Goal: Complete application form: Complete application form

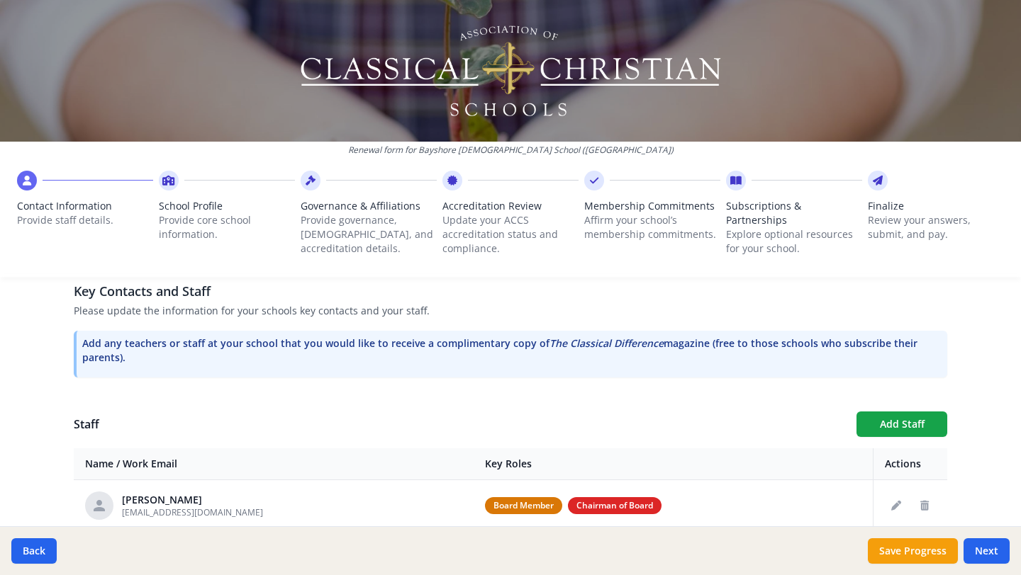
scroll to position [389, 0]
click at [884, 424] on button "Add Staff" at bounding box center [901, 424] width 91 height 26
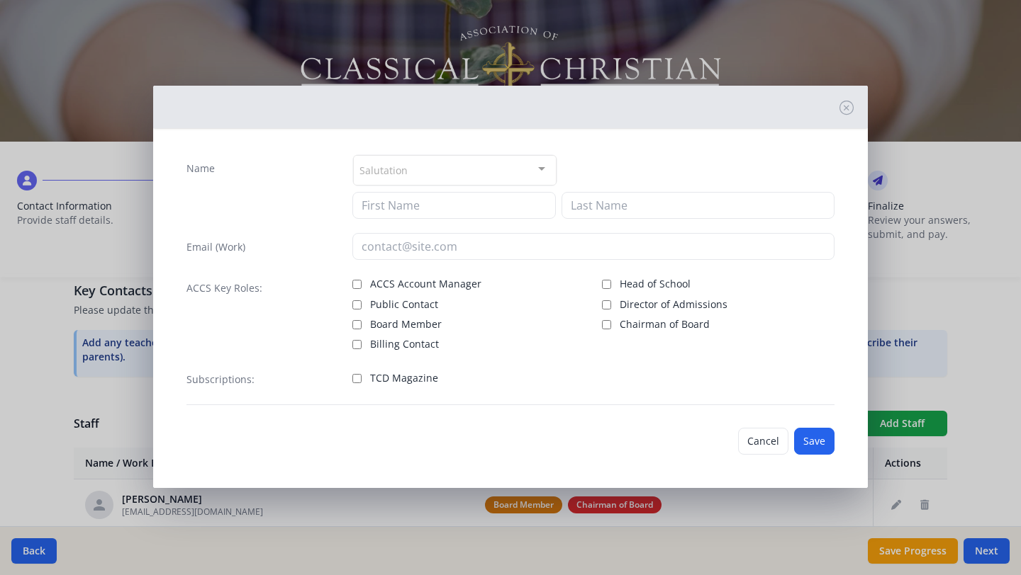
scroll to position [0, 0]
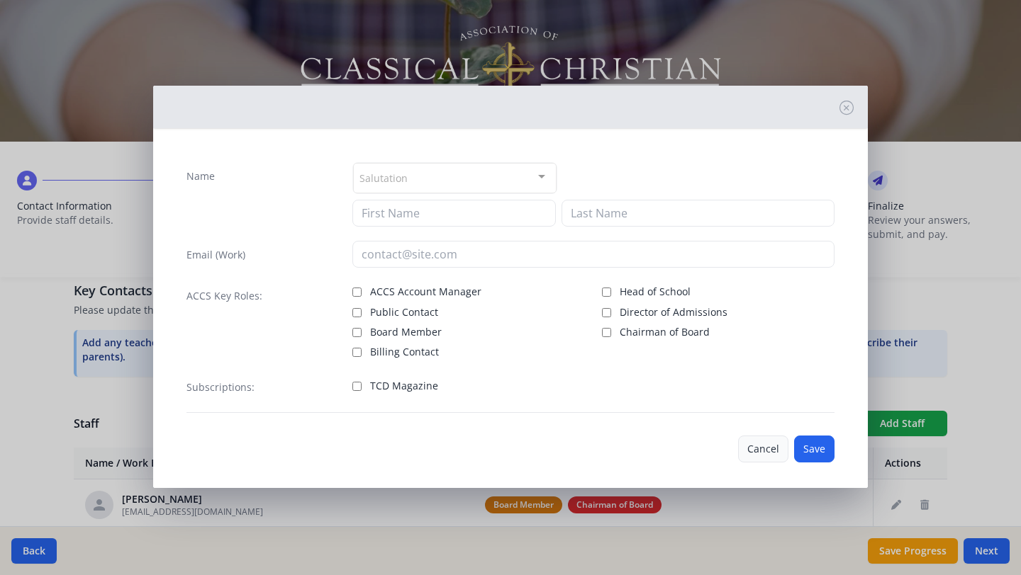
click at [753, 455] on button "Cancel" at bounding box center [763, 449] width 50 height 27
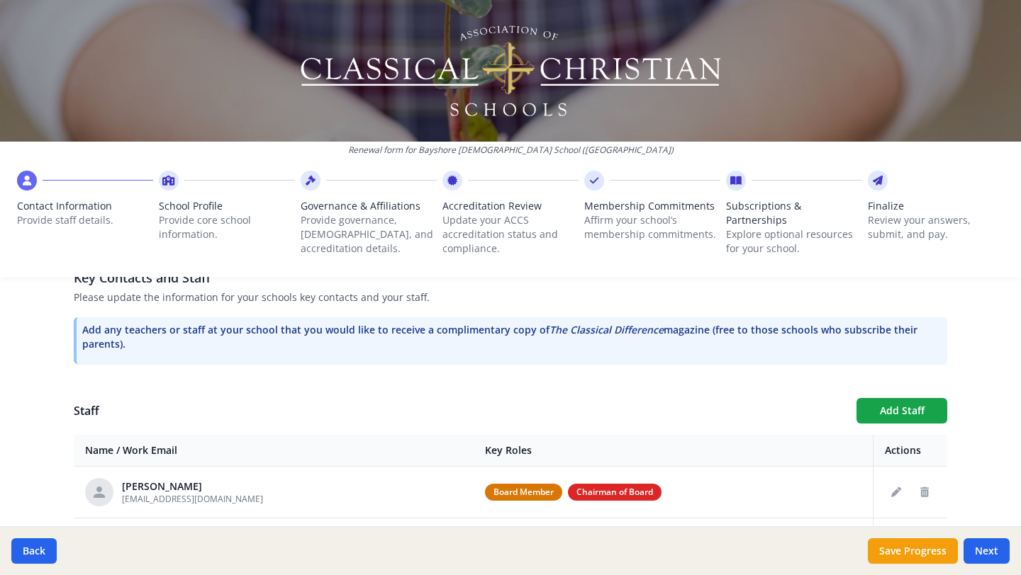
scroll to position [403, 0]
click at [887, 411] on button "Add Staff" at bounding box center [901, 411] width 91 height 26
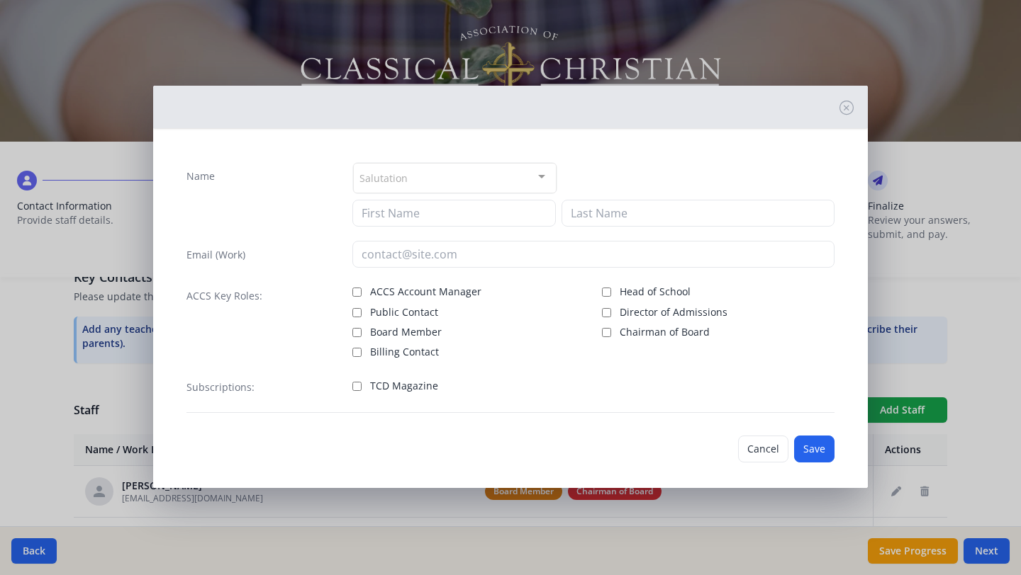
click at [446, 182] on div "Salutation" at bounding box center [454, 178] width 203 height 30
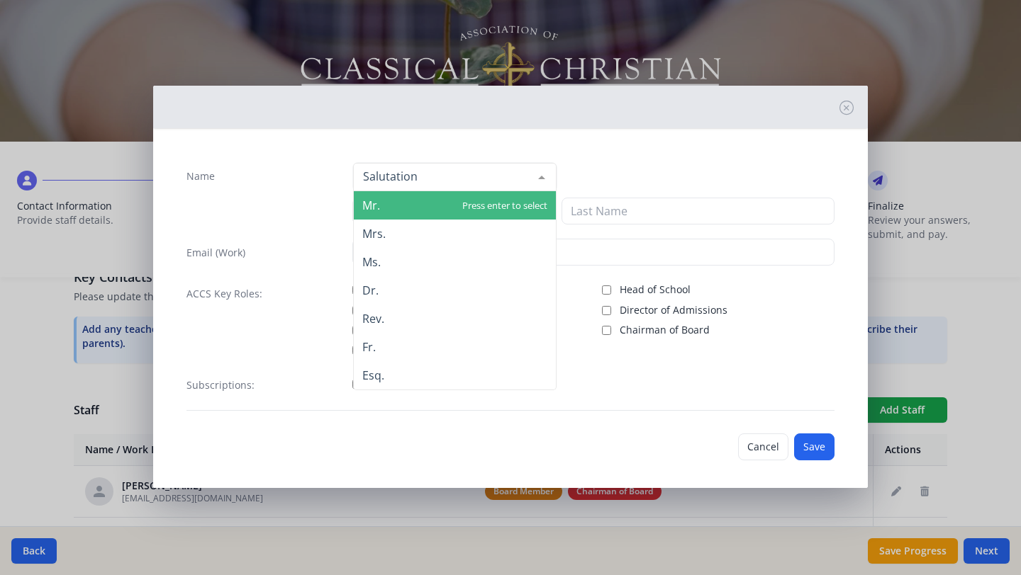
click at [407, 208] on span "Mr." at bounding box center [455, 205] width 202 height 28
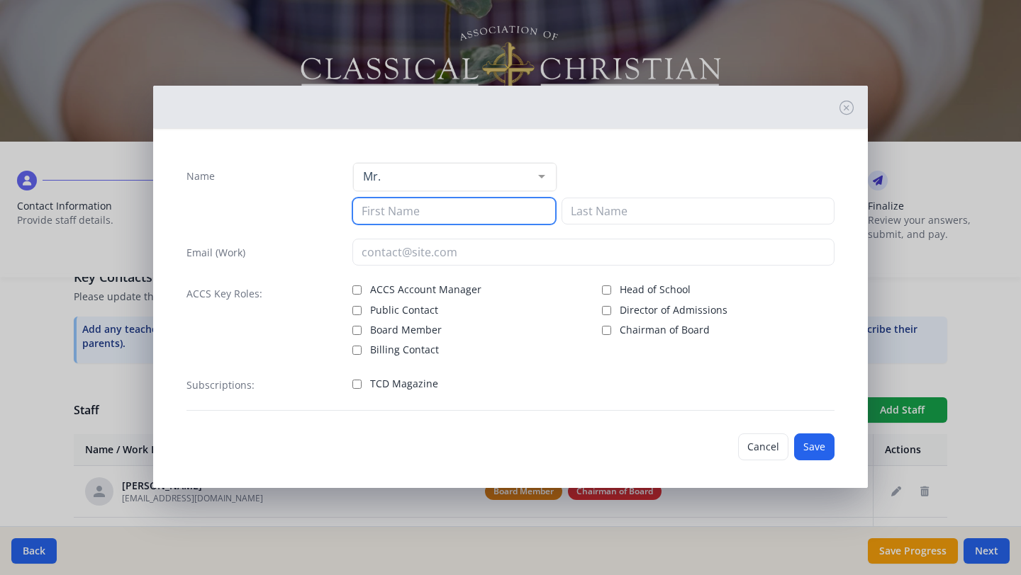
click at [398, 217] on input at bounding box center [453, 211] width 203 height 27
type input "[PERSON_NAME]"
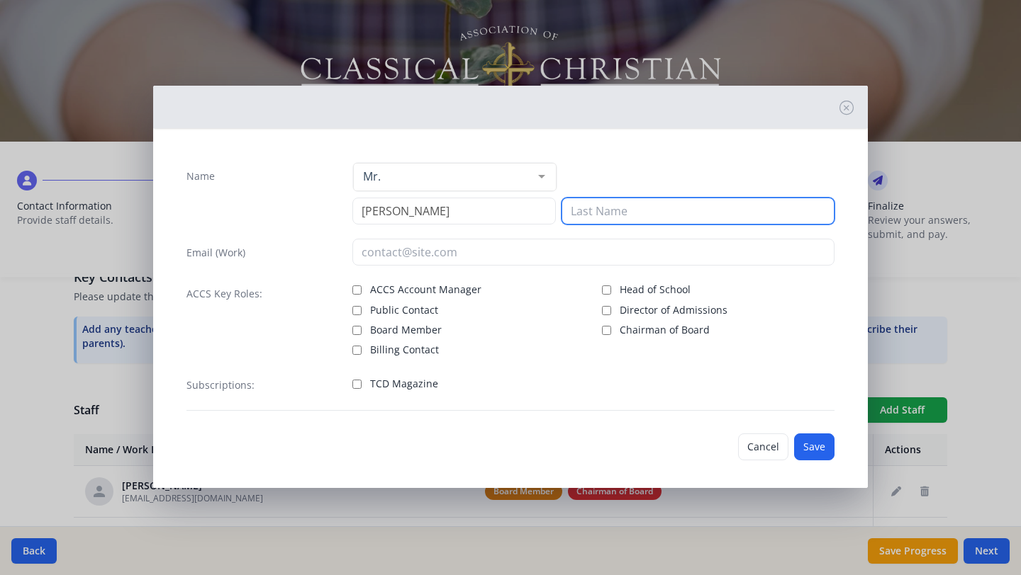
type input "c"
type input "[PERSON_NAME]"
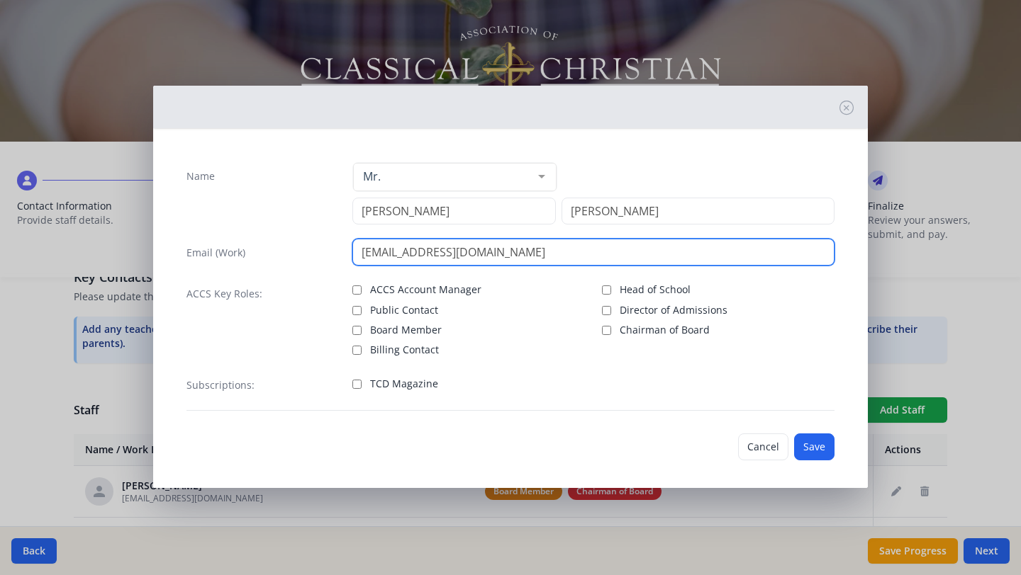
scroll to position [6, 0]
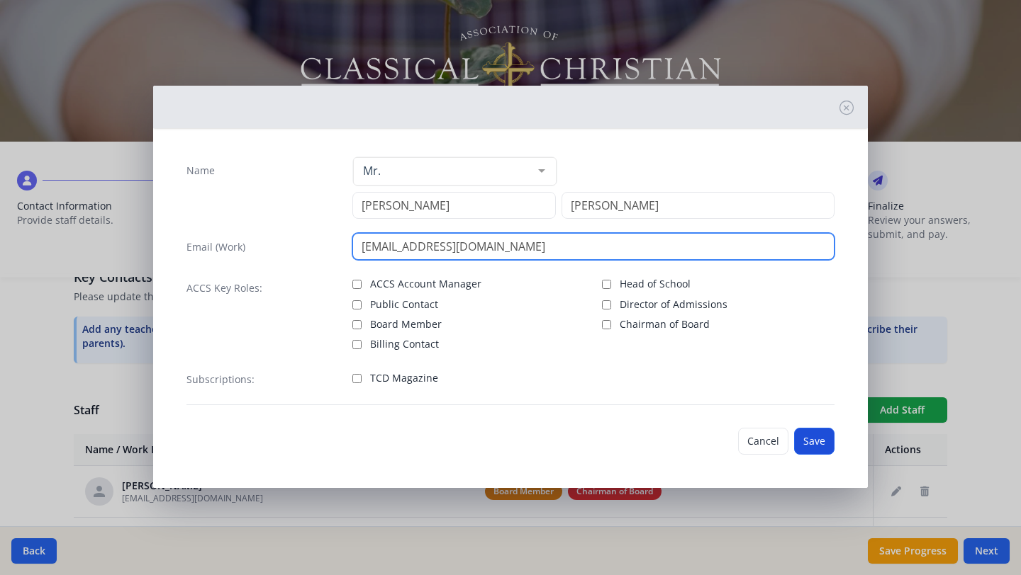
type input "[EMAIL_ADDRESS][DOMAIN_NAME]"
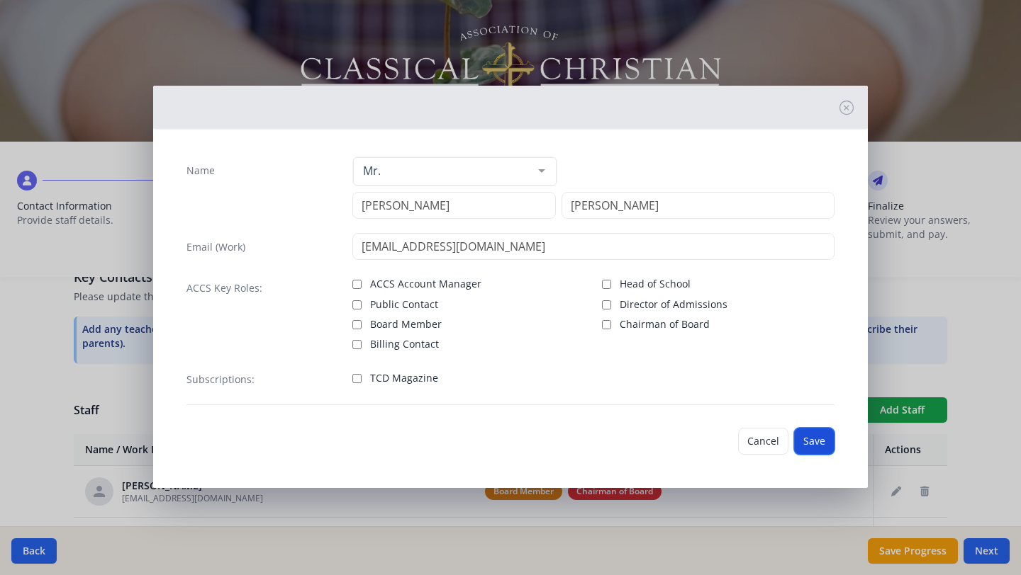
click at [810, 437] on button "Save" at bounding box center [814, 441] width 40 height 27
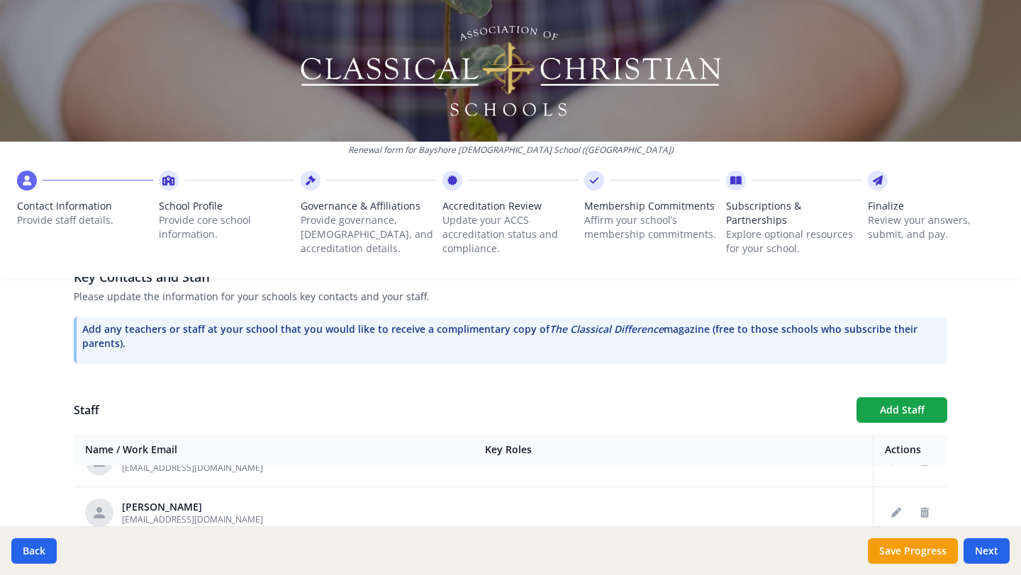
scroll to position [290, 0]
click at [897, 512] on icon "Edit staff" at bounding box center [896, 512] width 10 height 10
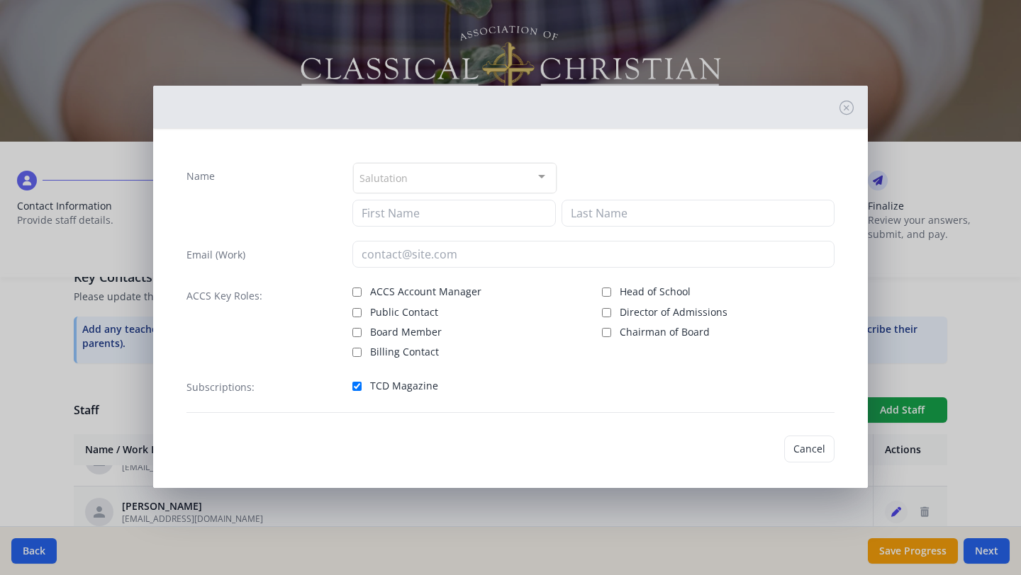
type input "[PERSON_NAME]"
type input "Barre"
type input "[EMAIL_ADDRESS][DOMAIN_NAME]"
checkbox input "true"
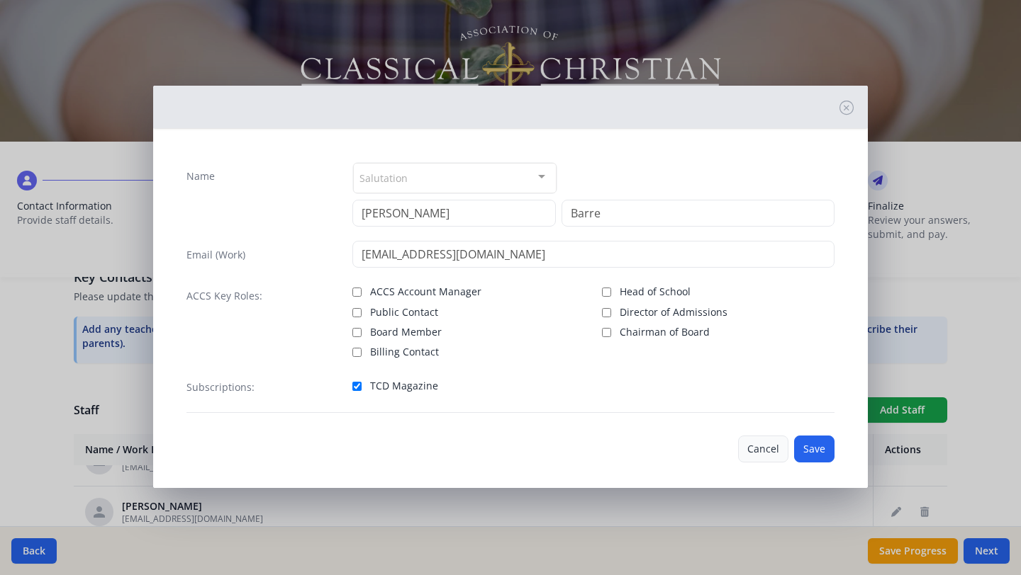
click at [760, 442] on button "Cancel" at bounding box center [763, 449] width 50 height 27
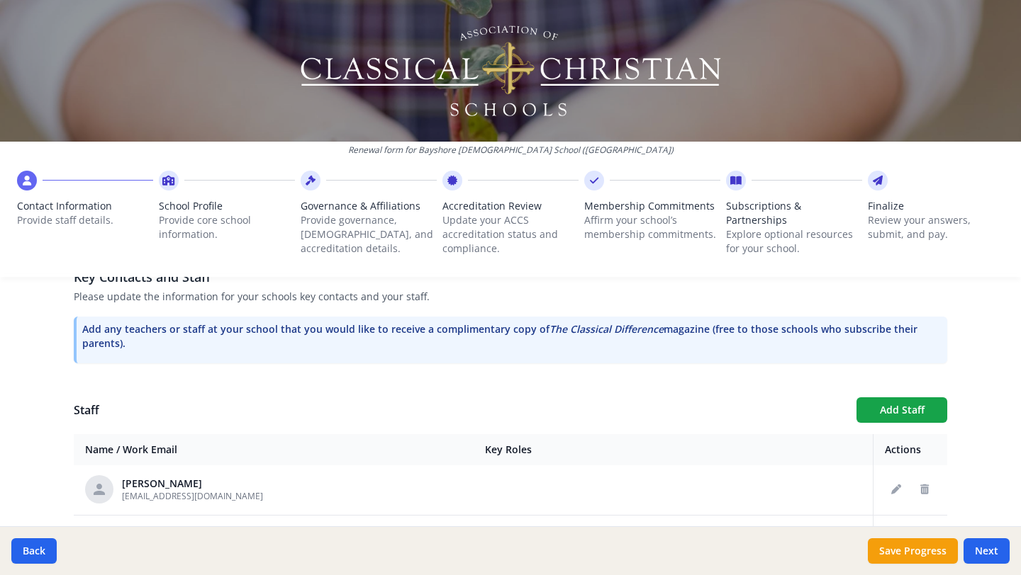
scroll to position [624, 0]
click at [894, 490] on icon "Edit staff" at bounding box center [896, 489] width 10 height 10
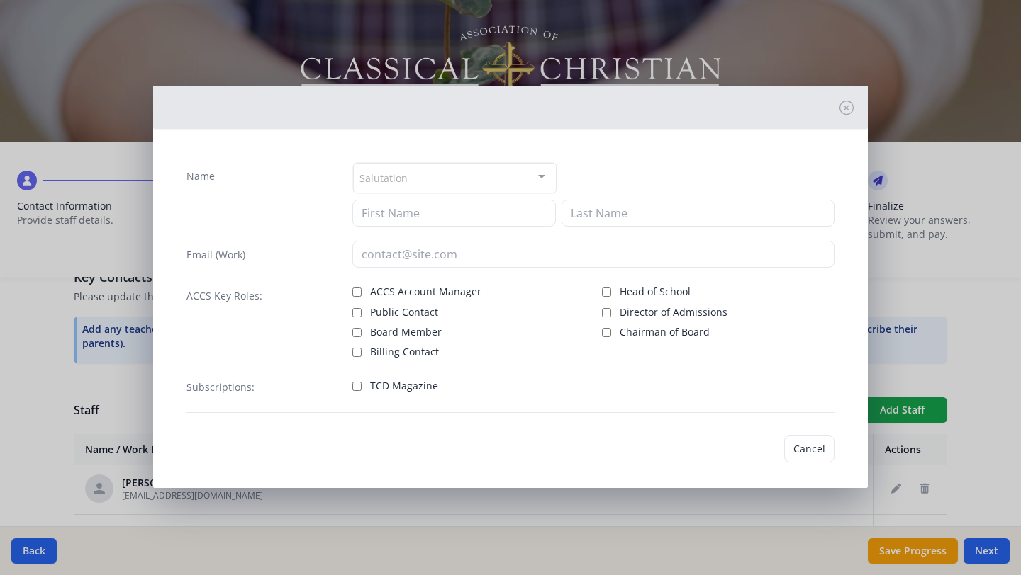
type input "[PERSON_NAME]"
type input "[EMAIL_ADDRESS][DOMAIN_NAME]"
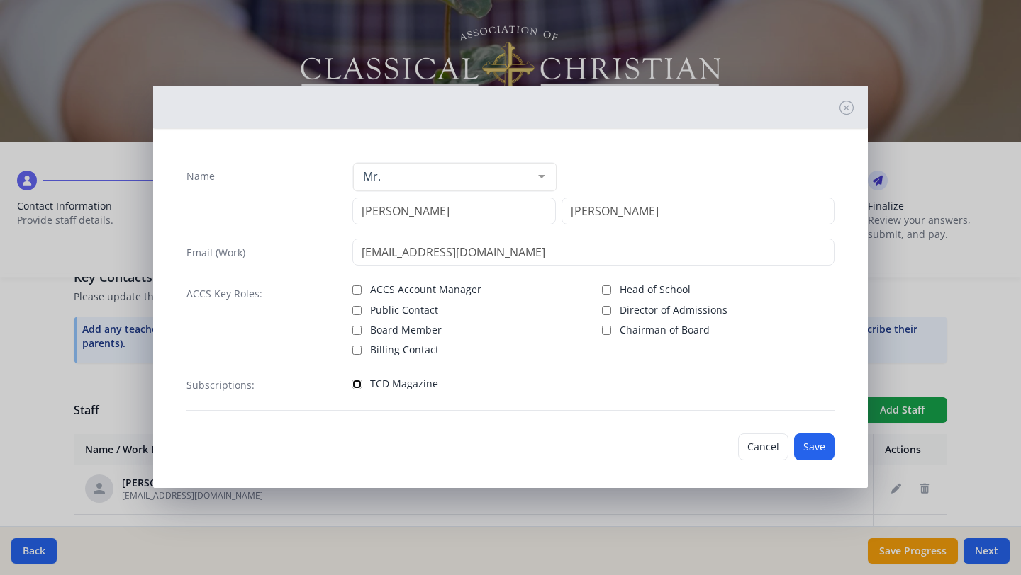
click at [352, 382] on input "TCD Magazine" at bounding box center [356, 384] width 9 height 9
checkbox input "true"
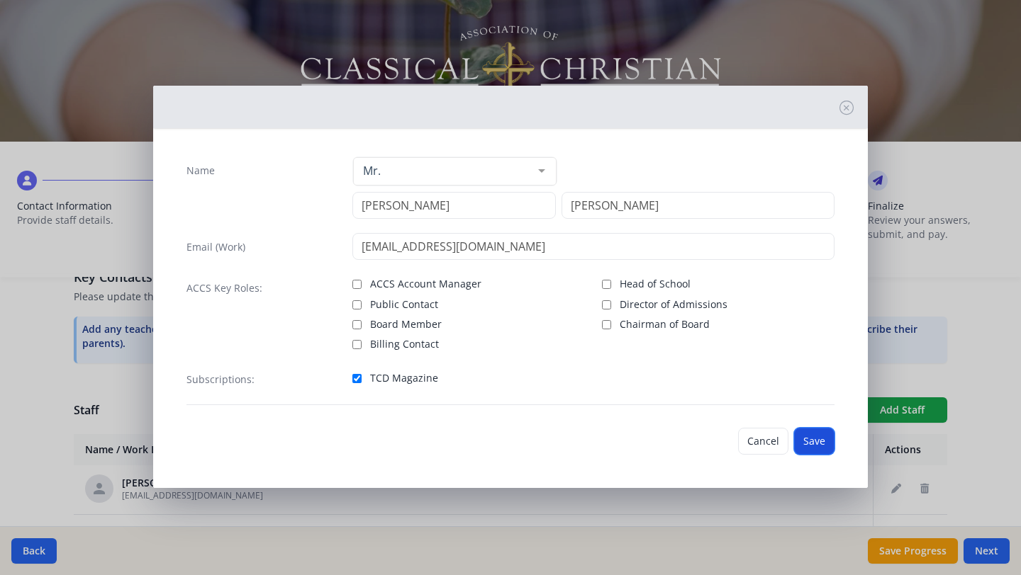
click at [812, 444] on button "Save" at bounding box center [814, 441] width 40 height 27
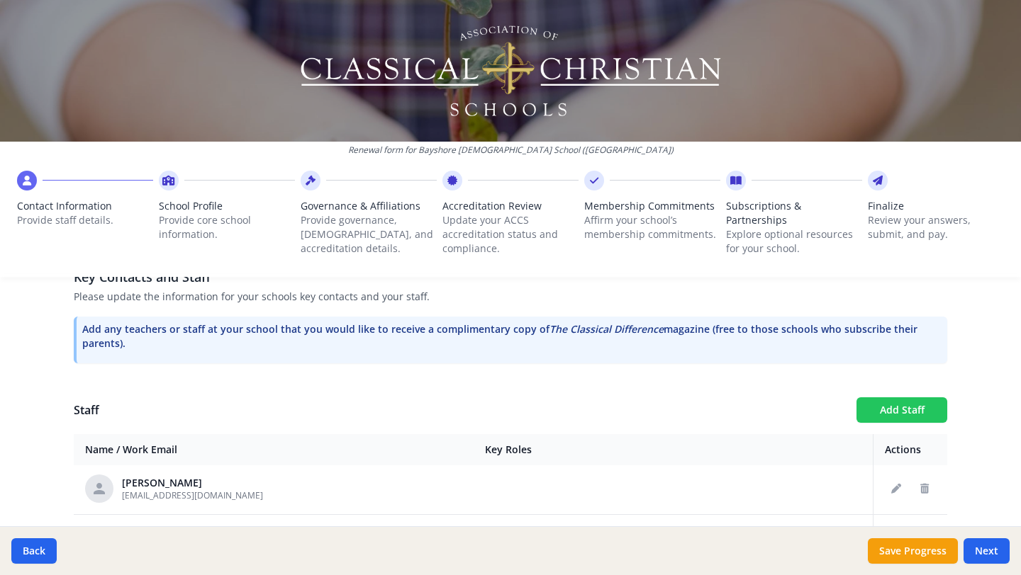
click at [888, 407] on button "Add Staff" at bounding box center [901, 411] width 91 height 26
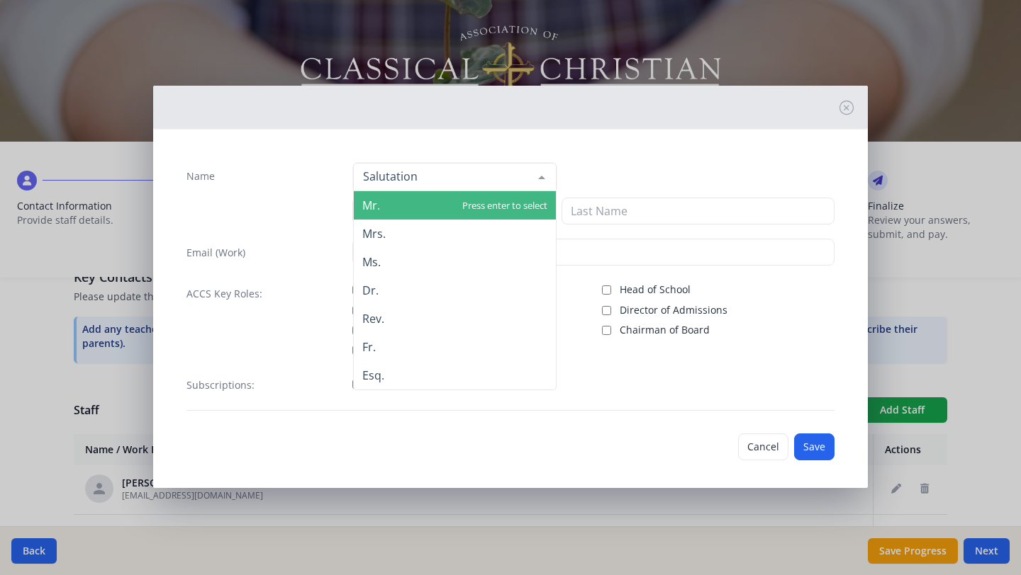
click at [412, 172] on div at bounding box center [454, 177] width 203 height 28
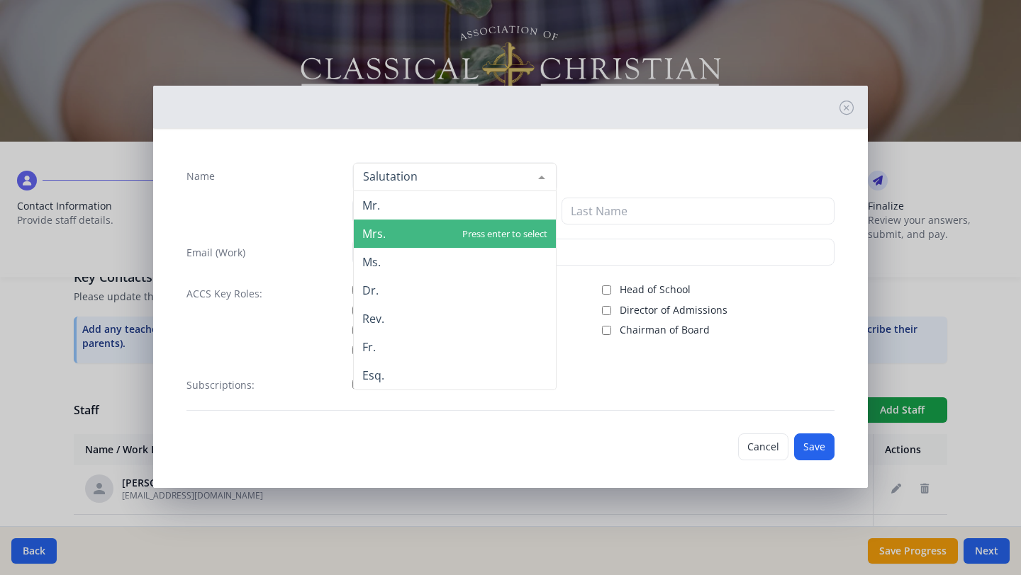
click at [398, 232] on span "Mrs." at bounding box center [455, 234] width 202 height 28
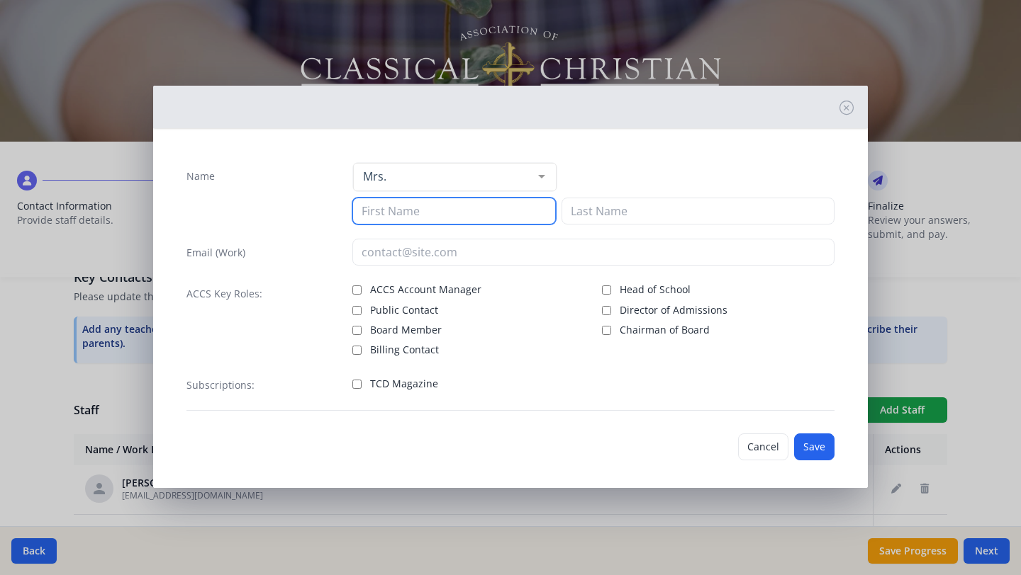
click at [409, 220] on input at bounding box center [453, 211] width 203 height 27
type input "E"
type input "[PERSON_NAME]"
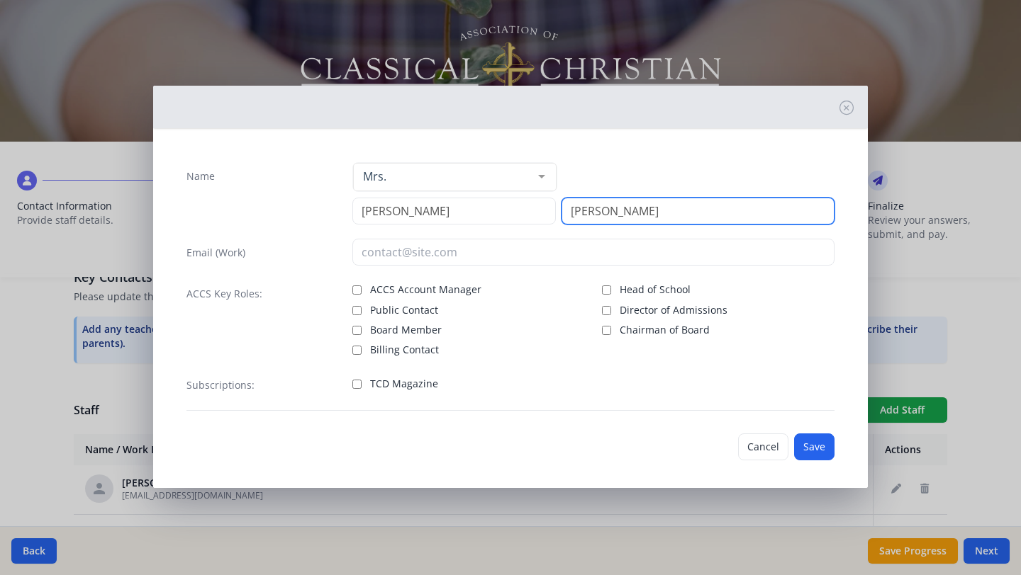
type input "[PERSON_NAME]"
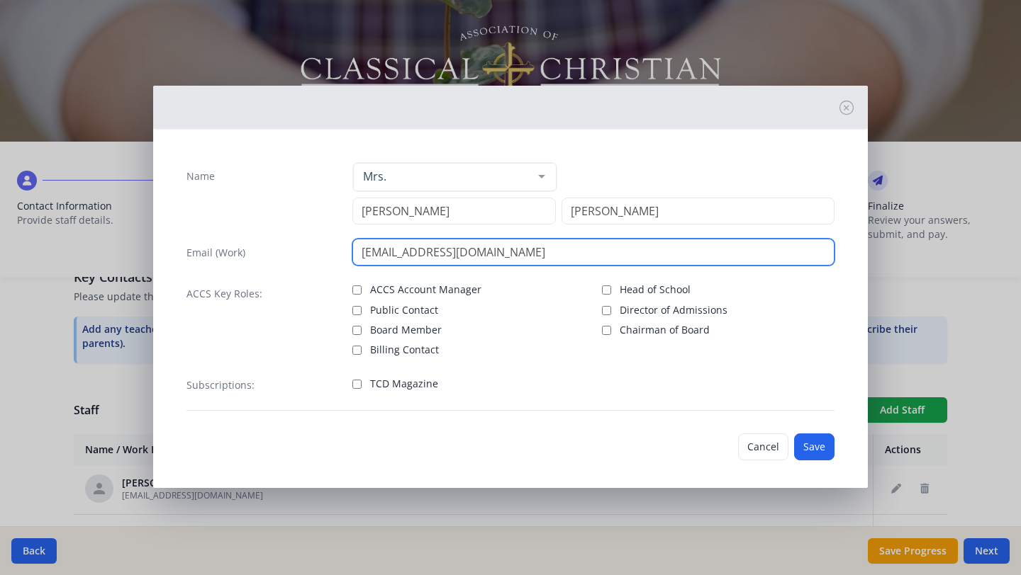
type input "[EMAIL_ADDRESS][DOMAIN_NAME]"
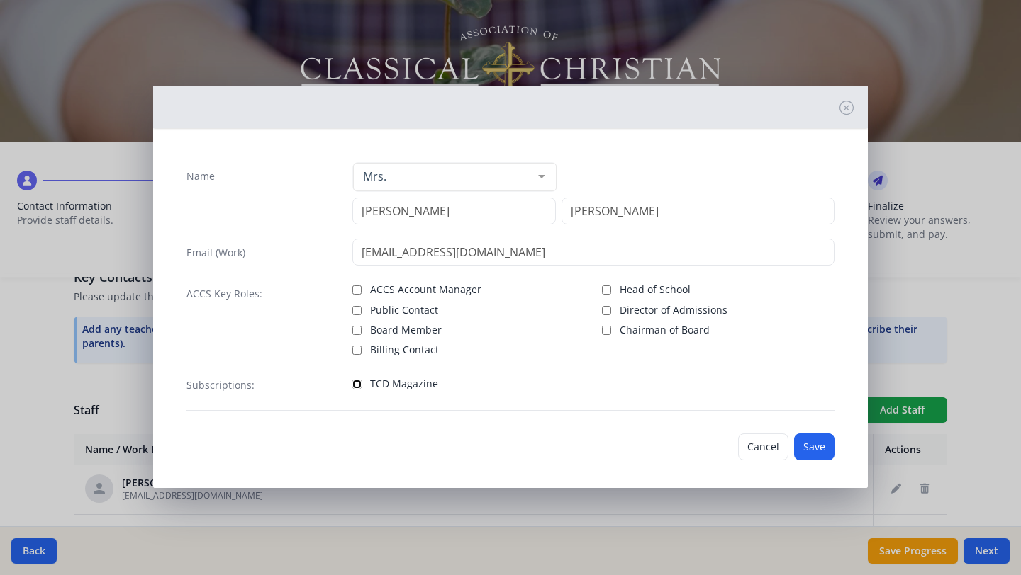
click at [357, 383] on input "TCD Magazine" at bounding box center [356, 384] width 9 height 9
checkbox input "true"
click at [811, 451] on button "Save" at bounding box center [814, 447] width 40 height 27
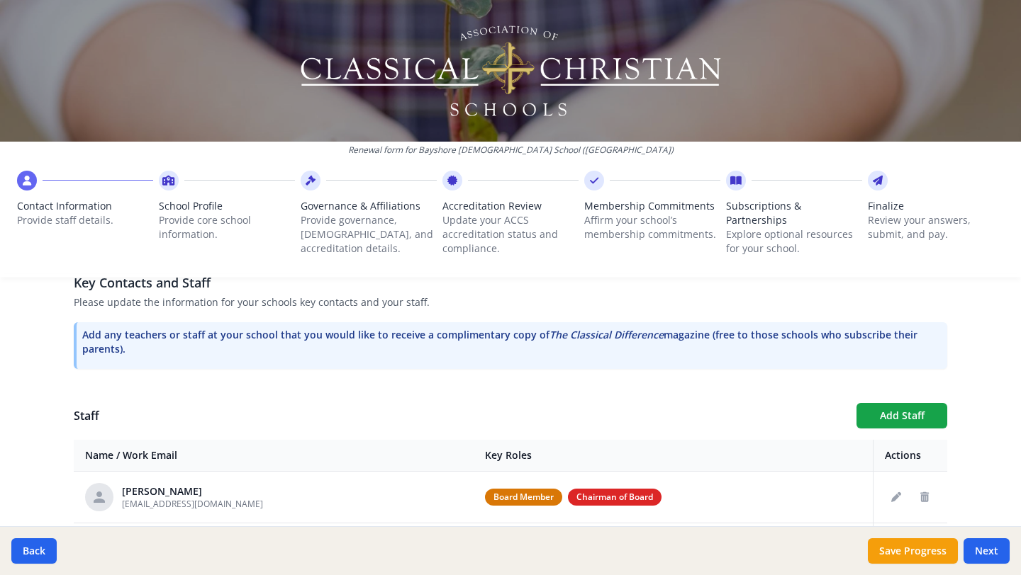
scroll to position [403, 0]
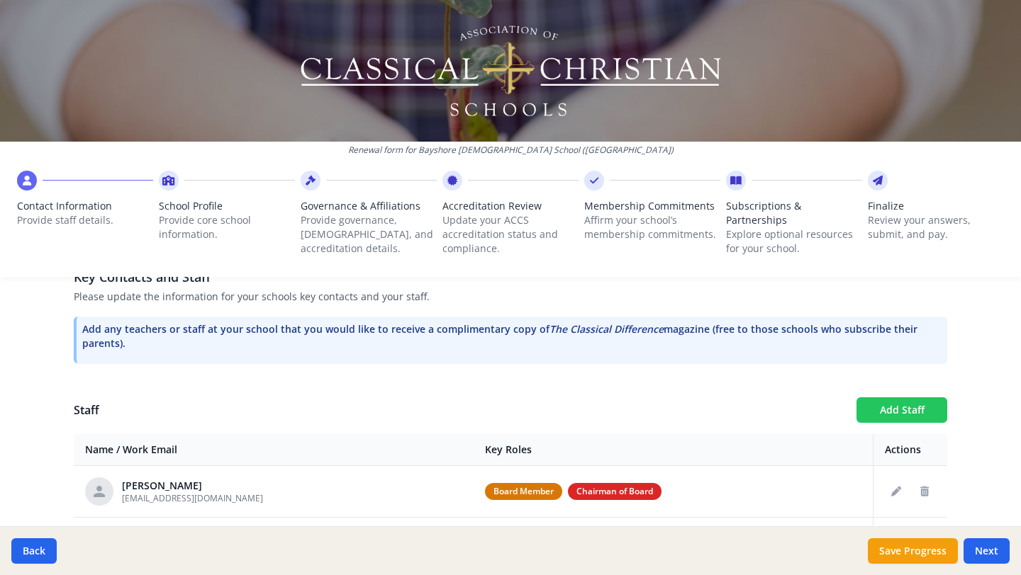
click at [895, 414] on button "Add Staff" at bounding box center [901, 411] width 91 height 26
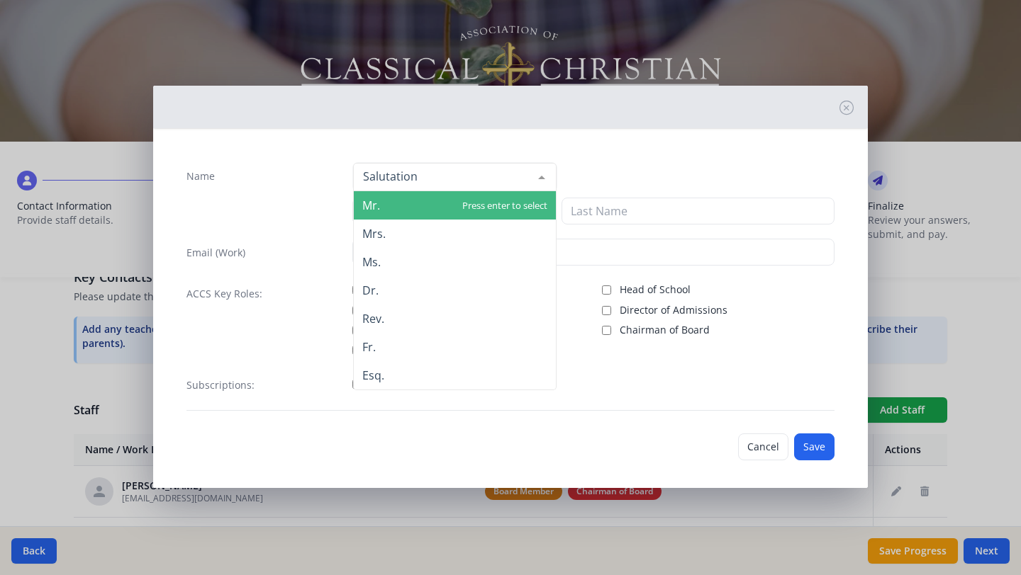
click at [542, 181] on div at bounding box center [541, 177] width 28 height 27
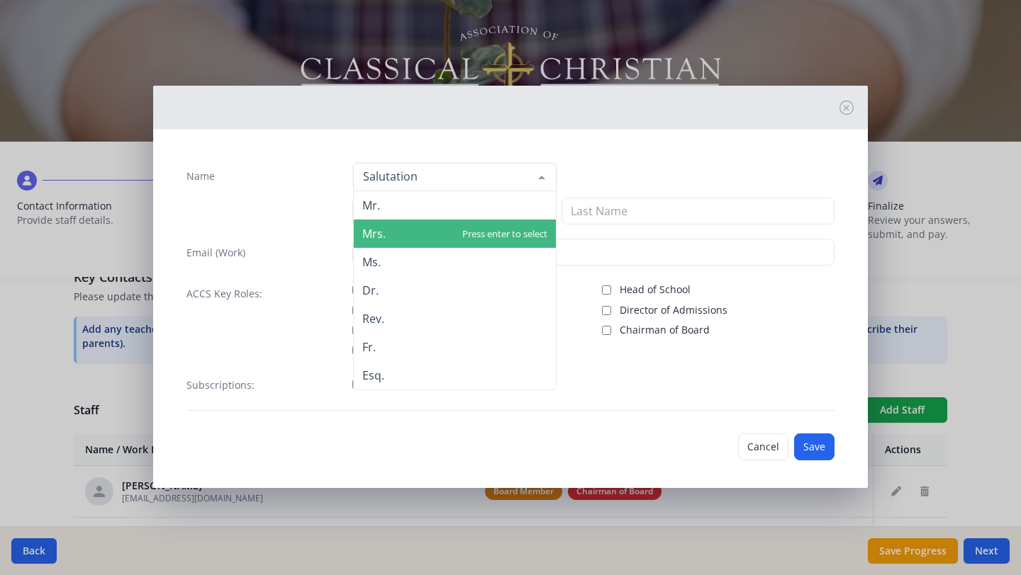
click at [468, 240] on span "Mrs." at bounding box center [455, 234] width 202 height 28
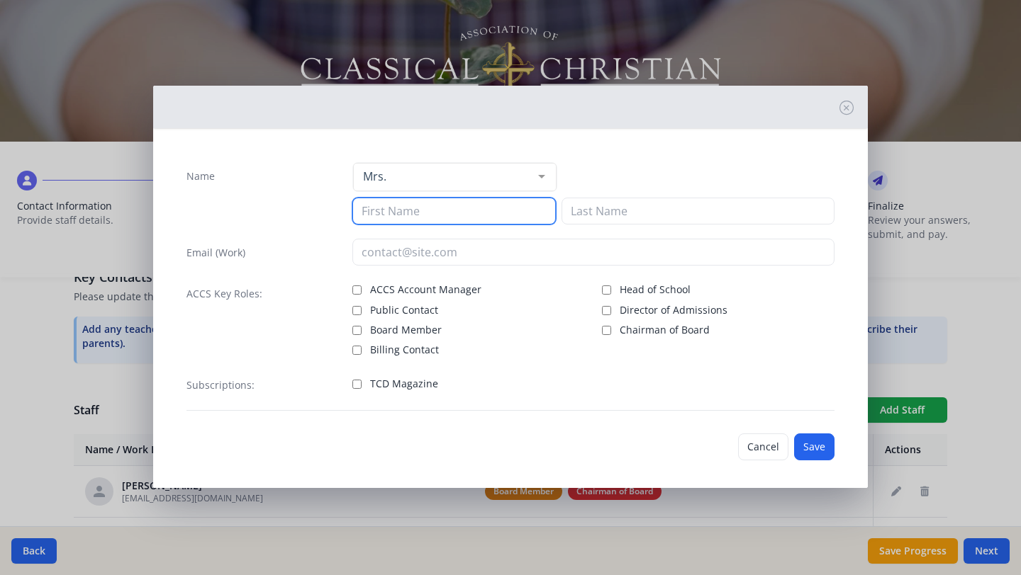
click at [410, 213] on input at bounding box center [453, 211] width 203 height 27
type input "[PERSON_NAME]"
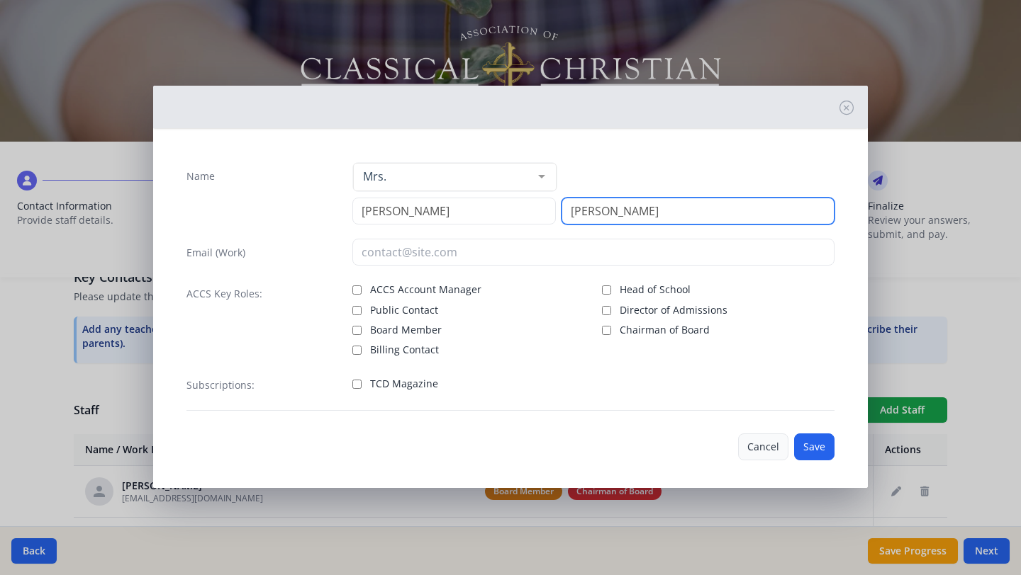
type input "[PERSON_NAME]"
click at [763, 446] on button "Cancel" at bounding box center [763, 447] width 50 height 27
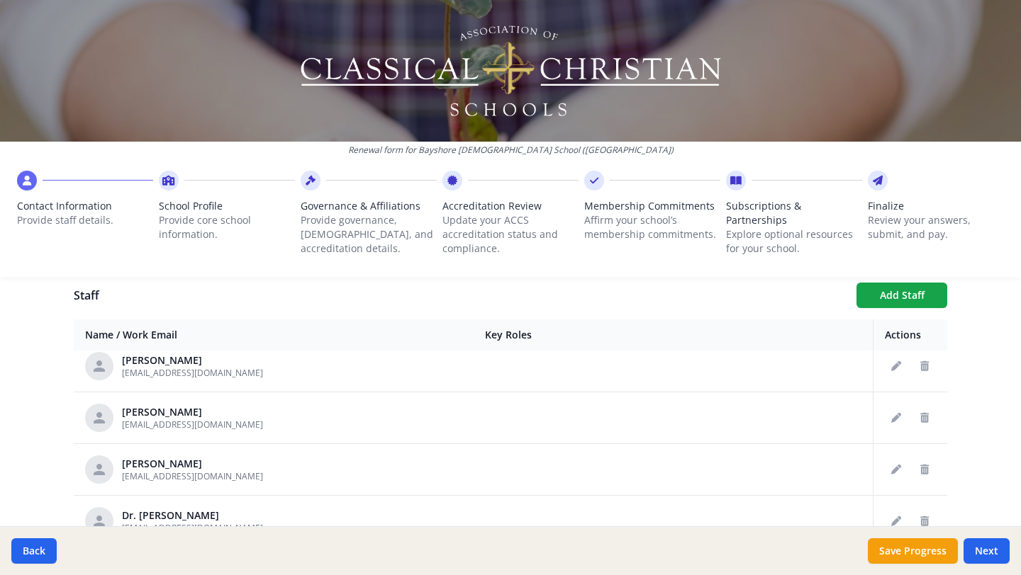
scroll to position [2475, 0]
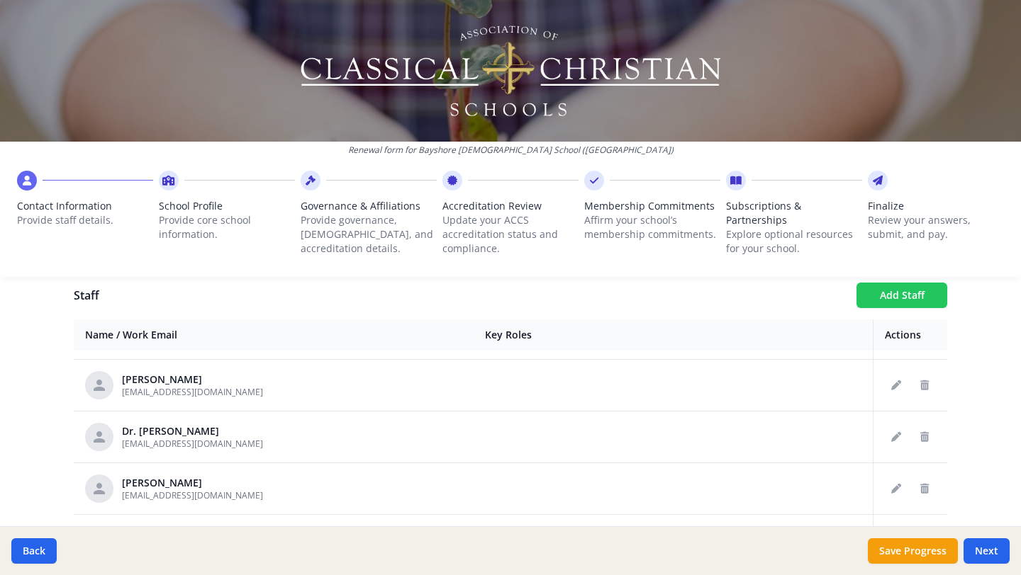
click at [890, 294] on button "Add Staff" at bounding box center [901, 296] width 91 height 26
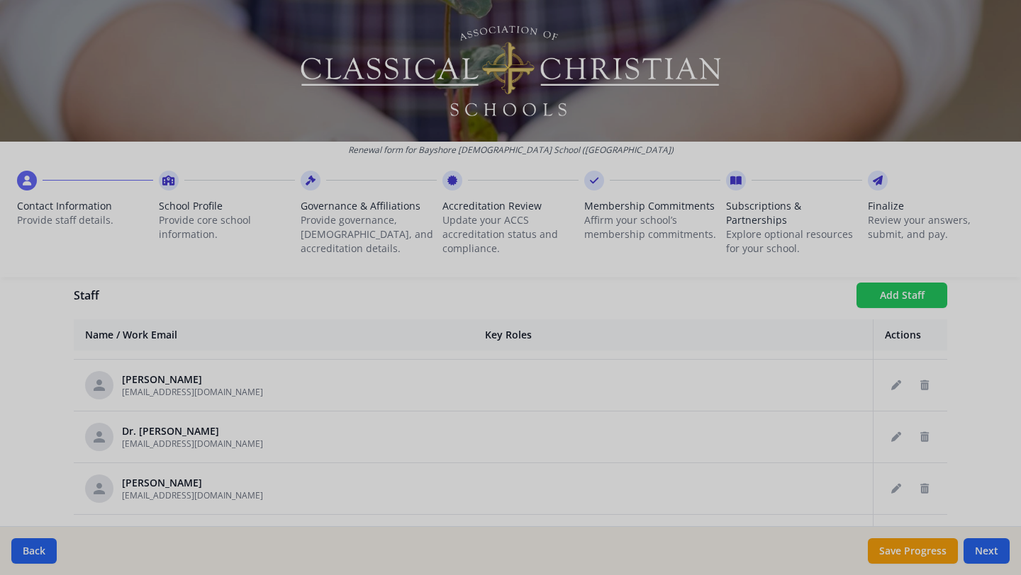
checkbox input "false"
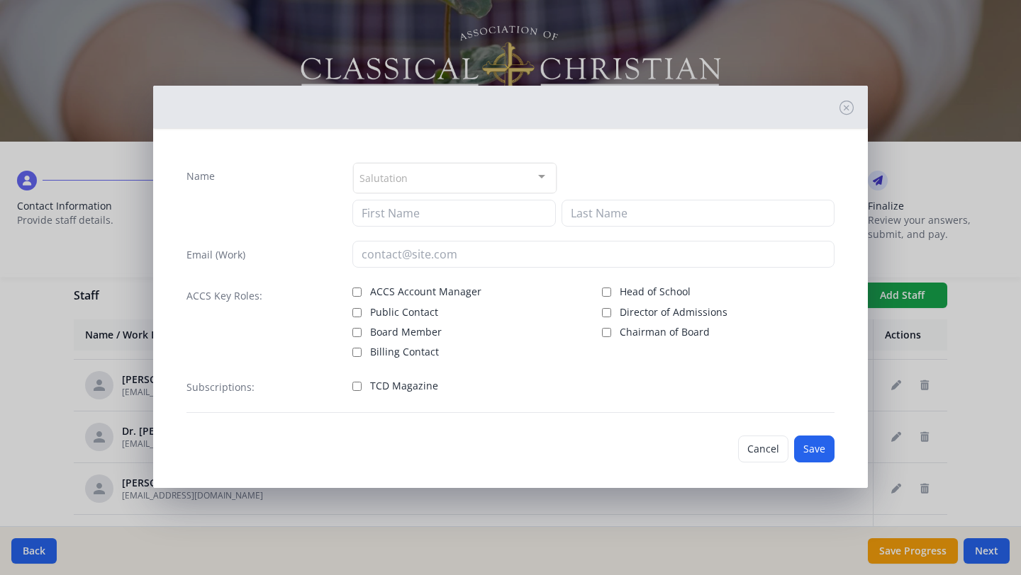
click at [461, 179] on div "Salutation" at bounding box center [454, 178] width 203 height 30
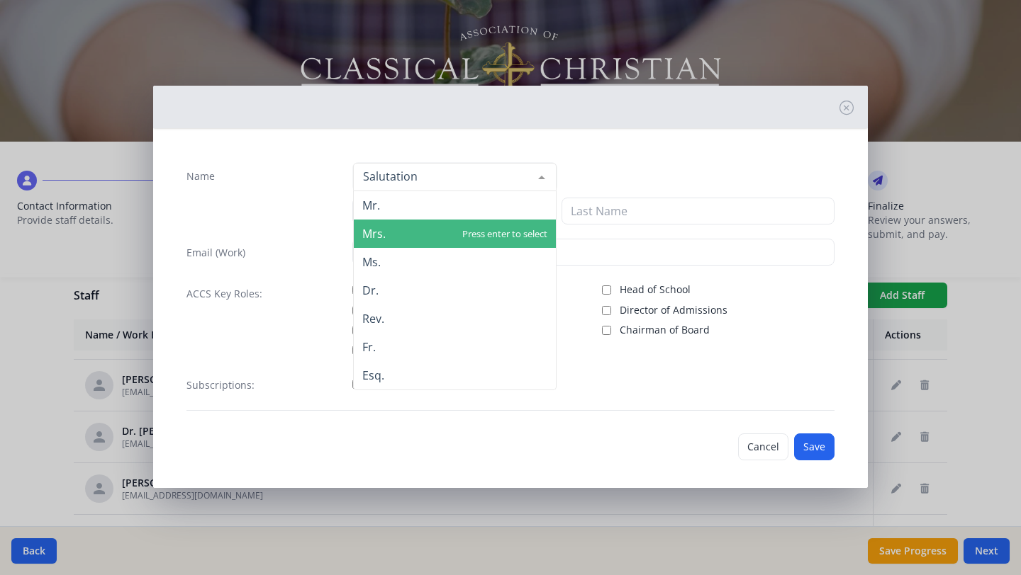
click at [417, 231] on span "Mrs." at bounding box center [455, 234] width 202 height 28
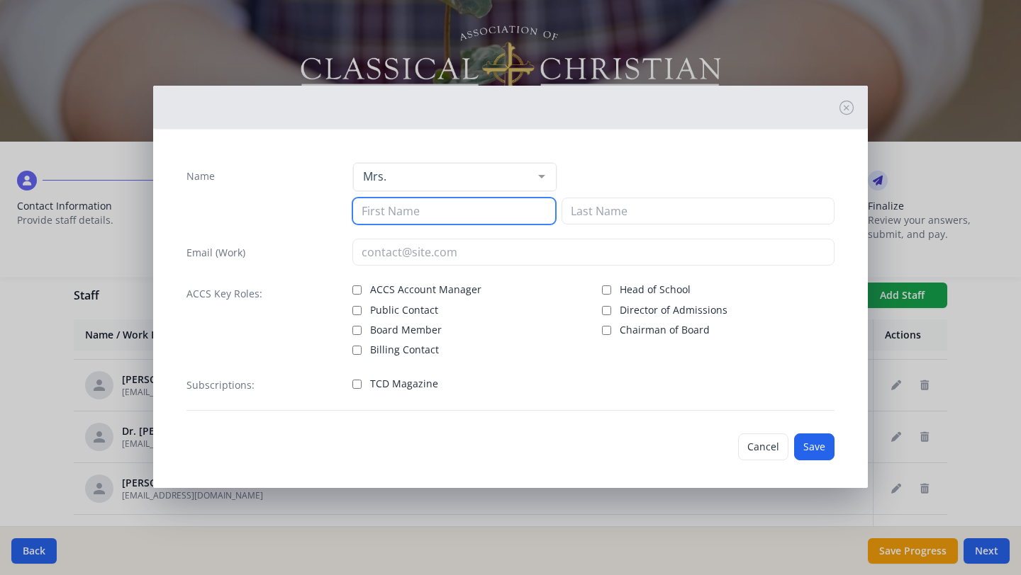
click at [410, 216] on input at bounding box center [453, 211] width 203 height 27
type input "[PERSON_NAME]"
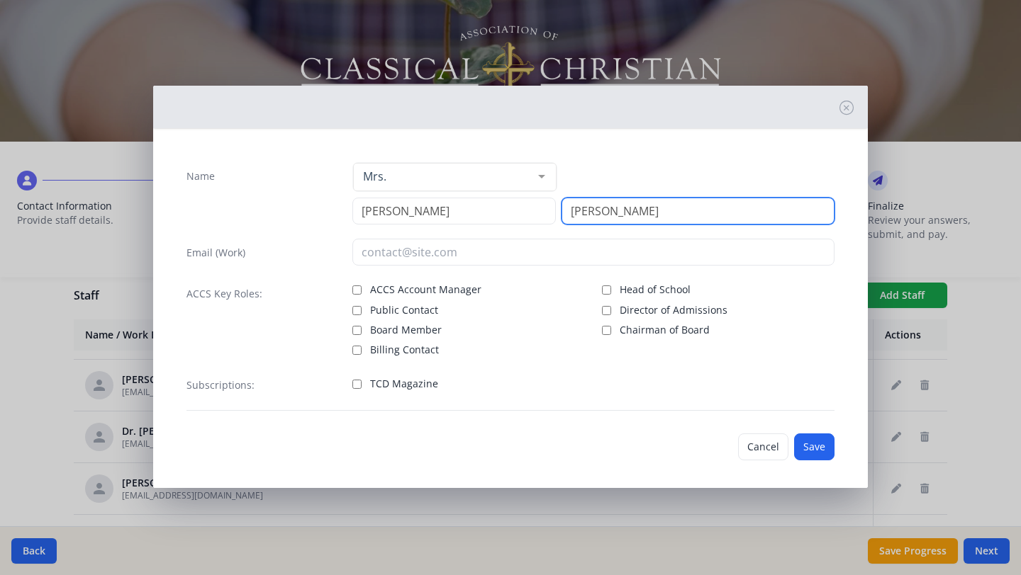
type input "[PERSON_NAME]"
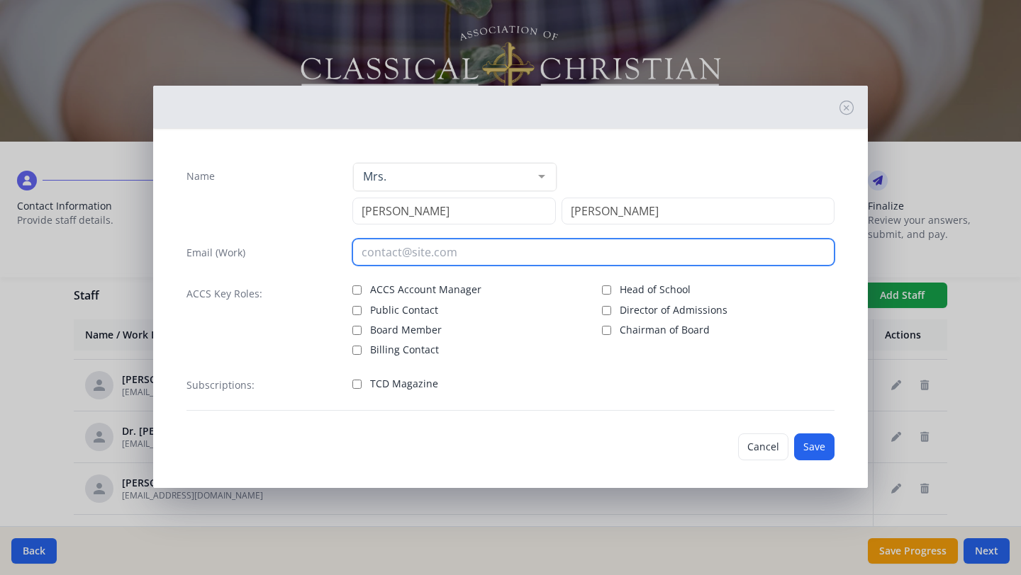
click at [387, 262] on input "email" at bounding box center [593, 252] width 483 height 27
type input "[EMAIL_ADDRESS][DOMAIN_NAME]"
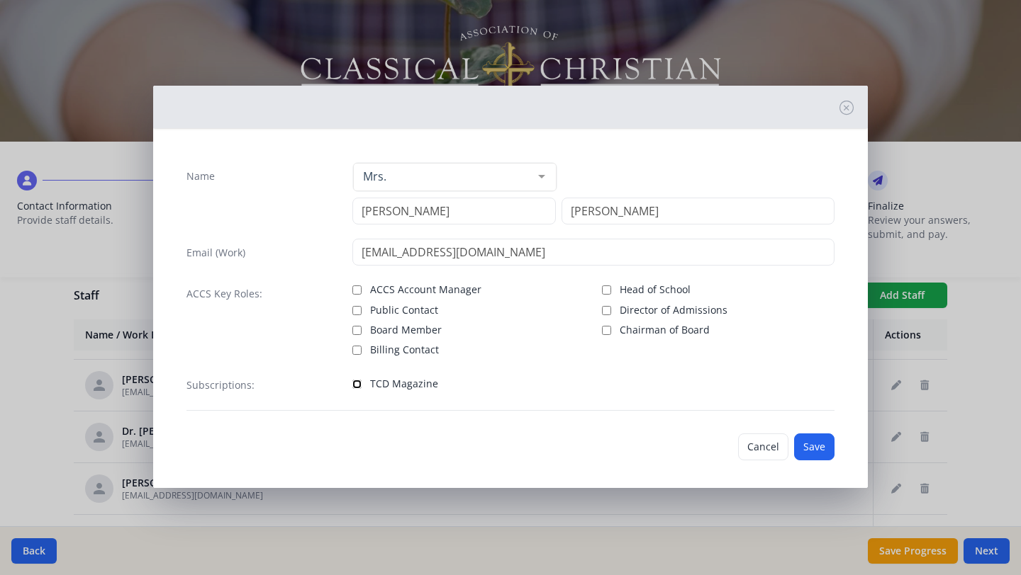
click at [354, 384] on input "TCD Magazine" at bounding box center [356, 384] width 9 height 9
checkbox input "true"
click at [811, 451] on button "Save" at bounding box center [814, 447] width 40 height 27
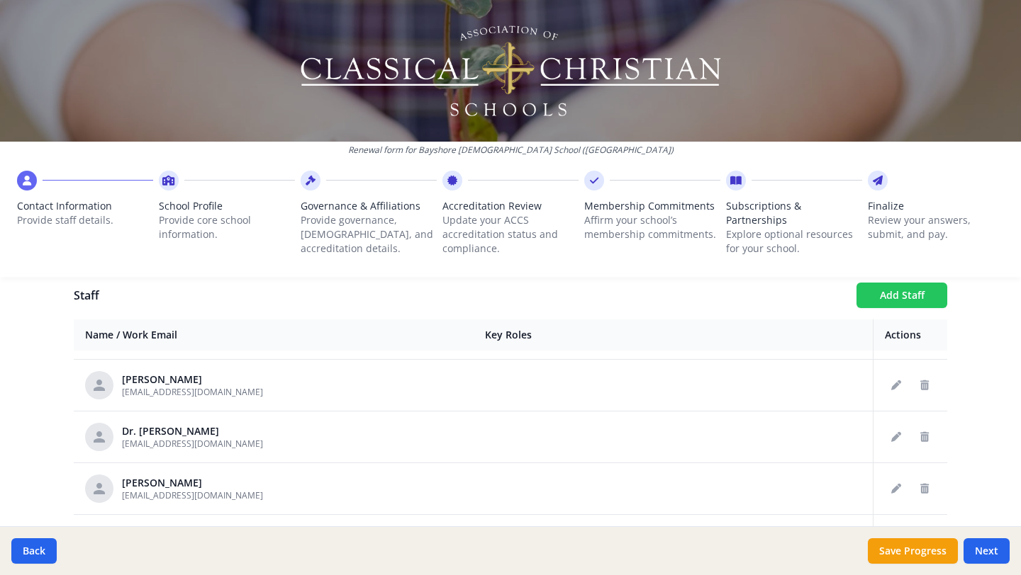
scroll to position [2526, 0]
click at [892, 299] on button "Add Staff" at bounding box center [901, 296] width 91 height 26
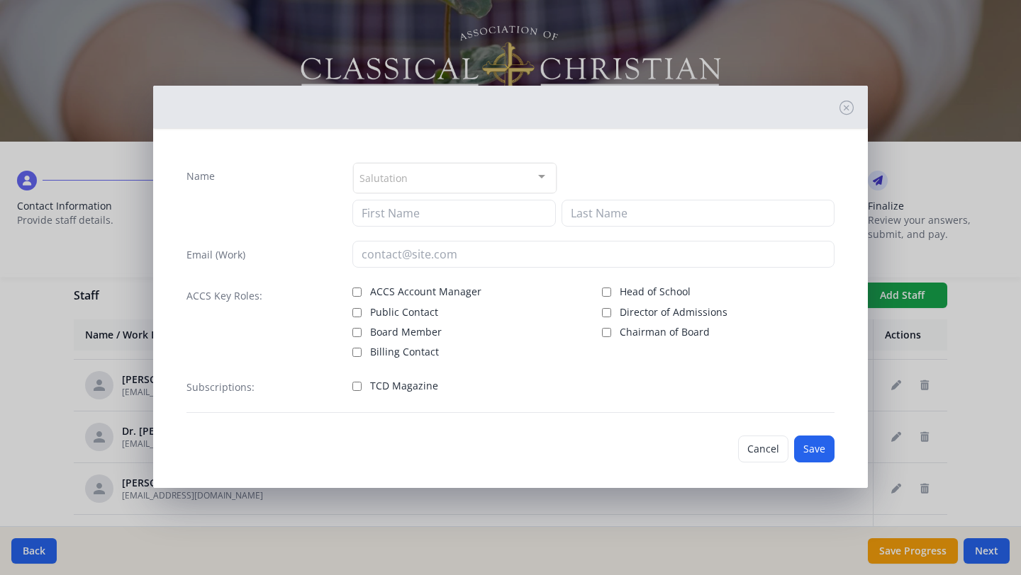
click at [536, 176] on div at bounding box center [541, 177] width 28 height 27
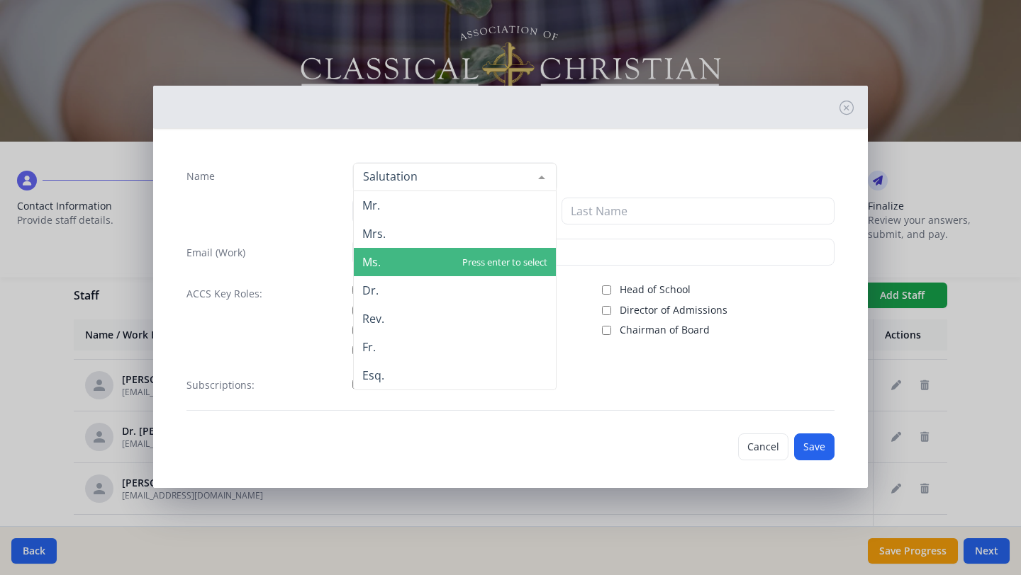
click at [444, 265] on span "Ms." at bounding box center [455, 262] width 202 height 28
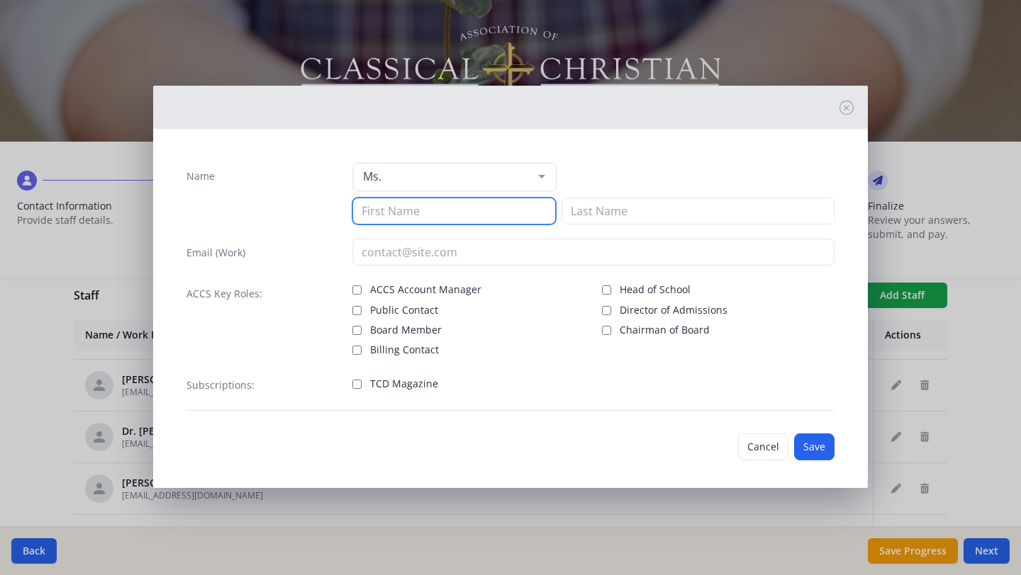
click at [420, 215] on input at bounding box center [453, 211] width 203 height 27
type input "[PERSON_NAME]"
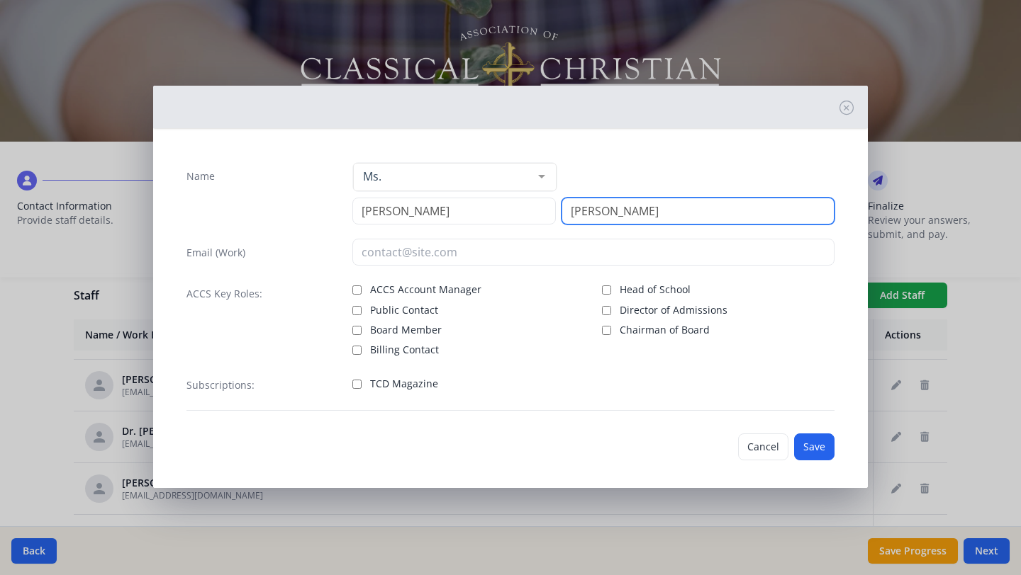
type input "[PERSON_NAME]"
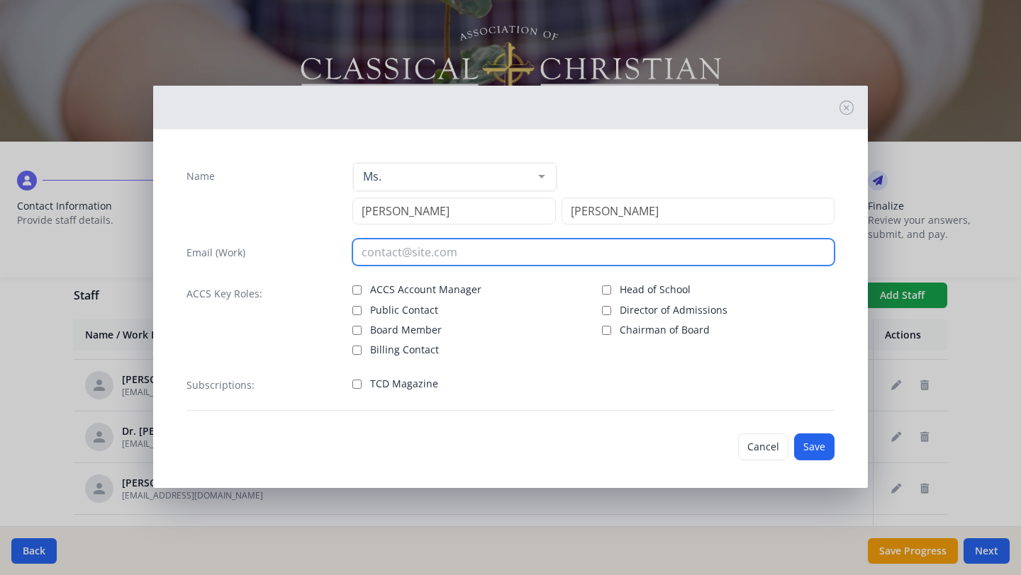
click at [381, 252] on input "email" at bounding box center [593, 252] width 483 height 27
type input "[EMAIL_ADDRESS][DOMAIN_NAME]"
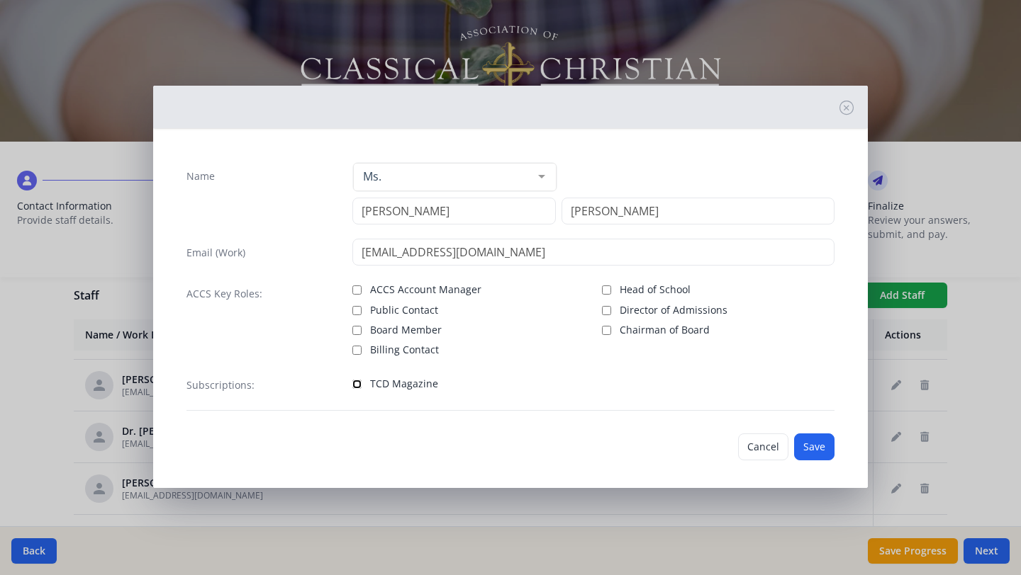
click at [354, 382] on input "TCD Magazine" at bounding box center [356, 384] width 9 height 9
checkbox input "true"
click at [819, 446] on button "Save" at bounding box center [814, 447] width 40 height 27
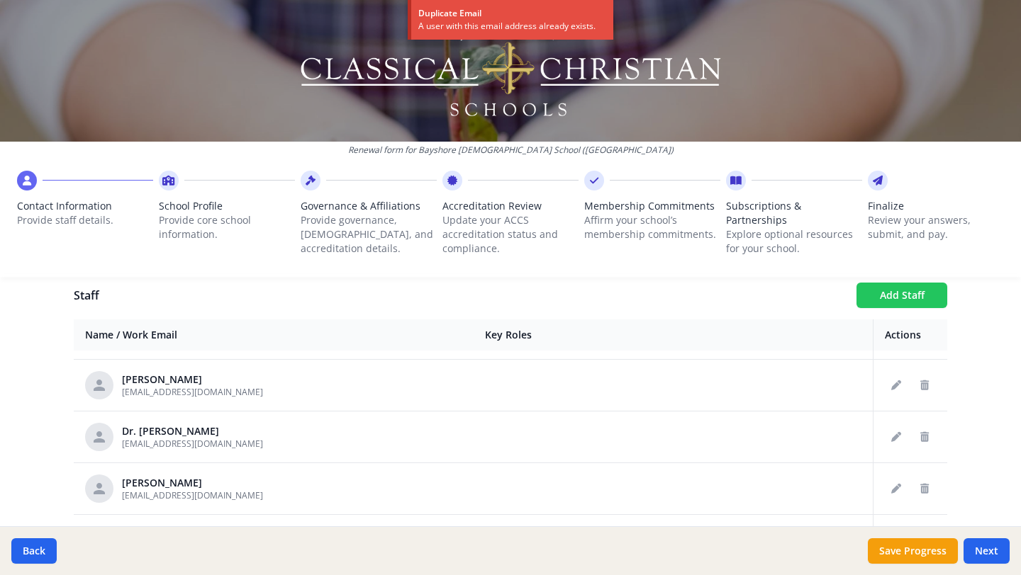
click at [890, 298] on button "Add Staff" at bounding box center [901, 296] width 91 height 26
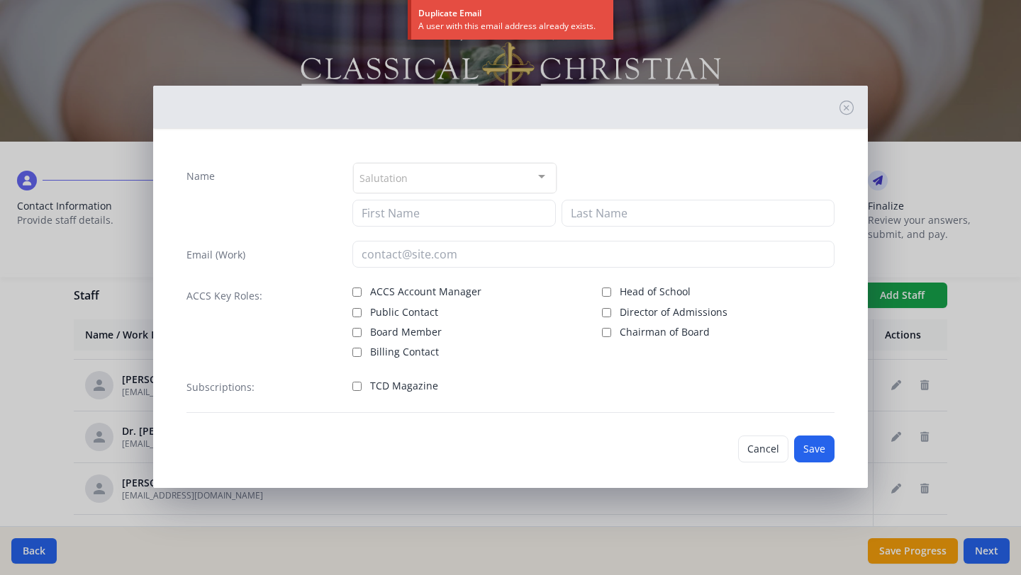
click at [466, 172] on div "Salutation" at bounding box center [454, 178] width 203 height 30
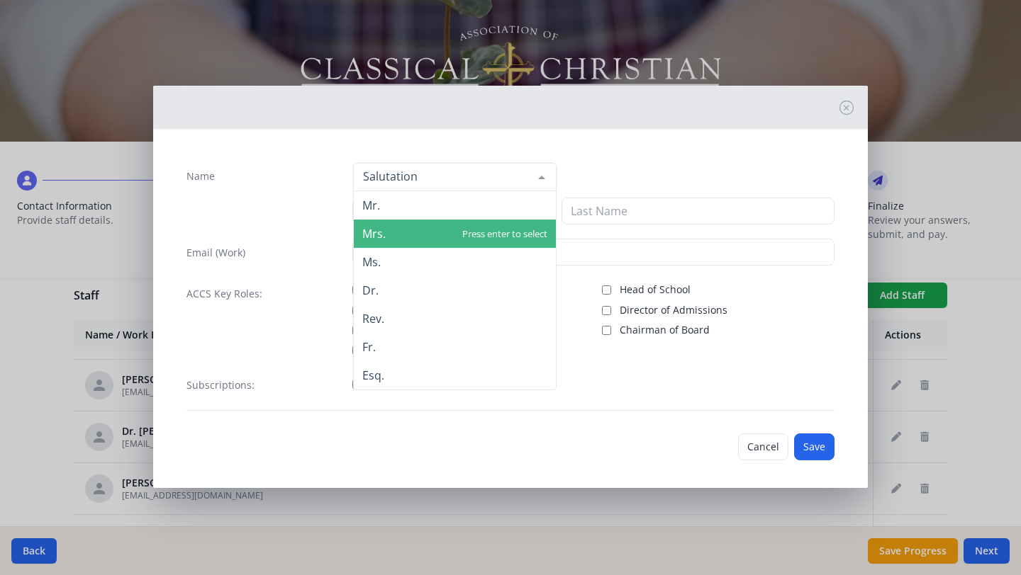
click at [398, 231] on span "Mrs." at bounding box center [455, 234] width 202 height 28
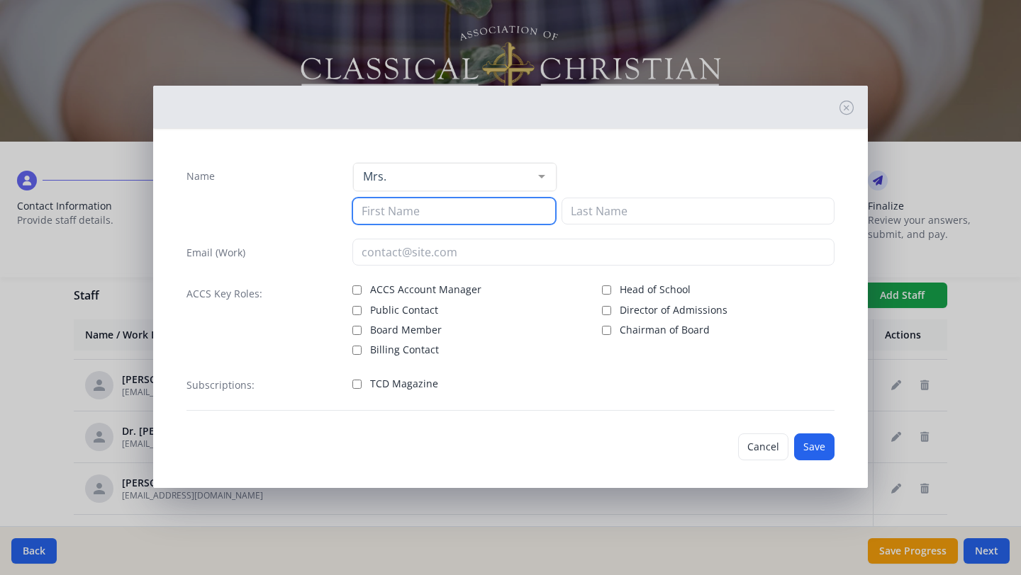
click at [426, 218] on input at bounding box center [453, 211] width 203 height 27
type input "Destiny"
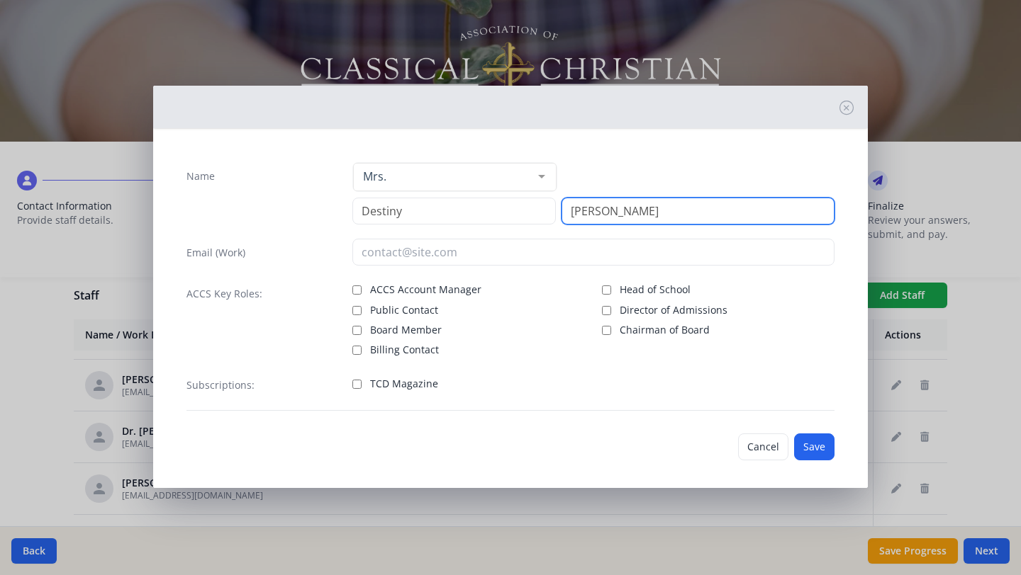
type input "[PERSON_NAME]"
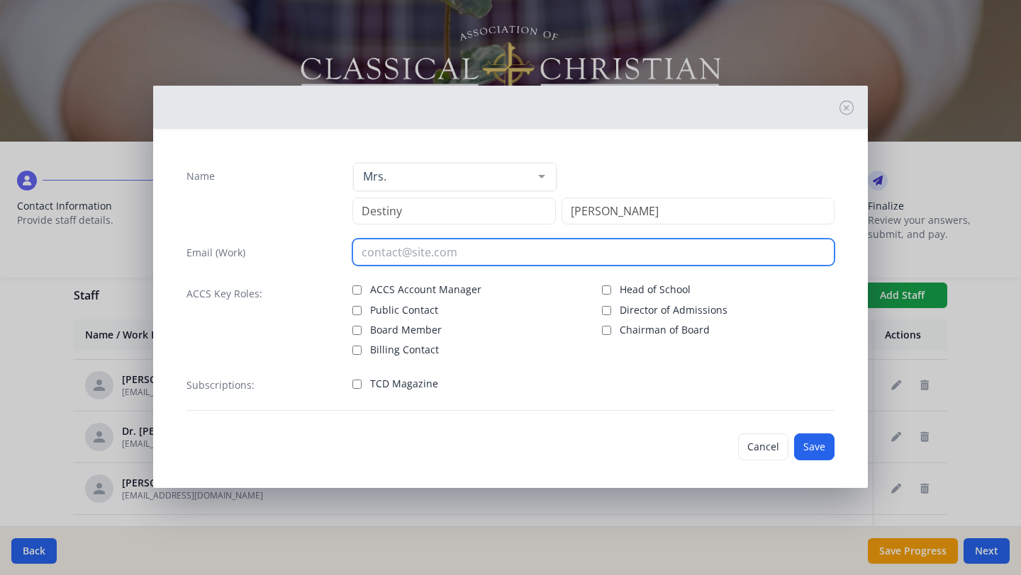
click at [406, 251] on input "email" at bounding box center [593, 252] width 483 height 27
type input "[EMAIL_ADDRESS][DOMAIN_NAME]"
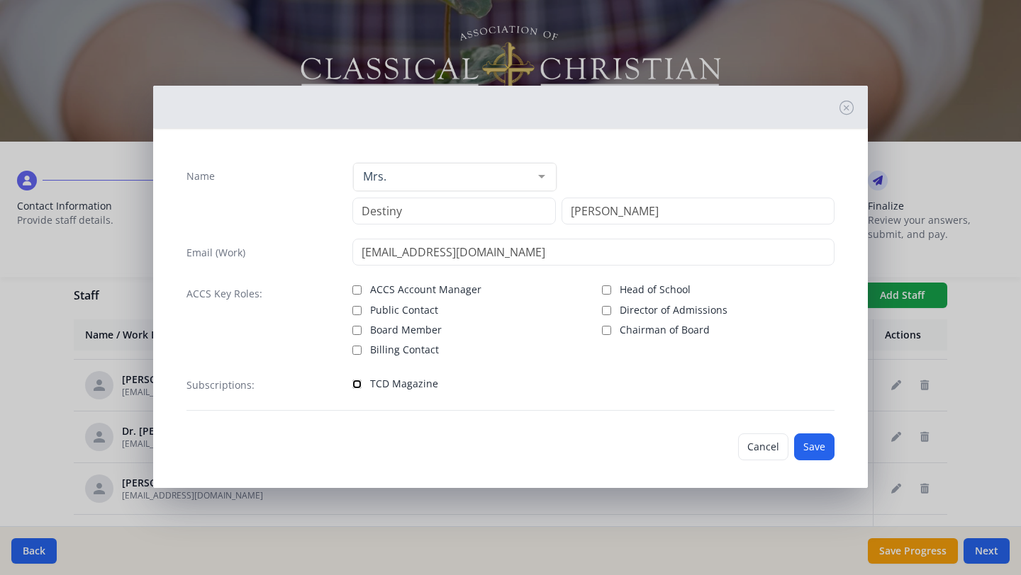
click at [354, 386] on input "TCD Magazine" at bounding box center [356, 384] width 9 height 9
checkbox input "true"
click at [808, 444] on button "Save" at bounding box center [814, 447] width 40 height 27
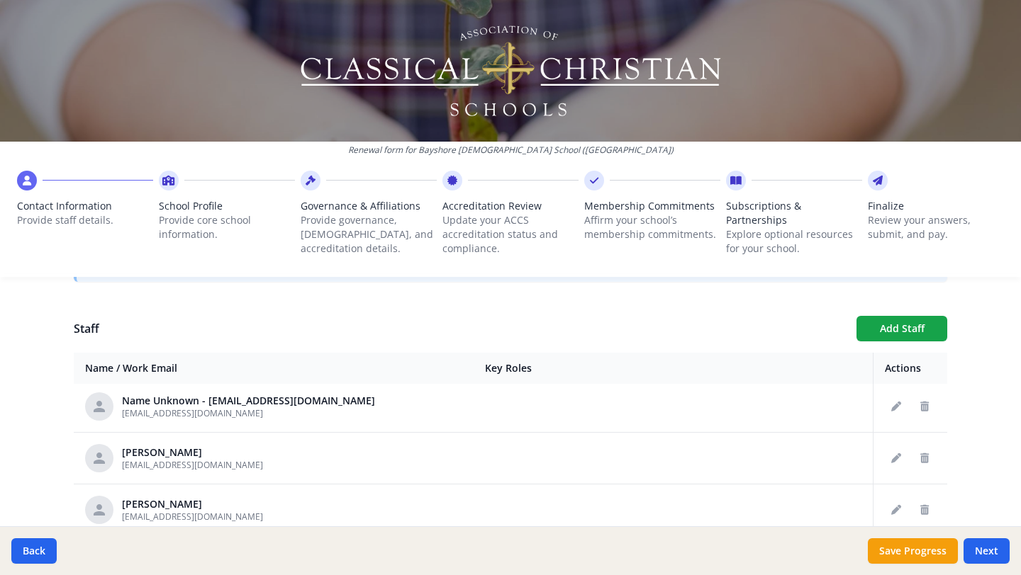
scroll to position [162, 0]
click at [927, 406] on icon "Delete staff" at bounding box center [924, 403] width 9 height 10
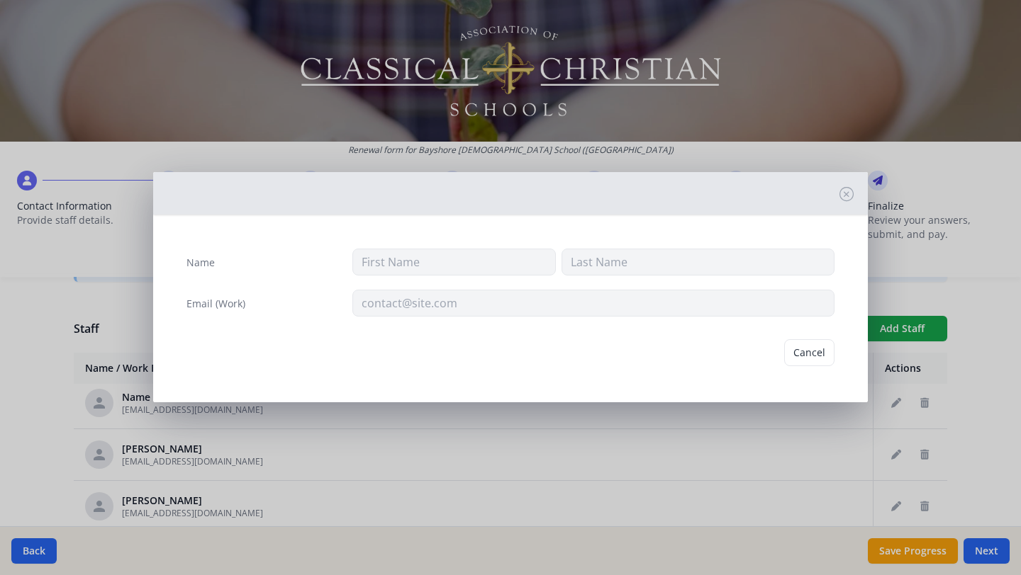
type input "[EMAIL_ADDRESS][DOMAIN_NAME]"
click at [806, 352] on button "Delete" at bounding box center [809, 352] width 49 height 27
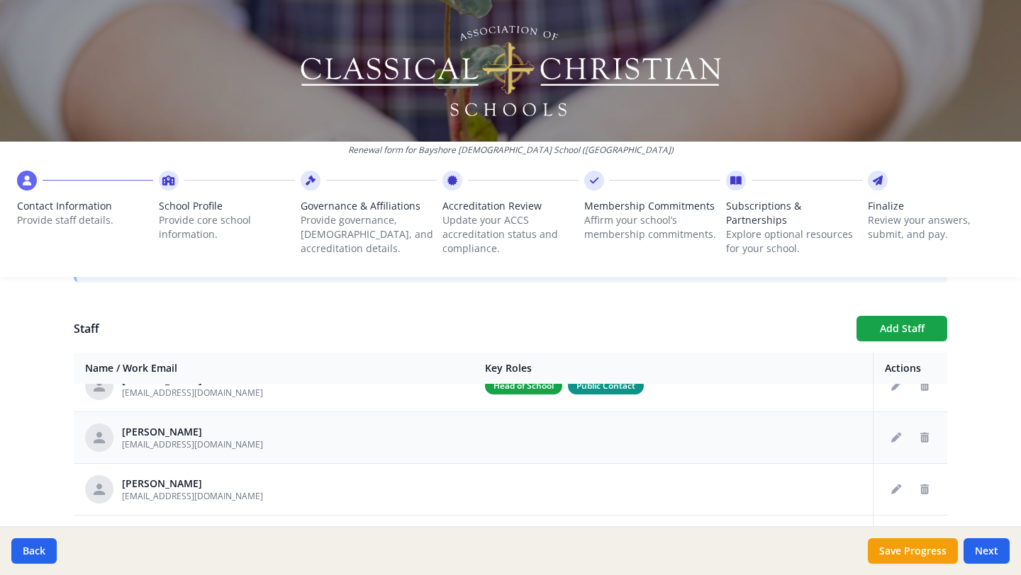
scroll to position [128, 0]
click at [892, 434] on icon "Edit staff" at bounding box center [896, 437] width 10 height 10
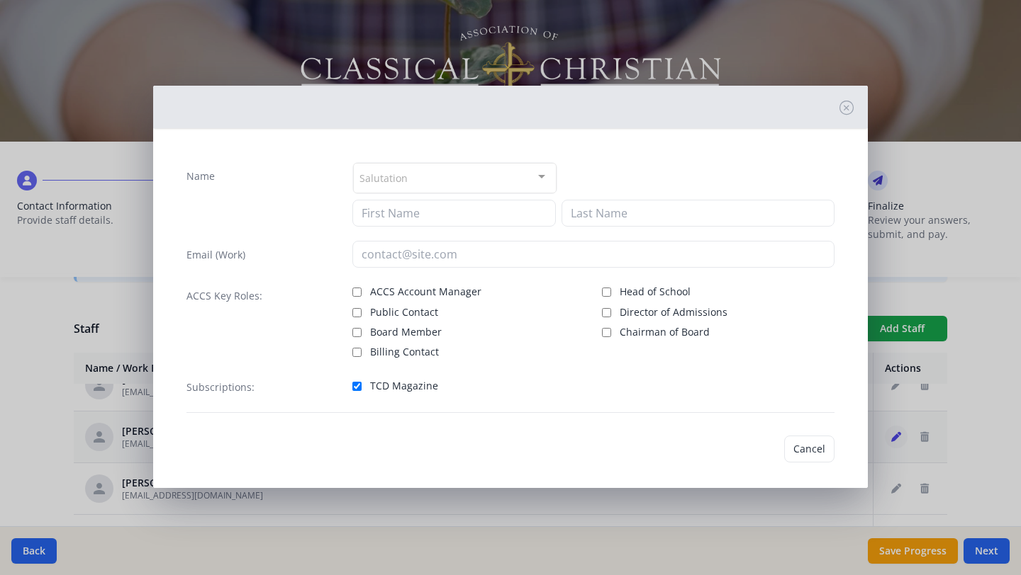
type input "[PERSON_NAME]"
type input "[EMAIL_ADDRESS][DOMAIN_NAME]"
checkbox input "true"
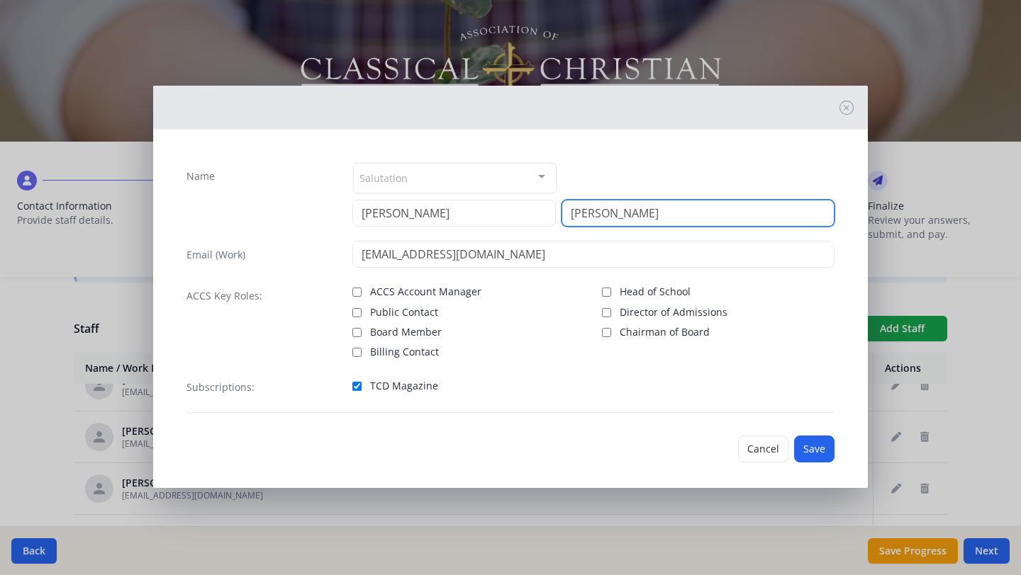
click at [631, 216] on input "[PERSON_NAME]" at bounding box center [697, 213] width 273 height 27
type input "[PERSON_NAME]"
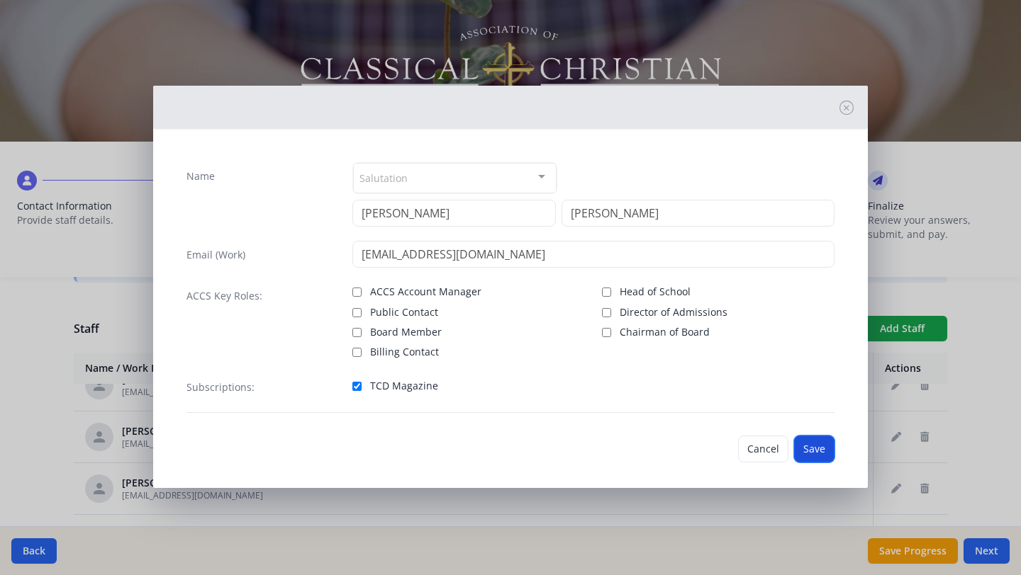
click at [814, 449] on button "Save" at bounding box center [814, 449] width 40 height 27
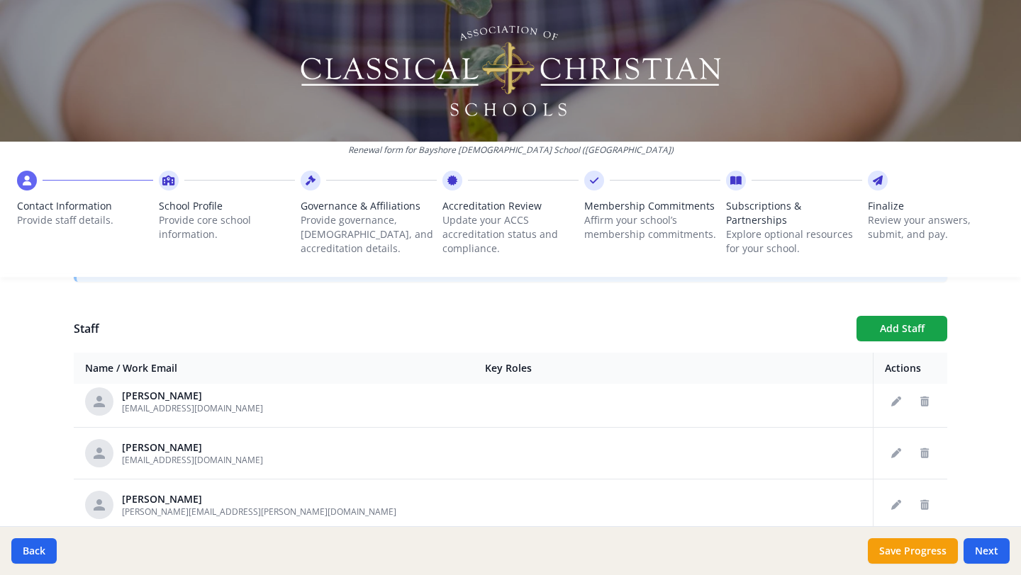
scroll to position [1508, 0]
click at [927, 457] on icon "Delete staff" at bounding box center [924, 454] width 9 height 10
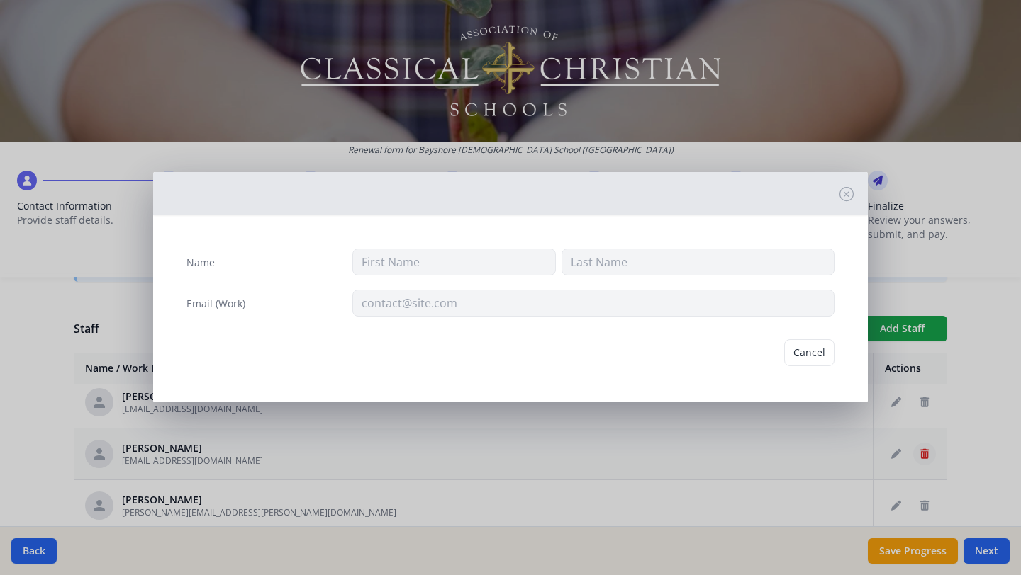
type input "[PERSON_NAME]"
type input "Hope"
type input "[EMAIL_ADDRESS][DOMAIN_NAME]"
click at [812, 358] on button "Delete" at bounding box center [809, 352] width 49 height 27
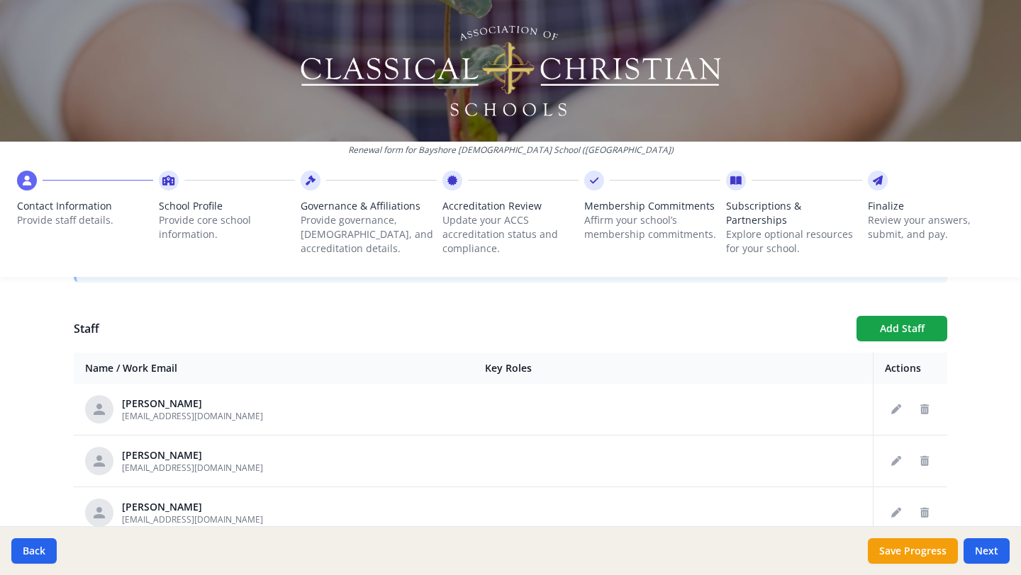
scroll to position [1921, 0]
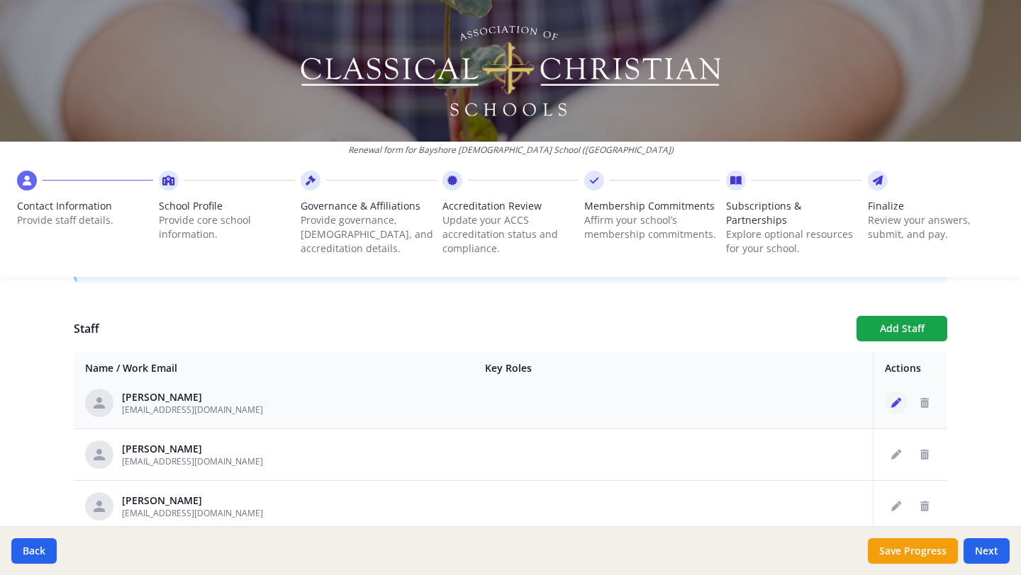
click at [896, 403] on icon "Edit staff" at bounding box center [896, 403] width 10 height 10
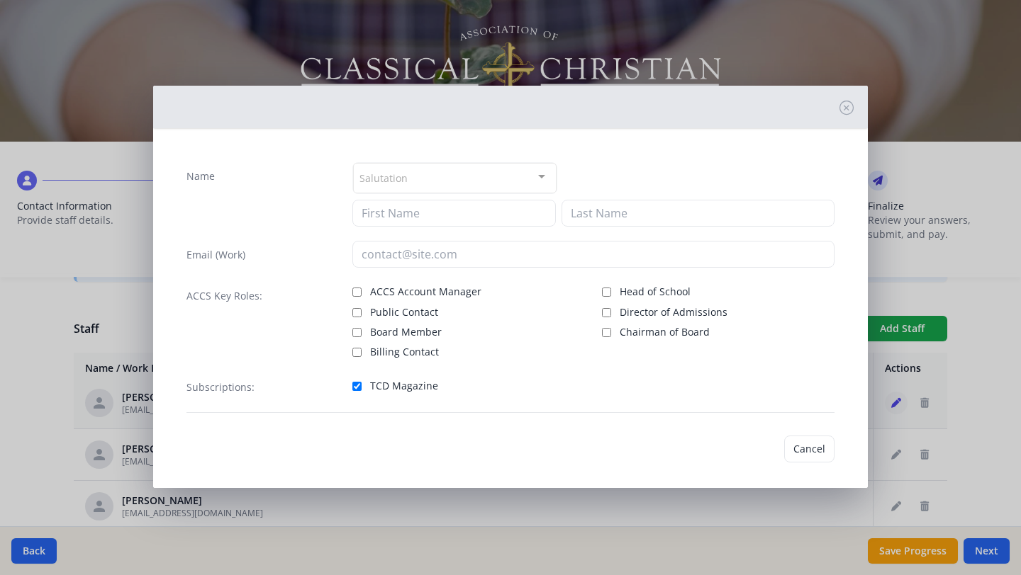
type input "[PERSON_NAME]"
type input "[EMAIL_ADDRESS][DOMAIN_NAME]"
checkbox input "true"
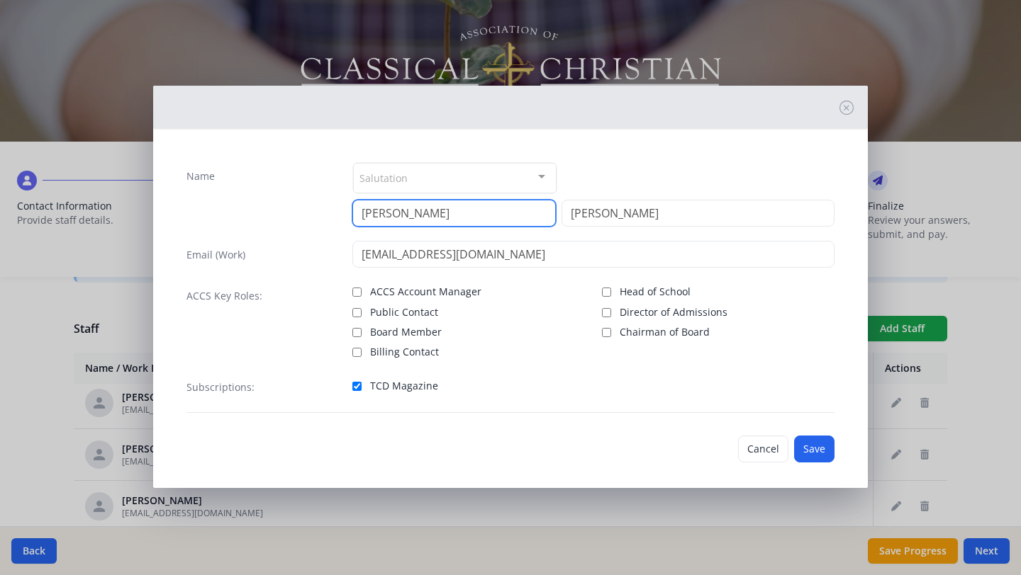
click at [451, 219] on input "[PERSON_NAME]" at bounding box center [453, 213] width 203 height 27
type input "[PERSON_NAME]"
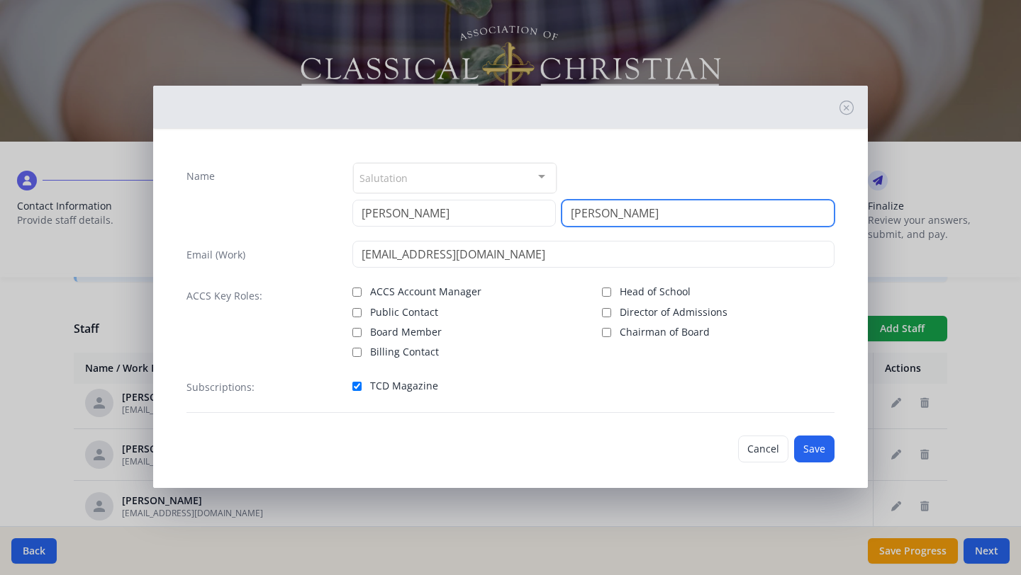
type input "[PERSON_NAME]"
click at [434, 179] on div "Salutation" at bounding box center [454, 178] width 203 height 30
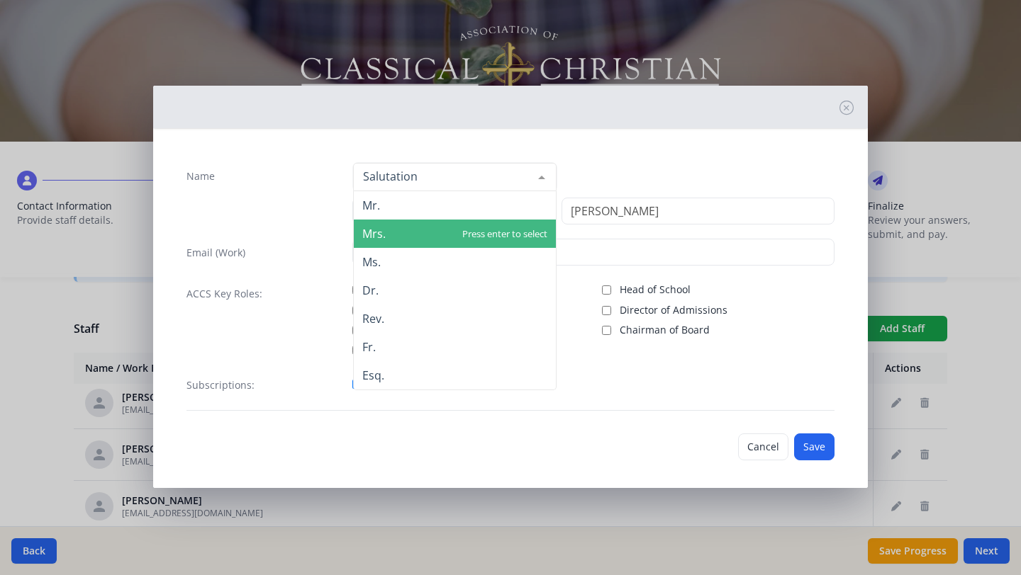
click at [417, 241] on span "Mrs." at bounding box center [455, 234] width 202 height 28
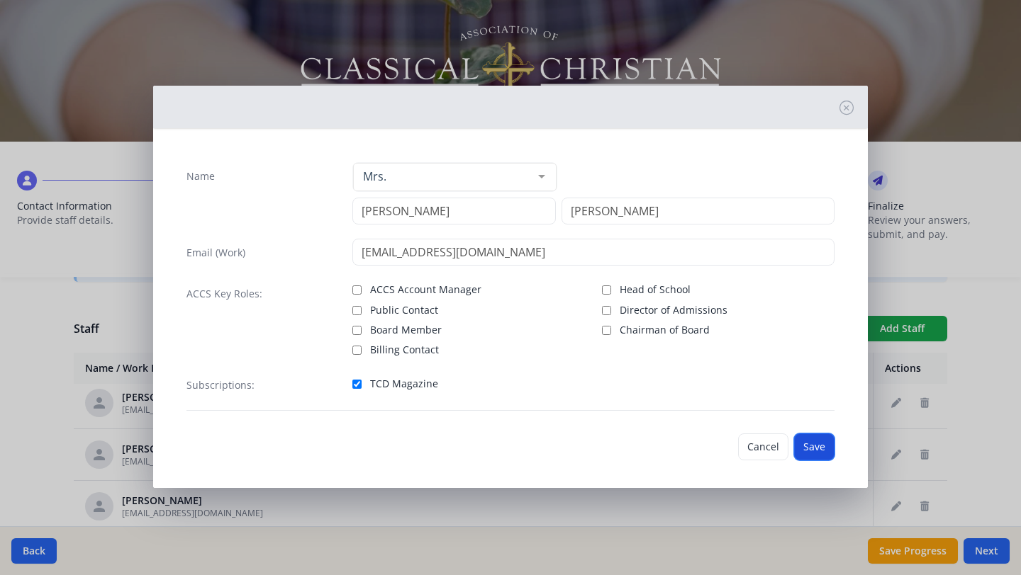
click at [816, 444] on button "Save" at bounding box center [814, 447] width 40 height 27
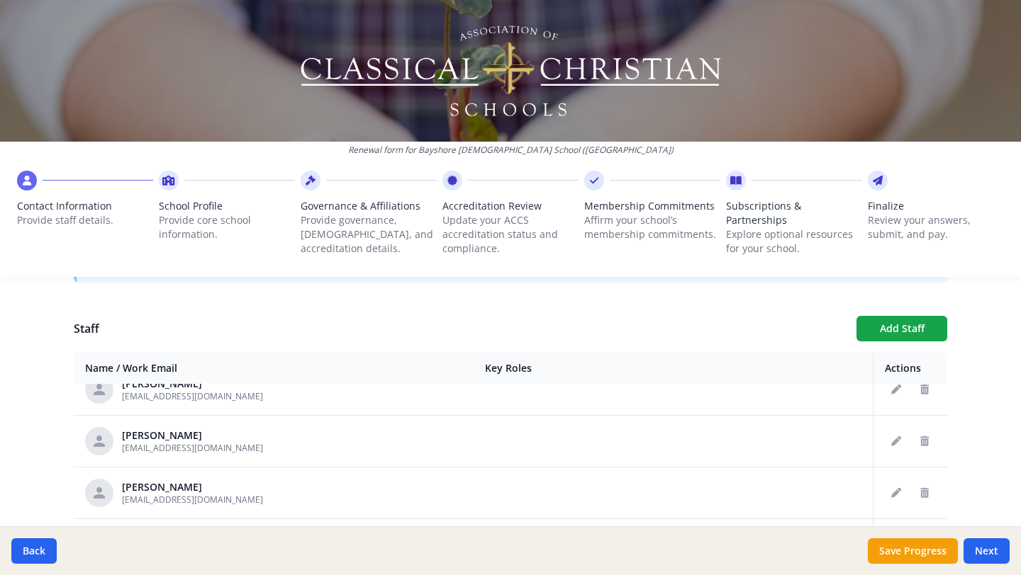
scroll to position [1935, 0]
click at [896, 439] on icon "Edit staff" at bounding box center [896, 441] width 10 height 10
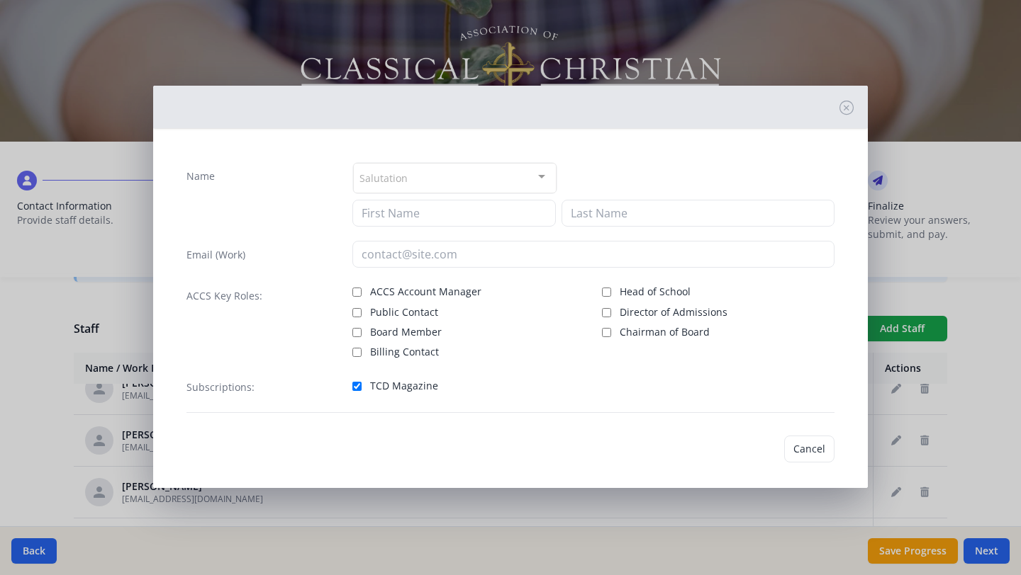
type input "[PERSON_NAME]"
type input "[EMAIL_ADDRESS][DOMAIN_NAME]"
checkbox input "true"
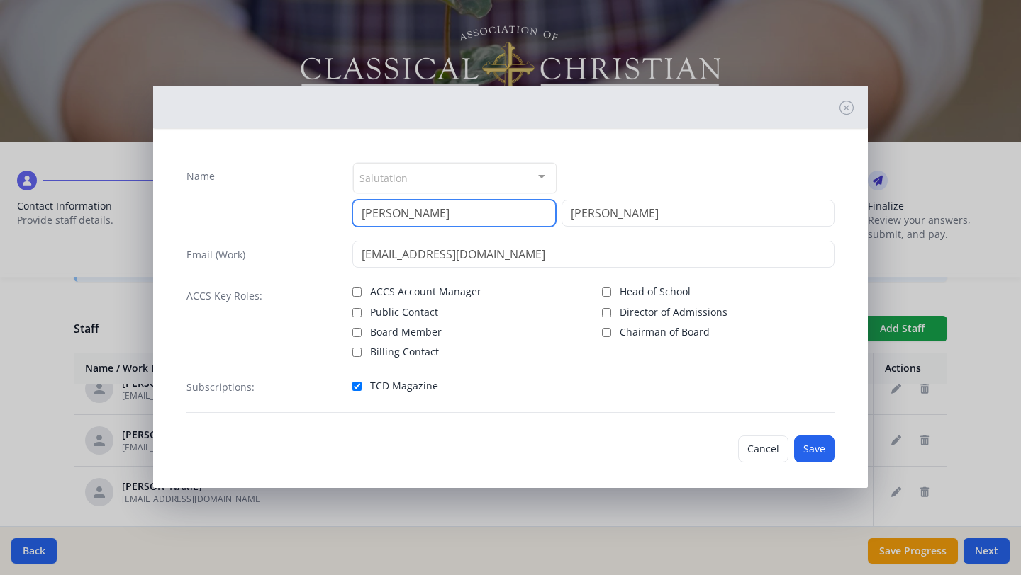
click at [420, 210] on input "[PERSON_NAME]" at bounding box center [453, 213] width 203 height 27
type input "[PERSON_NAME]"
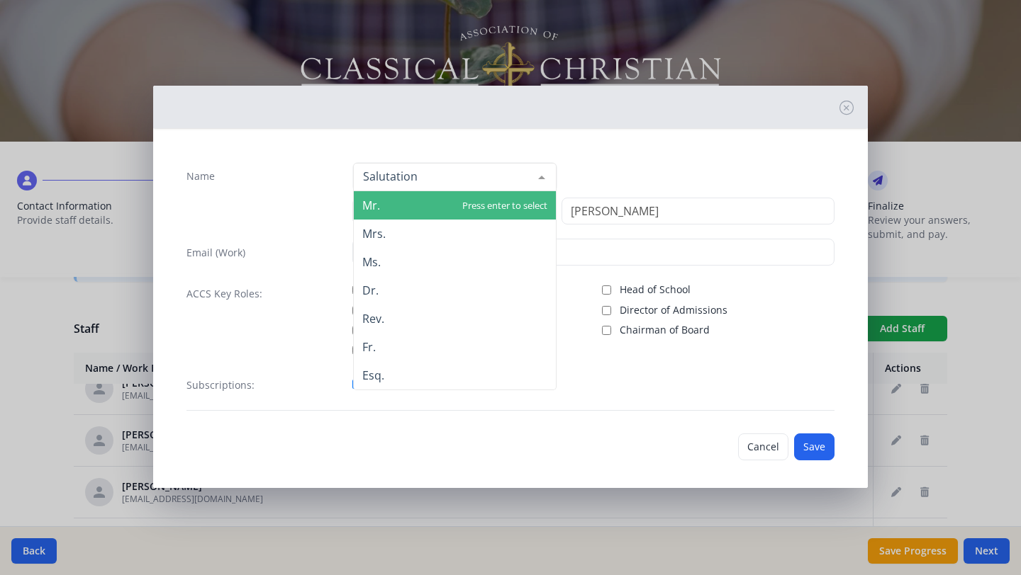
click at [536, 171] on div at bounding box center [541, 177] width 28 height 27
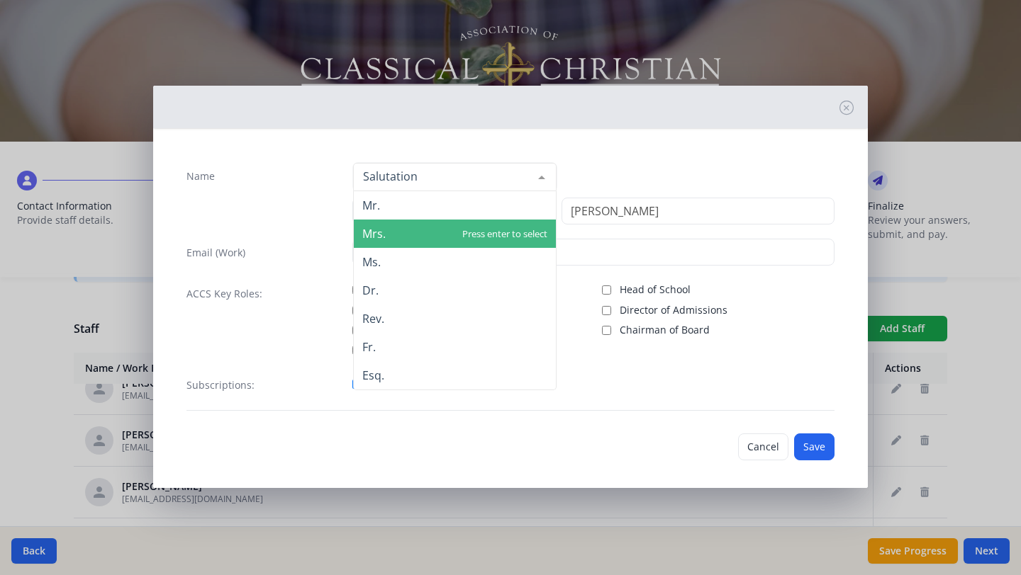
click at [480, 234] on span "Mrs." at bounding box center [455, 234] width 202 height 28
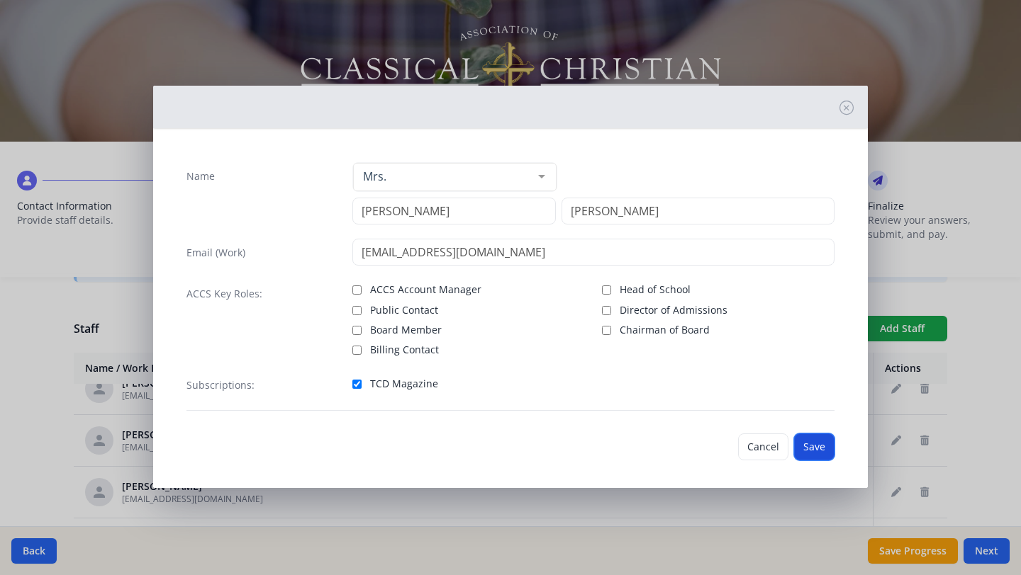
click at [807, 441] on button "Save" at bounding box center [814, 447] width 40 height 27
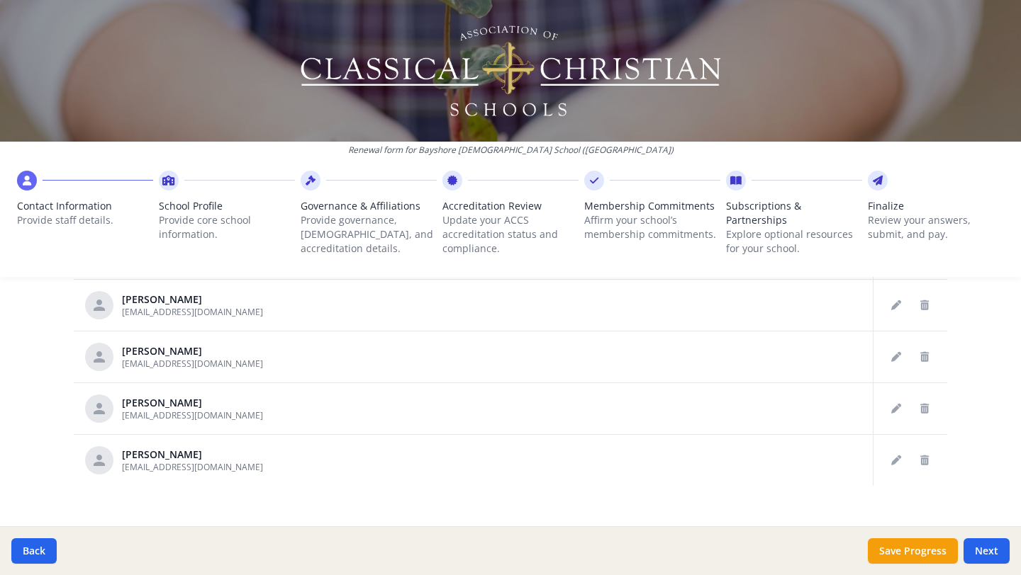
scroll to position [823, 0]
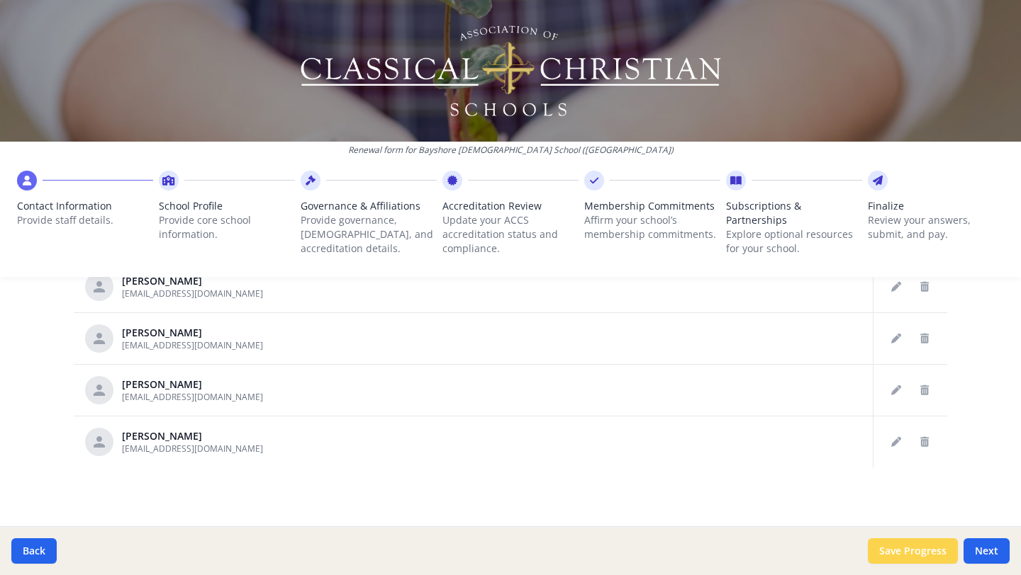
click at [916, 551] on button "Save Progress" at bounding box center [912, 552] width 90 height 26
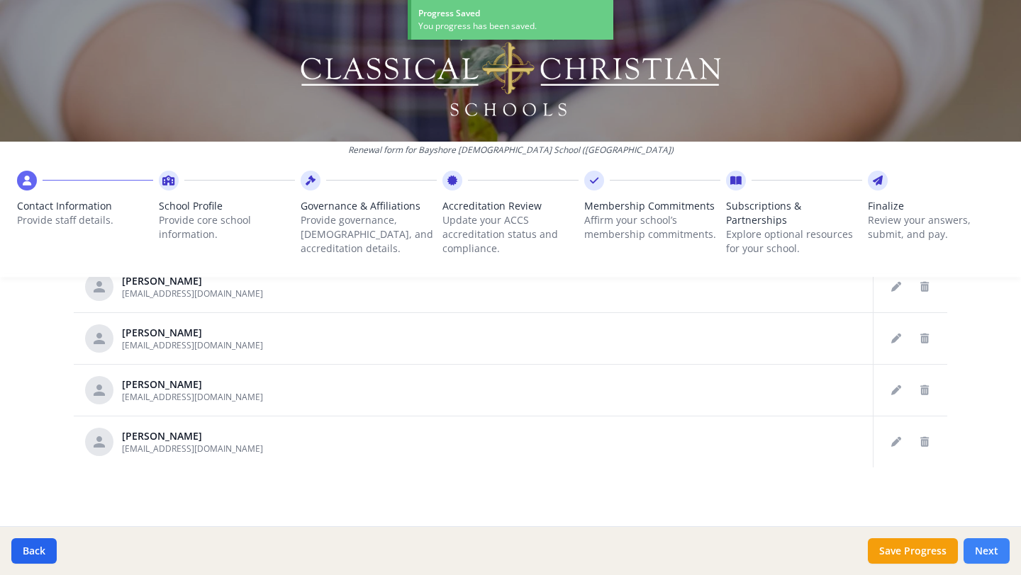
click at [996, 553] on button "Next" at bounding box center [986, 552] width 46 height 26
type input "[PHONE_NUMBER]"
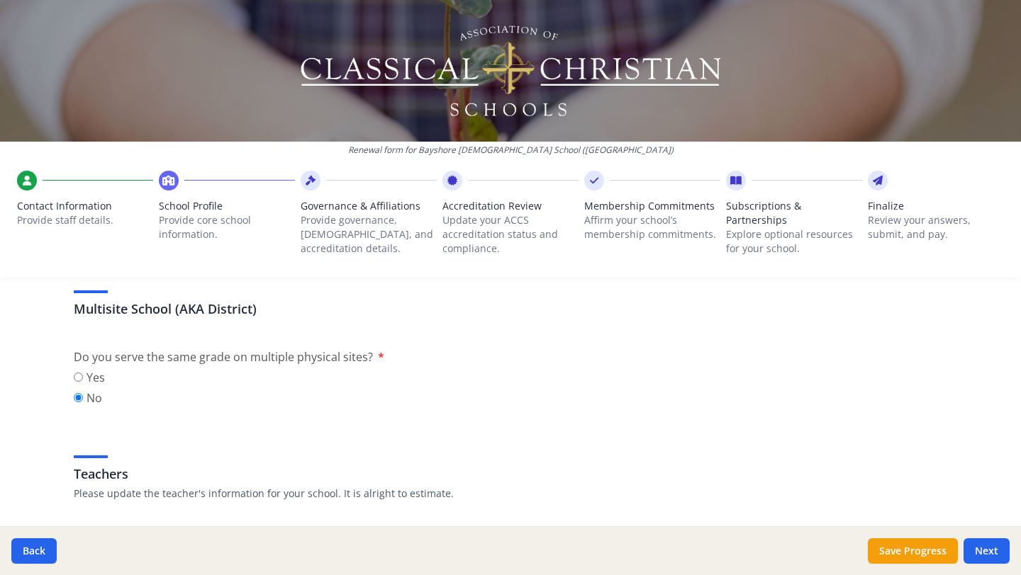
scroll to position [660, 0]
click at [75, 376] on input "Yes" at bounding box center [78, 375] width 9 height 9
radio input "true"
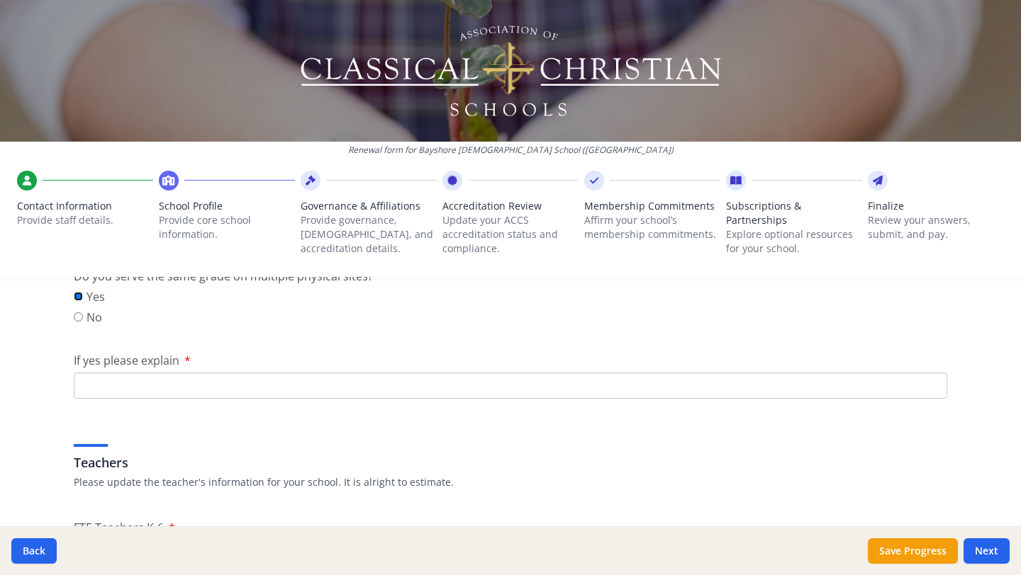
scroll to position [696, 0]
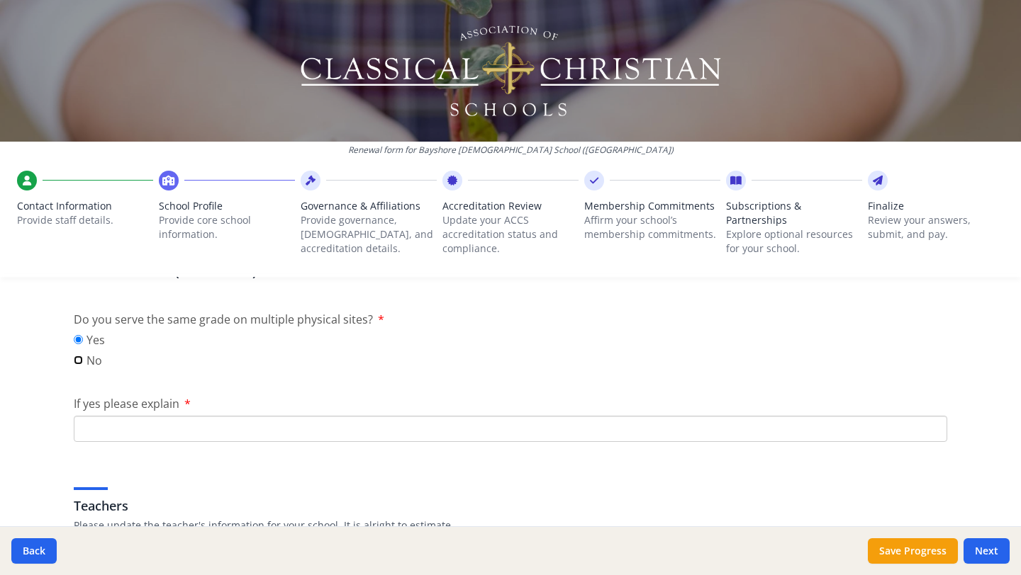
click at [81, 364] on input "No" at bounding box center [78, 360] width 9 height 9
radio input "true"
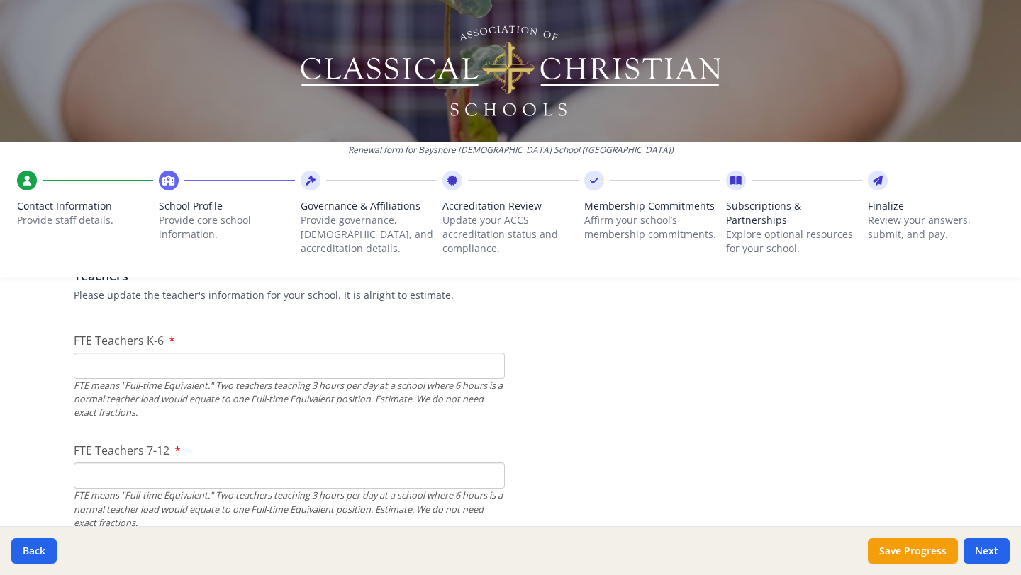
scroll to position [869, 0]
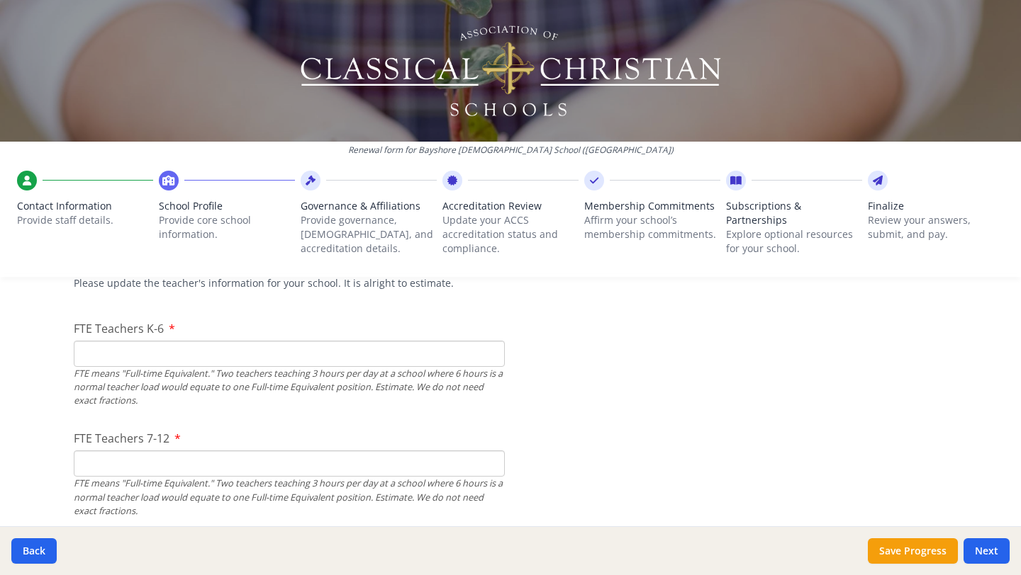
click at [177, 349] on input "FTE Teachers K-6" at bounding box center [289, 354] width 431 height 26
type input "21"
click at [156, 461] on input "FTE Teachers 7-12" at bounding box center [289, 464] width 431 height 26
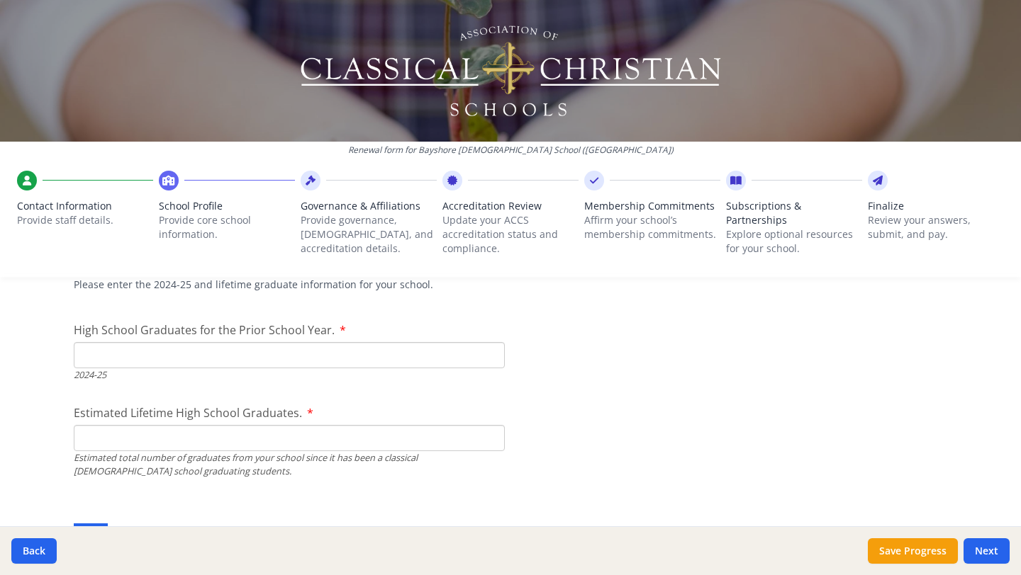
scroll to position [2042, 0]
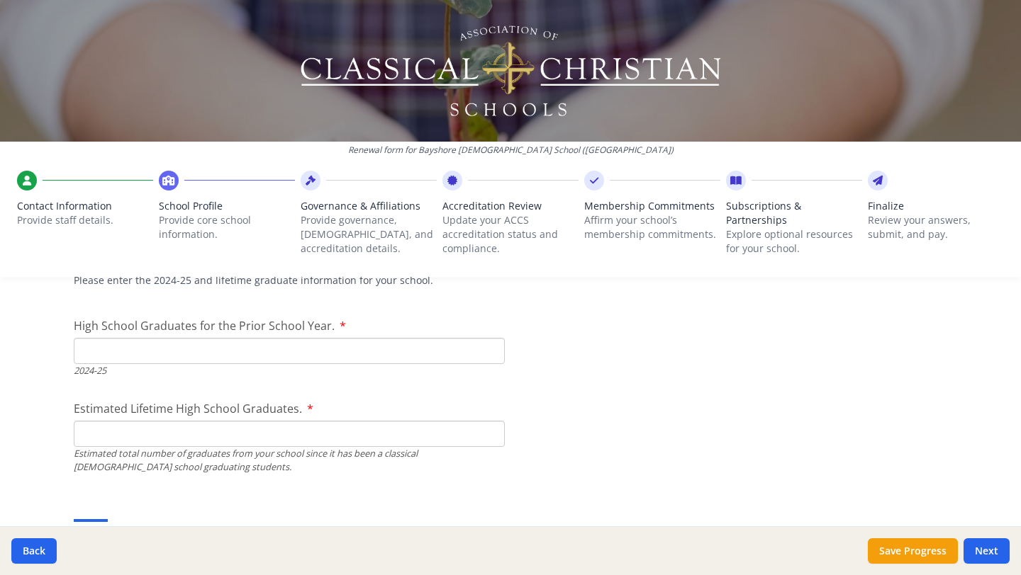
click at [148, 437] on input "Estimated Lifetime High School Graduates." at bounding box center [289, 434] width 431 height 26
type input "234"
click at [161, 348] on input "High School Graduates for the Prior School Year." at bounding box center [289, 351] width 431 height 26
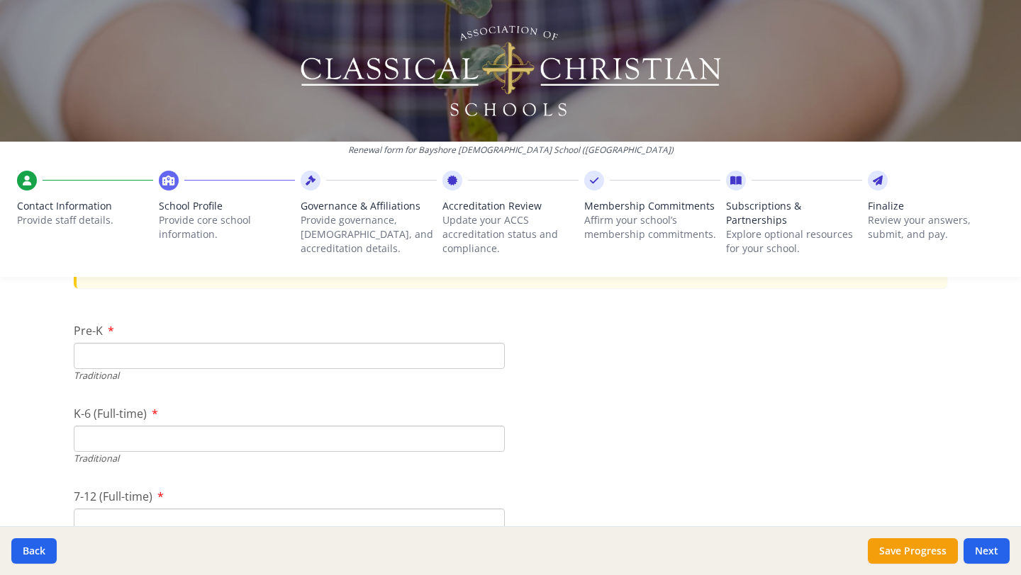
scroll to position [2957, 0]
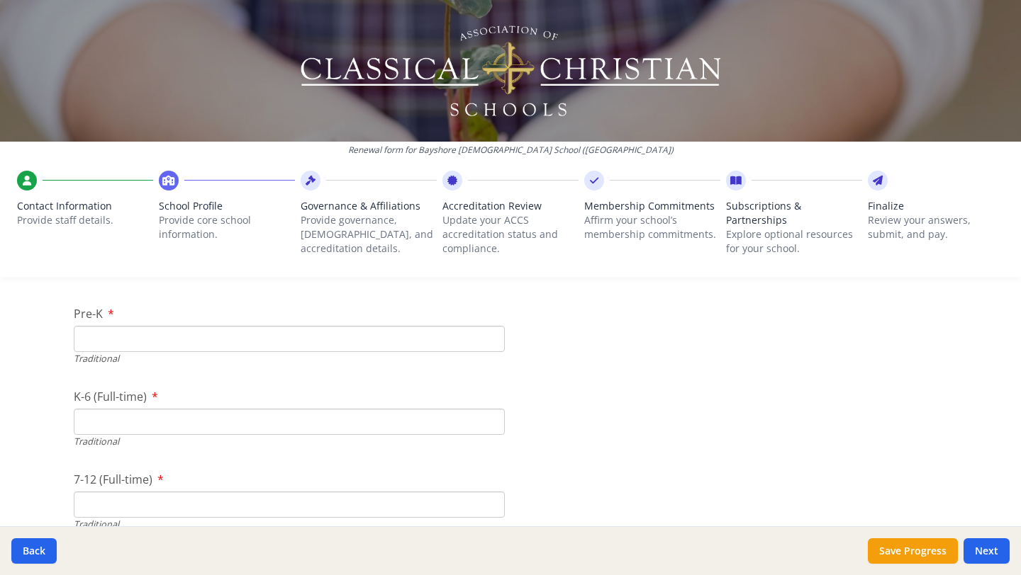
type input "39"
click at [218, 419] on input "K-6 (Full-time)" at bounding box center [289, 422] width 431 height 26
type input "295"
click at [159, 505] on input "7-12 (Full-time)" at bounding box center [289, 505] width 431 height 26
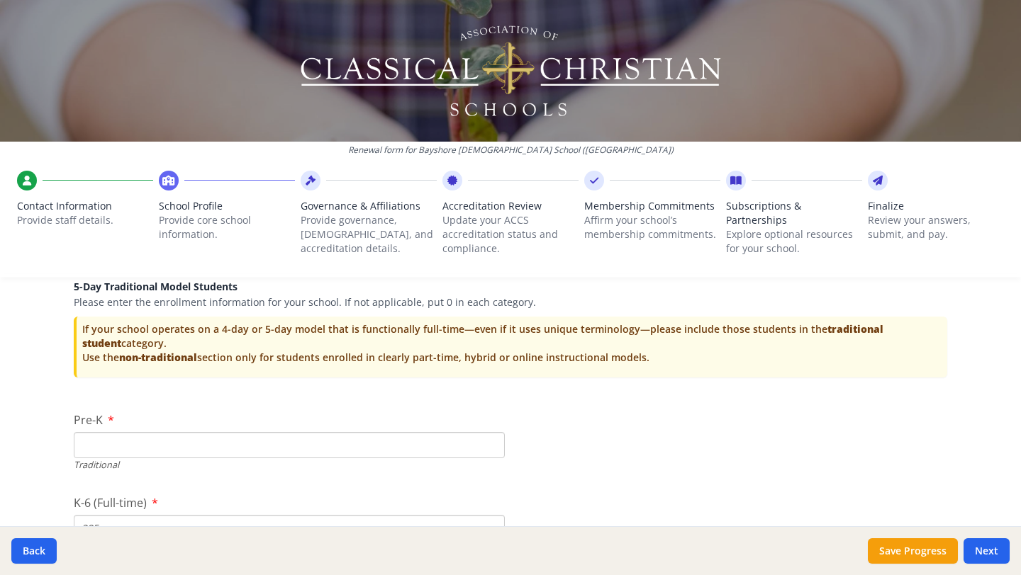
scroll to position [2838, 0]
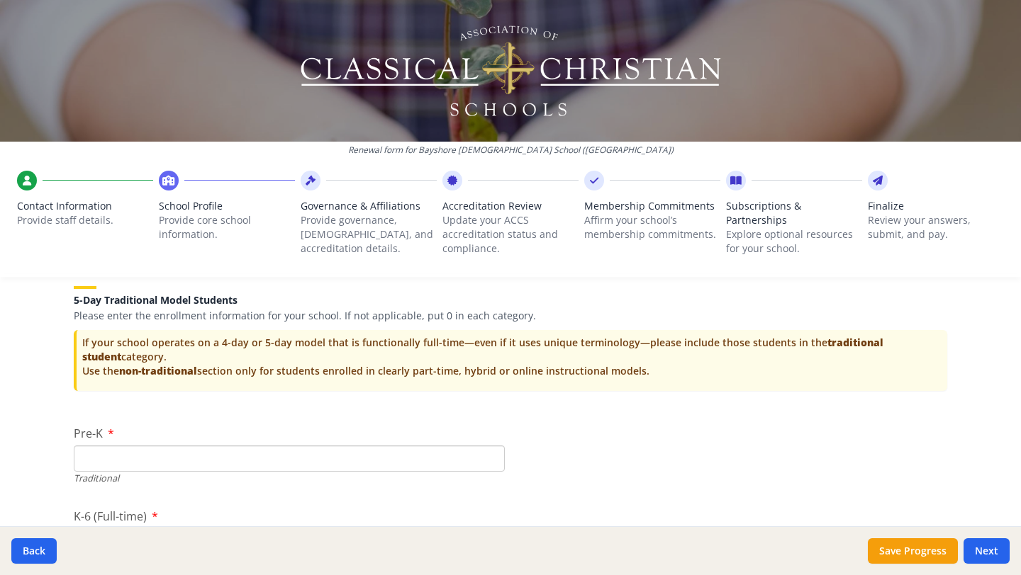
type input "251"
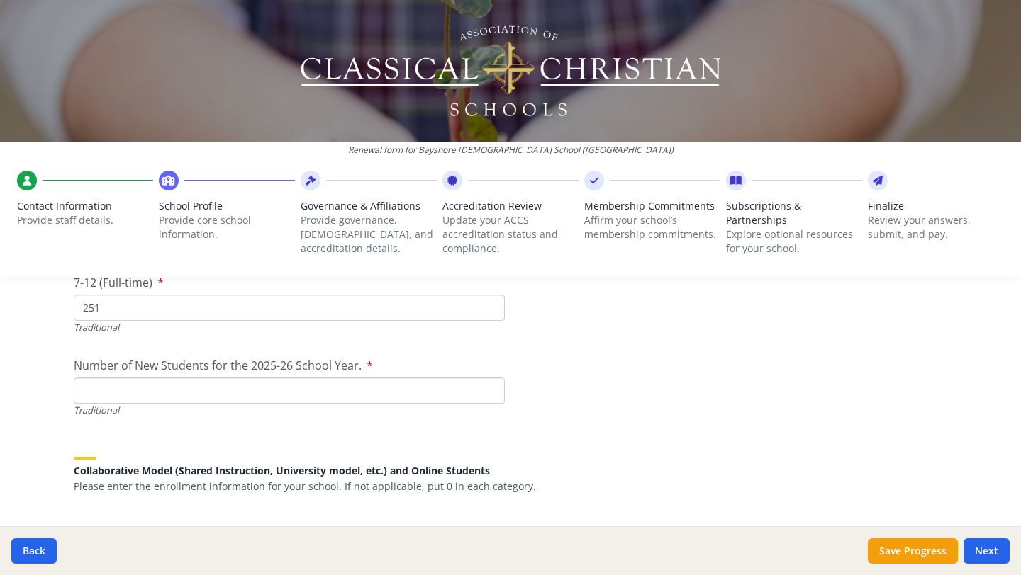
scroll to position [3156, 0]
click at [164, 387] on input "Number of New Students for the 2025-26 School Year." at bounding box center [289, 389] width 431 height 26
type input "78"
click at [578, 445] on div "Collaborative Model (Shared Instruction, University model, etc.) and Online Stu…" at bounding box center [510, 465] width 873 height 53
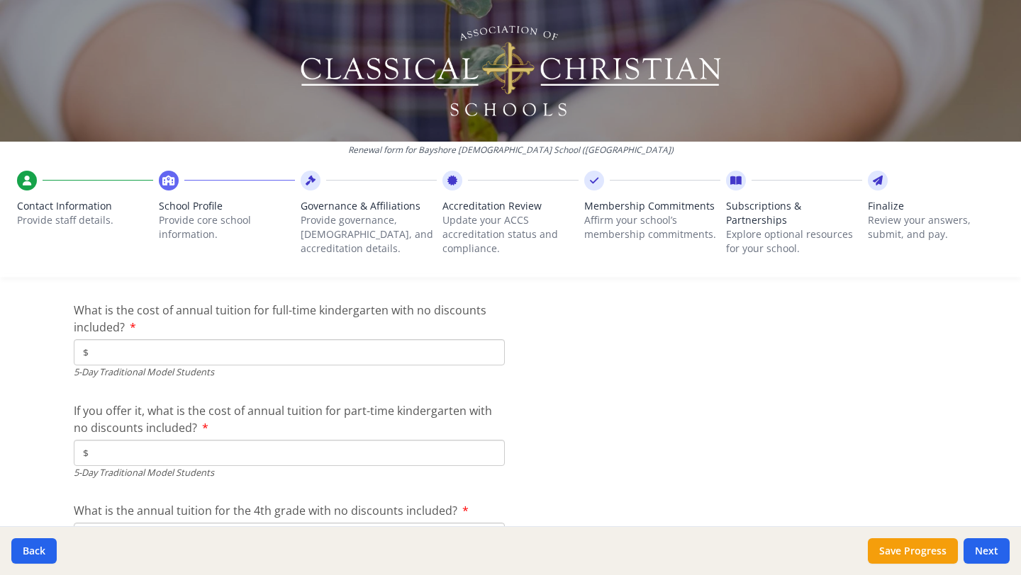
scroll to position [3726, 0]
click at [273, 352] on input "$" at bounding box center [289, 350] width 431 height 26
type input "$8 380"
click at [210, 454] on input "$" at bounding box center [289, 450] width 431 height 26
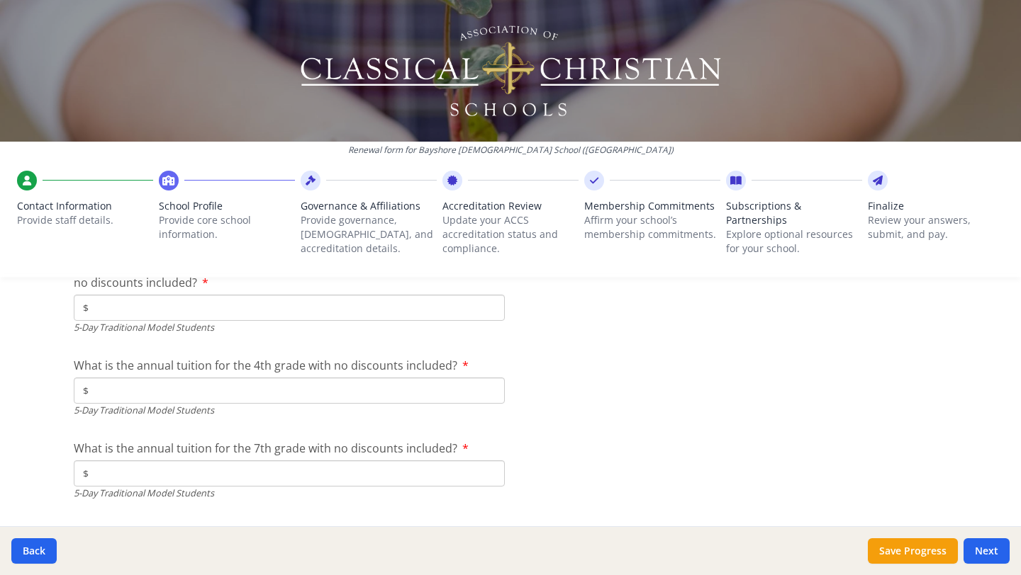
scroll to position [3871, 0]
click at [169, 384] on input "$" at bounding box center [289, 388] width 431 height 26
drag, startPoint x: 145, startPoint y: 309, endPoint x: 75, endPoint y: 300, distance: 70.1
click at [75, 300] on input "$8 380" at bounding box center [289, 305] width 431 height 26
type input "$"
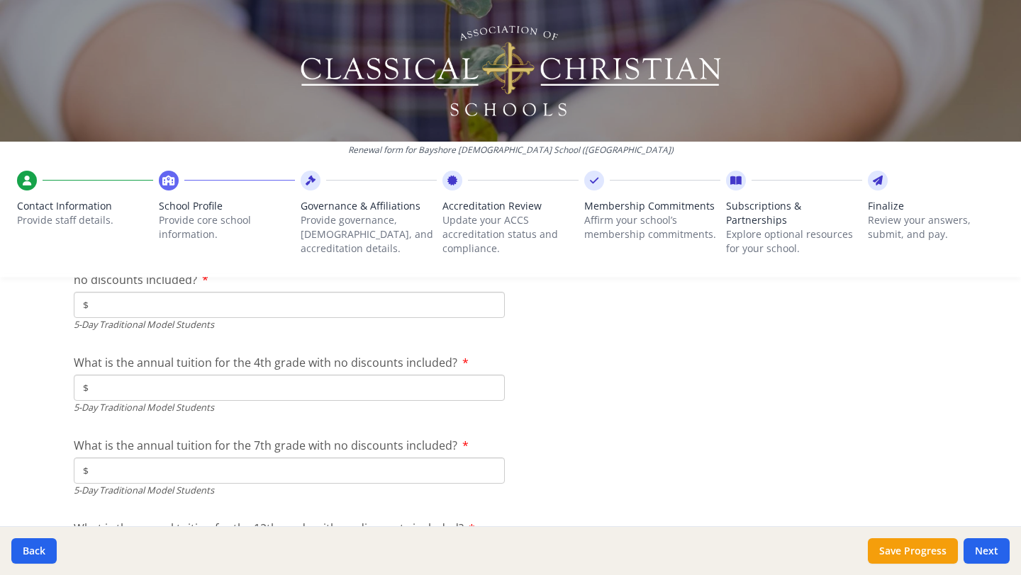
click at [109, 382] on input "$" at bounding box center [289, 388] width 431 height 26
type input "$8 380"
click at [147, 473] on input "$" at bounding box center [289, 471] width 431 height 26
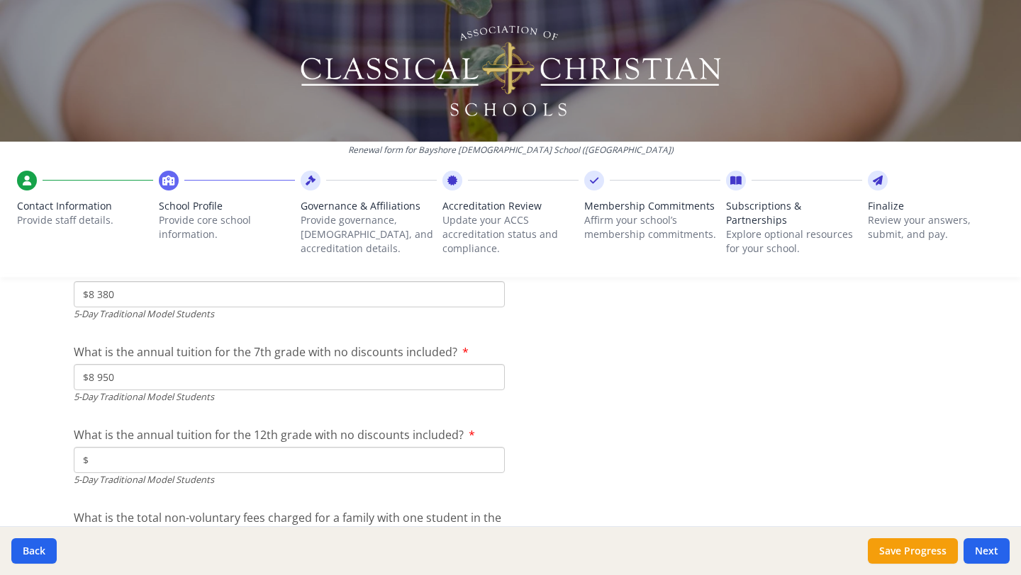
scroll to position [3968, 0]
type input "$8 950"
click at [283, 458] on input "$" at bounding box center [289, 457] width 431 height 26
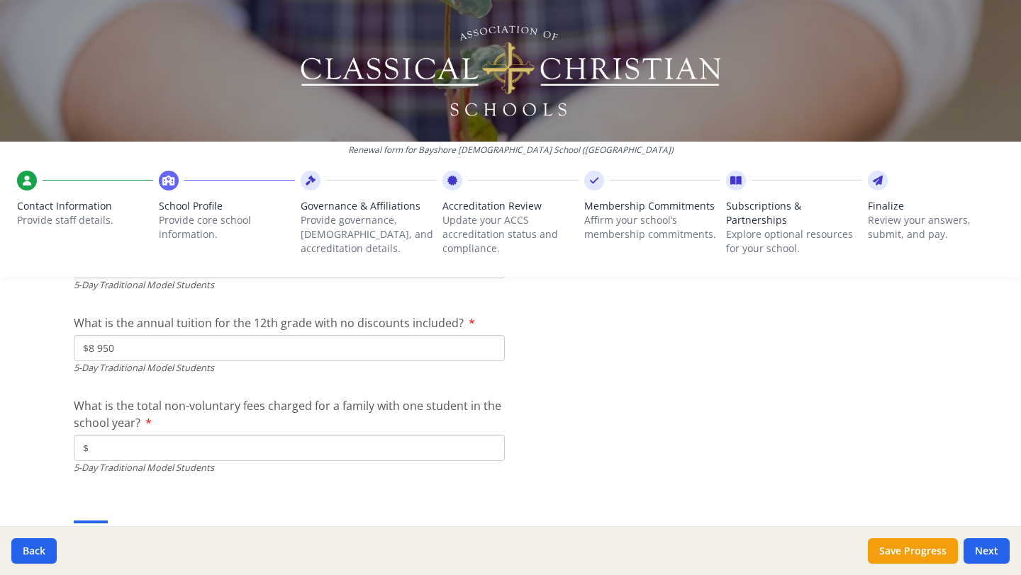
scroll to position [4078, 0]
type input "$8 950"
click at [276, 449] on input "$" at bounding box center [289, 446] width 431 height 26
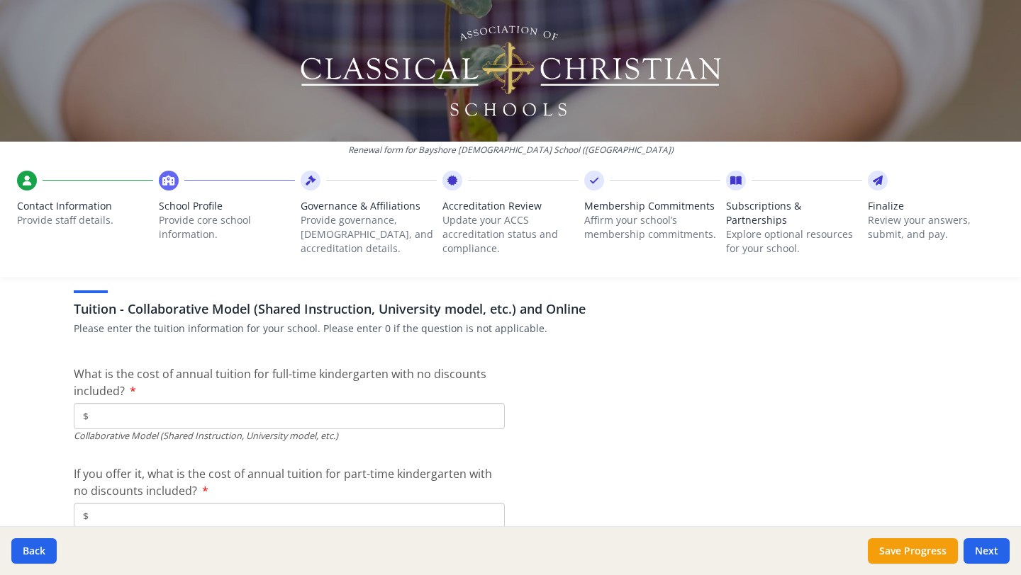
scroll to position [4314, 0]
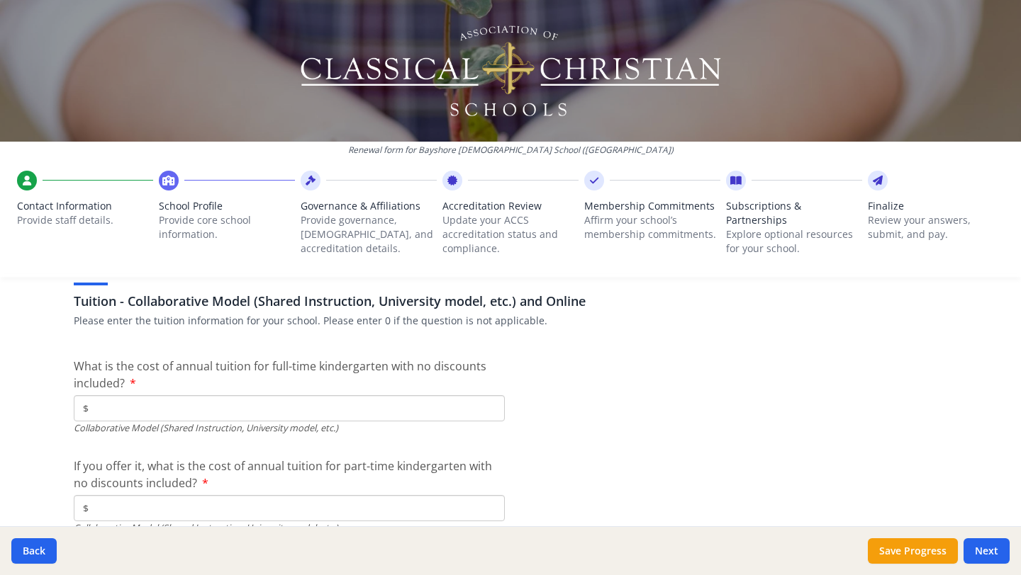
click at [224, 409] on input "$" at bounding box center [289, 408] width 431 height 26
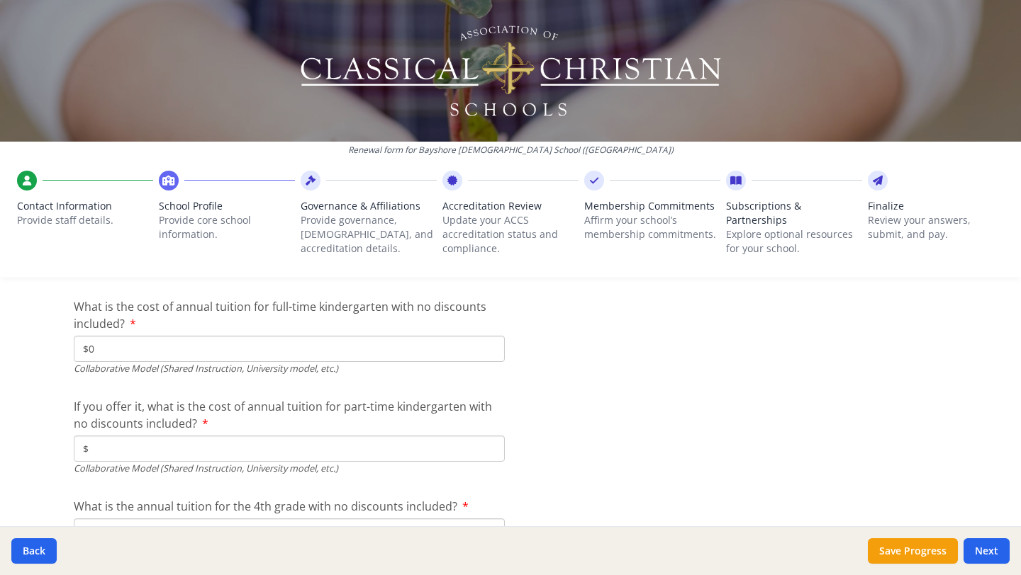
scroll to position [4402, 0]
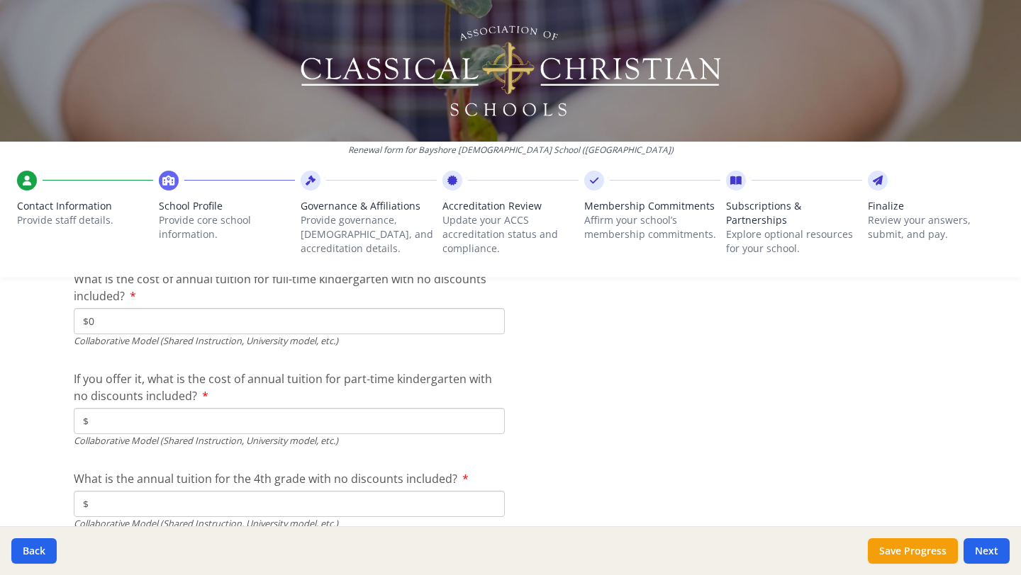
type input "$0"
click at [145, 425] on input "$" at bounding box center [289, 421] width 431 height 26
type input "$0"
click at [118, 499] on input "$" at bounding box center [289, 504] width 431 height 26
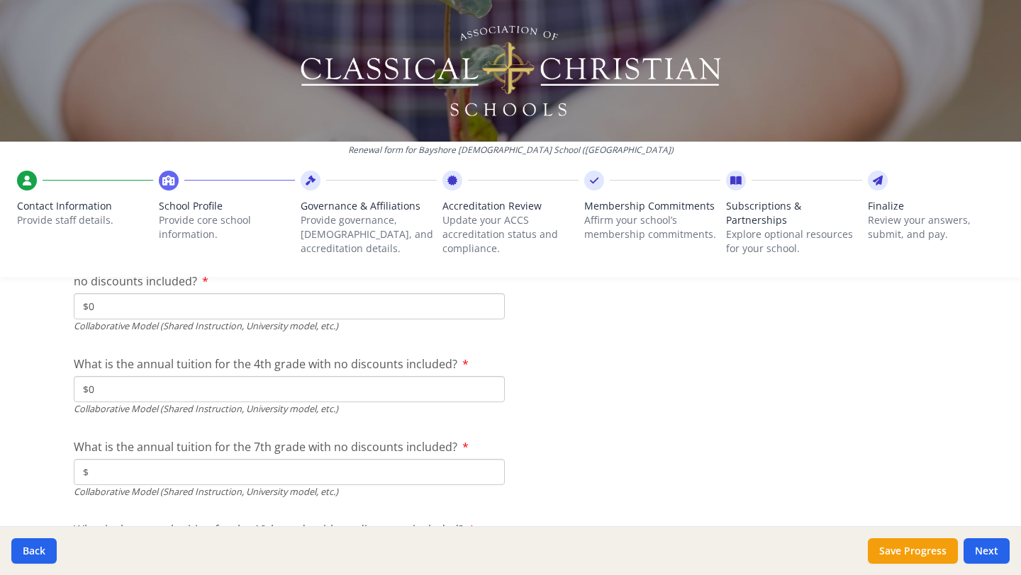
scroll to position [4519, 0]
type input "$0"
click at [105, 473] on input "$" at bounding box center [289, 469] width 431 height 26
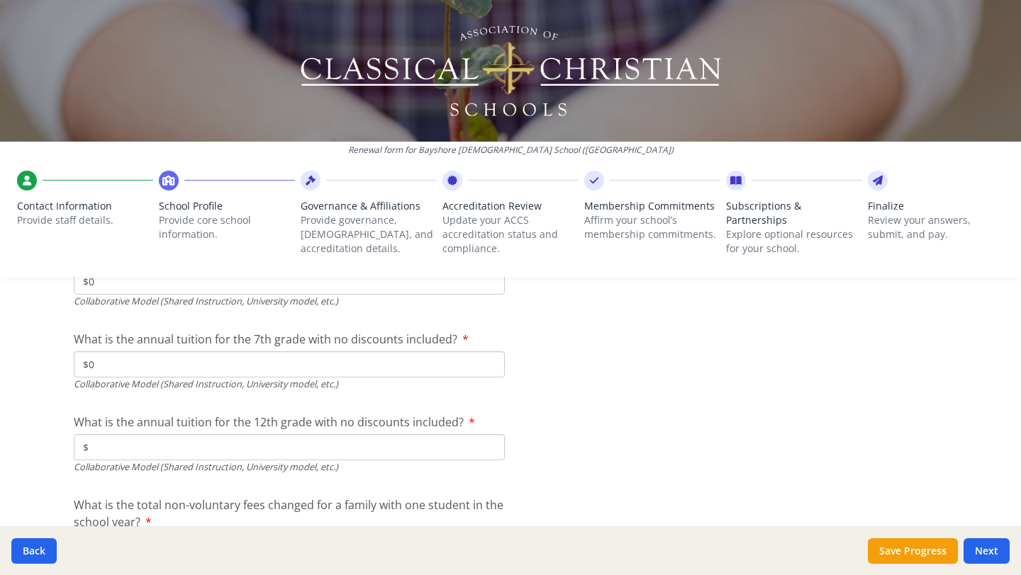
scroll to position [4626, 0]
type input "$0"
click at [99, 446] on input "$" at bounding box center [289, 446] width 431 height 26
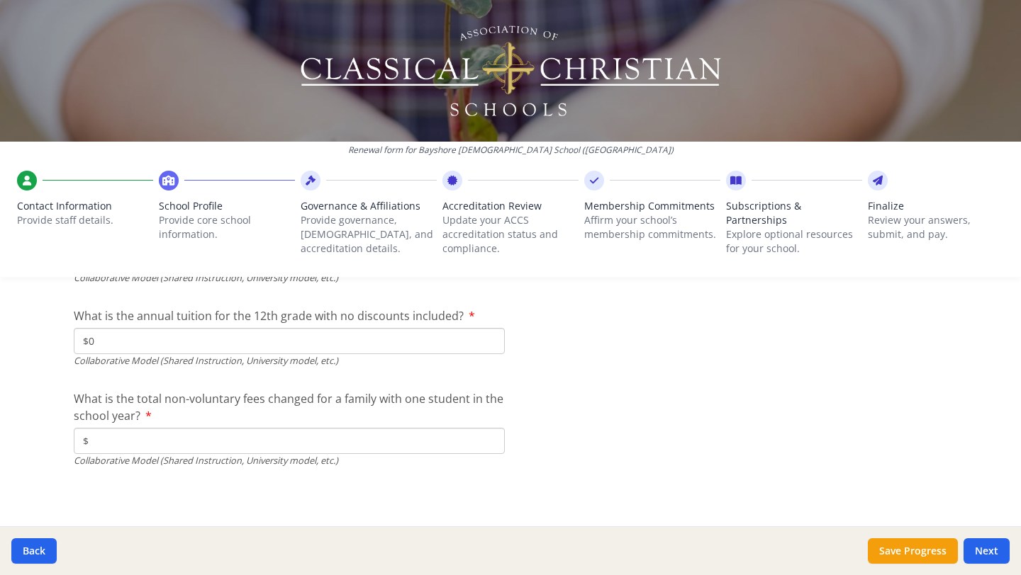
scroll to position [4730, 0]
type input "$0"
click at [176, 442] on input "$" at bounding box center [289, 442] width 431 height 26
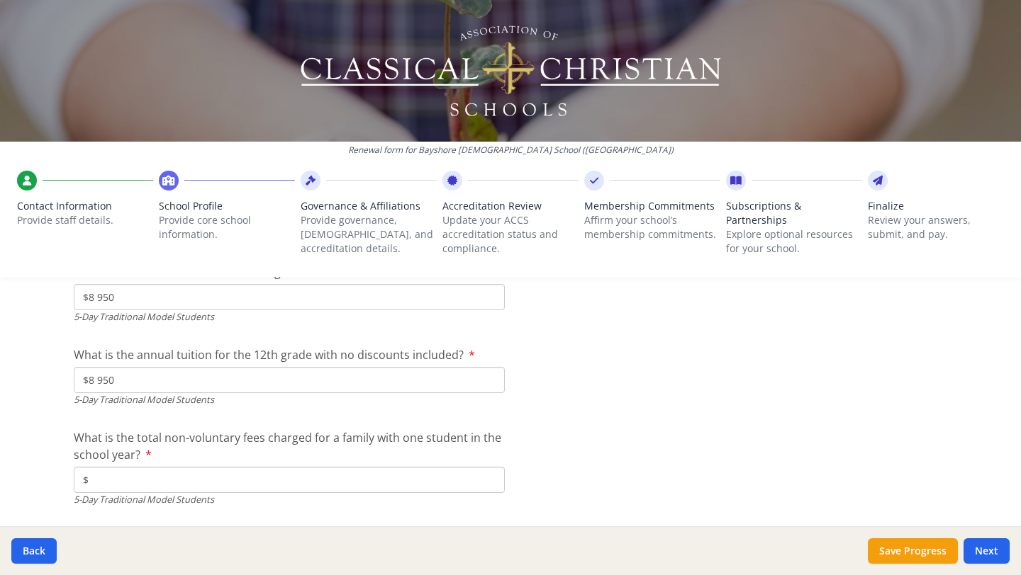
scroll to position [4044, 0]
type input "$0"
click at [883, 552] on button "Save Progress" at bounding box center [912, 552] width 90 height 26
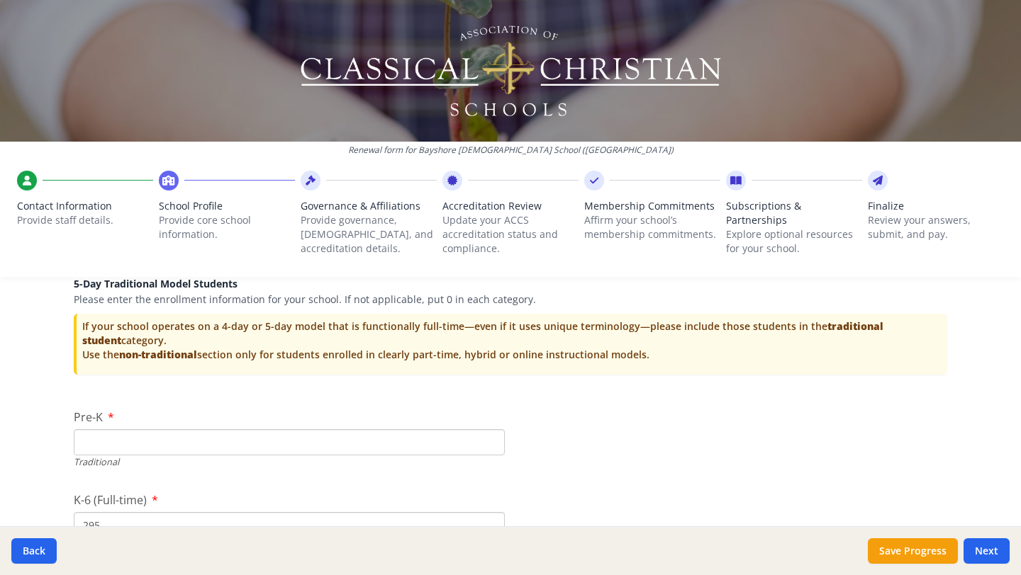
scroll to position [2855, 0]
click at [434, 441] on input "Pre-K" at bounding box center [289, 442] width 431 height 26
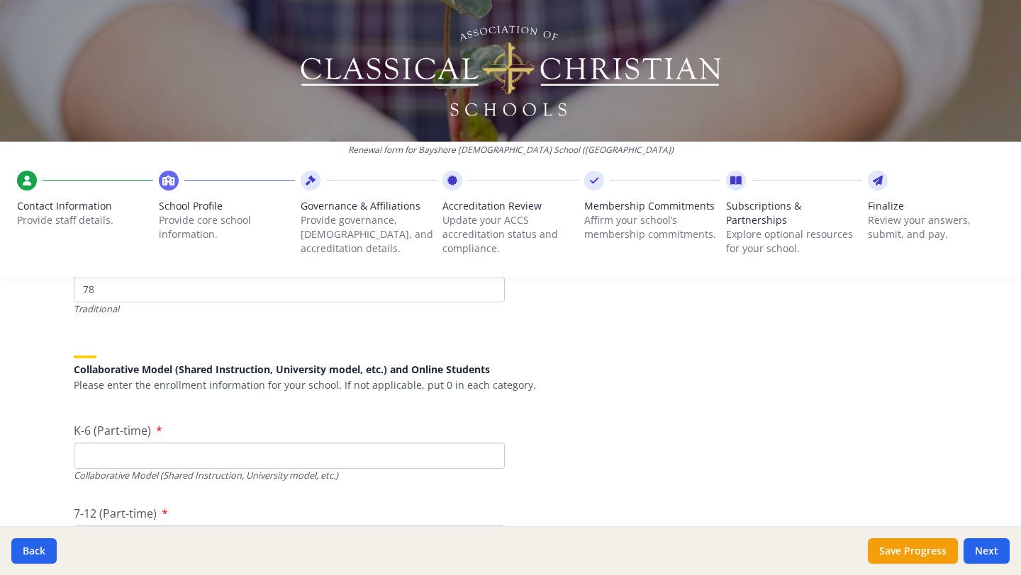
scroll to position [3269, 0]
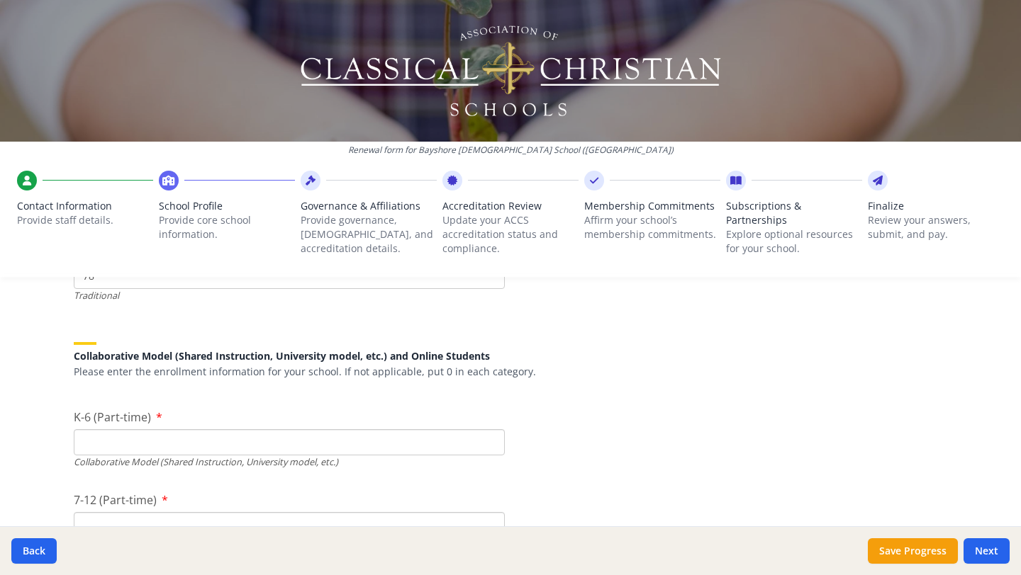
type input "0"
click at [174, 446] on input "K-6 (Part-time)" at bounding box center [289, 442] width 431 height 26
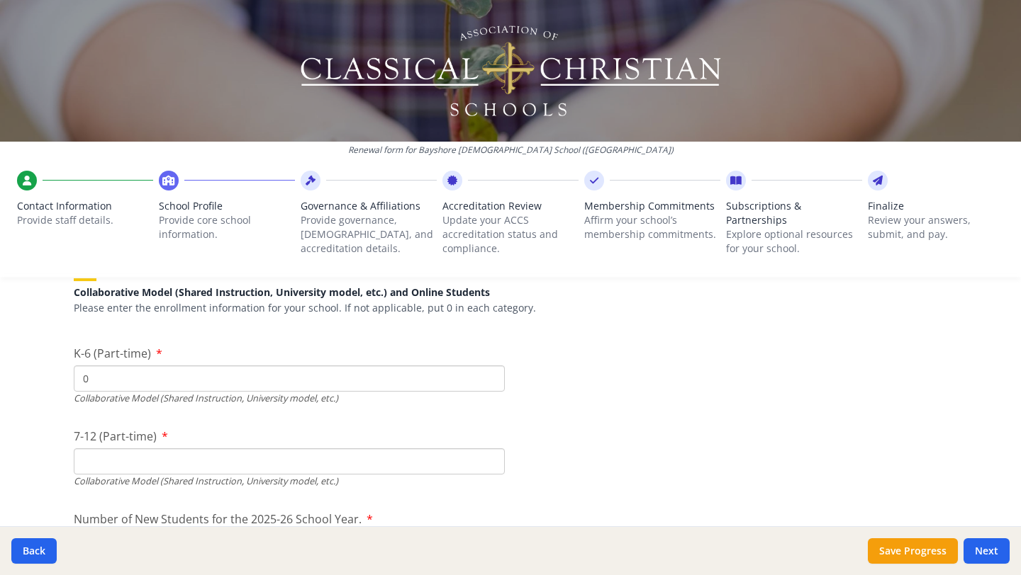
scroll to position [3334, 0]
type input "0"
click at [111, 458] on input "7-12 (Part-time)" at bounding box center [289, 461] width 431 height 26
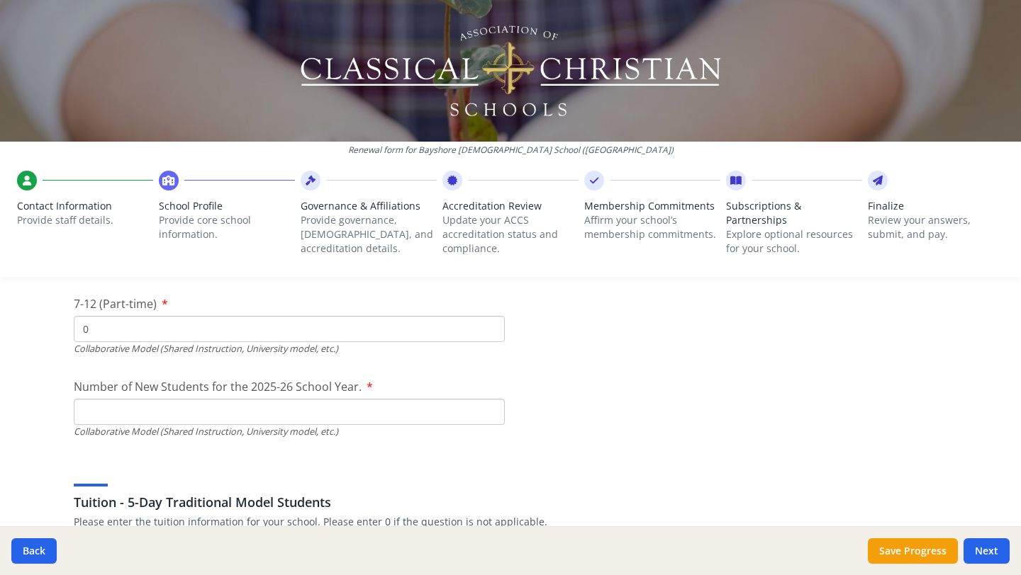
scroll to position [3478, 0]
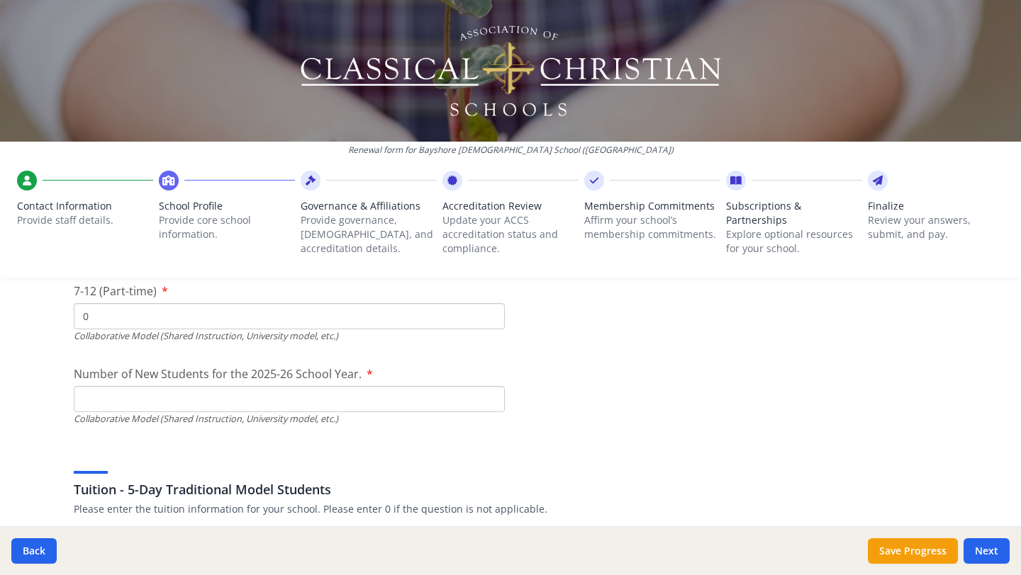
type input "0"
click at [145, 403] on input "Number of New Students for the 2025-26 School Year." at bounding box center [289, 399] width 431 height 26
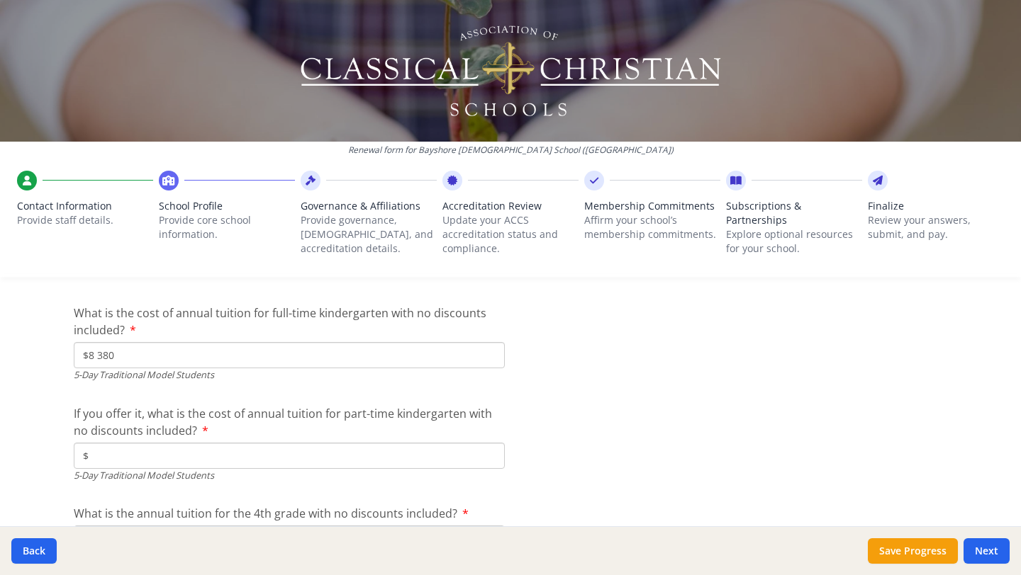
scroll to position [3719, 0]
type input "0"
click at [255, 459] on input "$" at bounding box center [289, 457] width 431 height 26
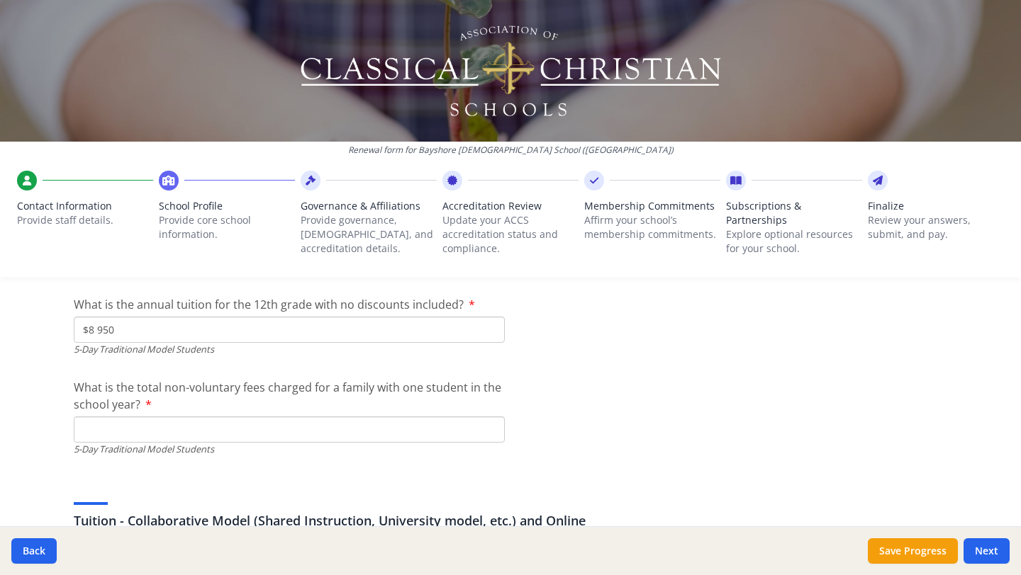
scroll to position [4097, 0]
type input "$0"
click at [135, 425] on input "What is the total non-voluntary fees charged for a family with one student in t…" at bounding box center [289, 428] width 431 height 26
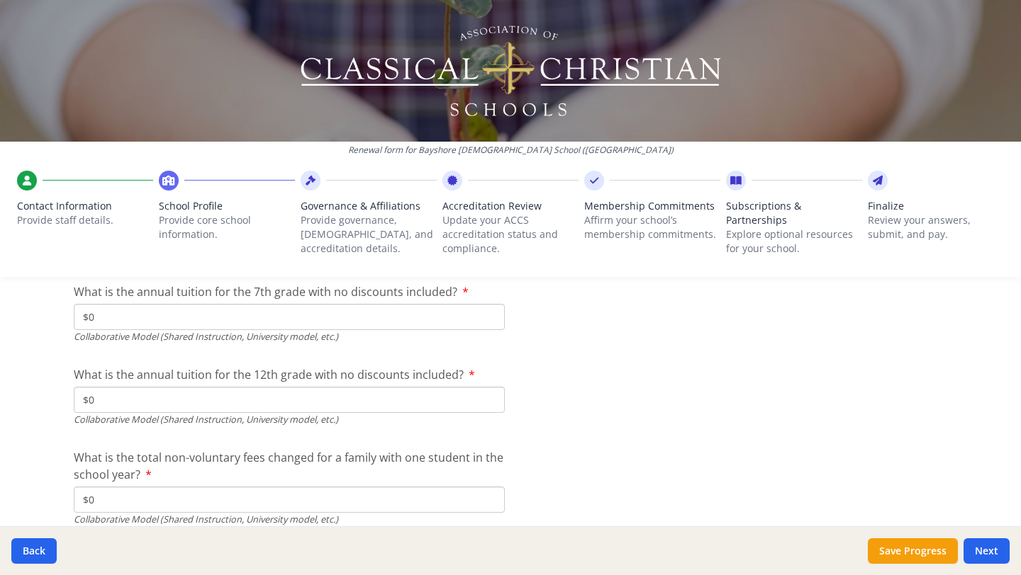
scroll to position [4730, 0]
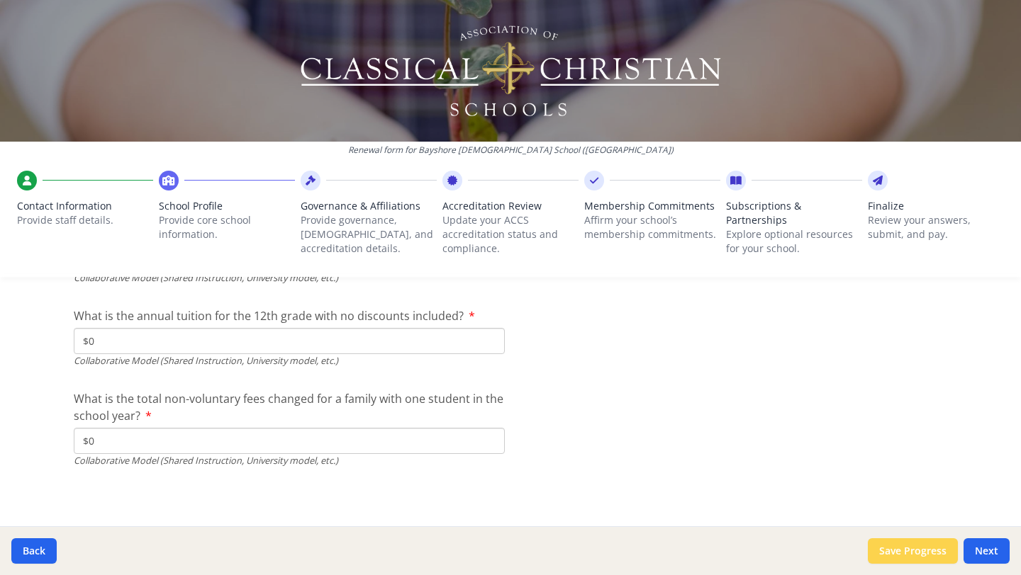
type input "$800"
click at [896, 551] on button "Save Progress" at bounding box center [912, 552] width 90 height 26
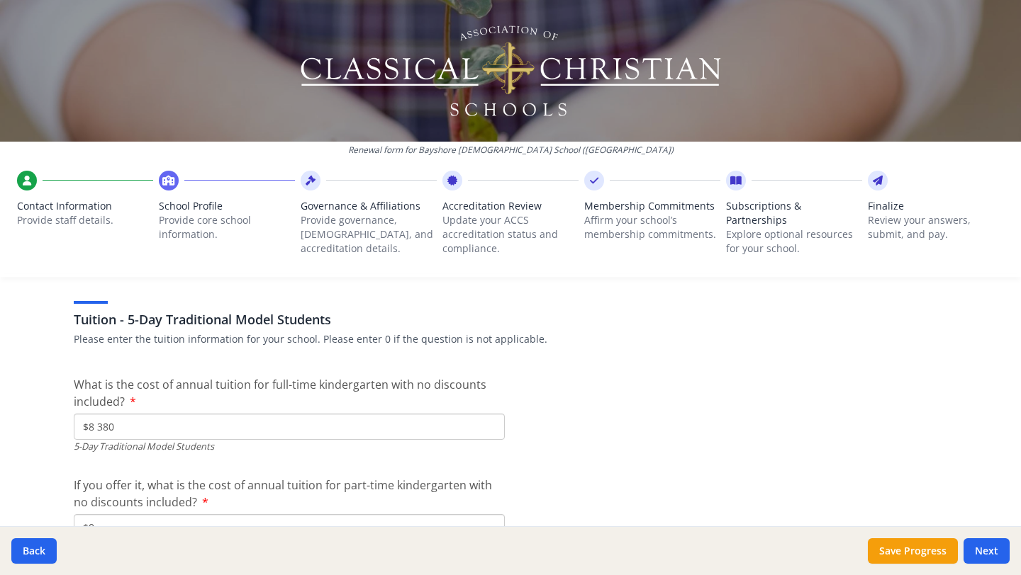
scroll to position [3722, 0]
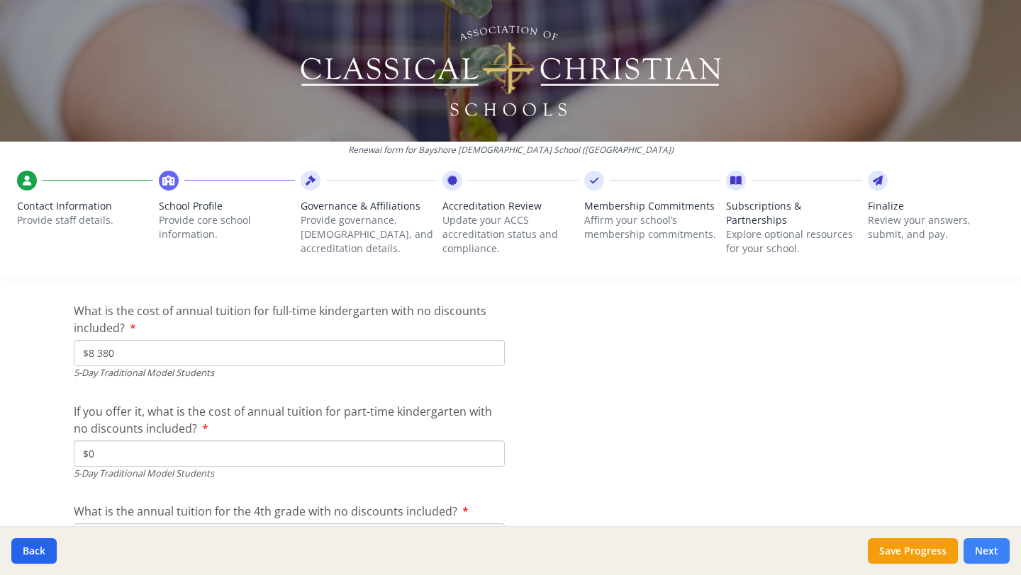
click at [990, 550] on button "Next" at bounding box center [986, 552] width 46 height 26
click at [983, 555] on button "Next" at bounding box center [986, 552] width 46 height 26
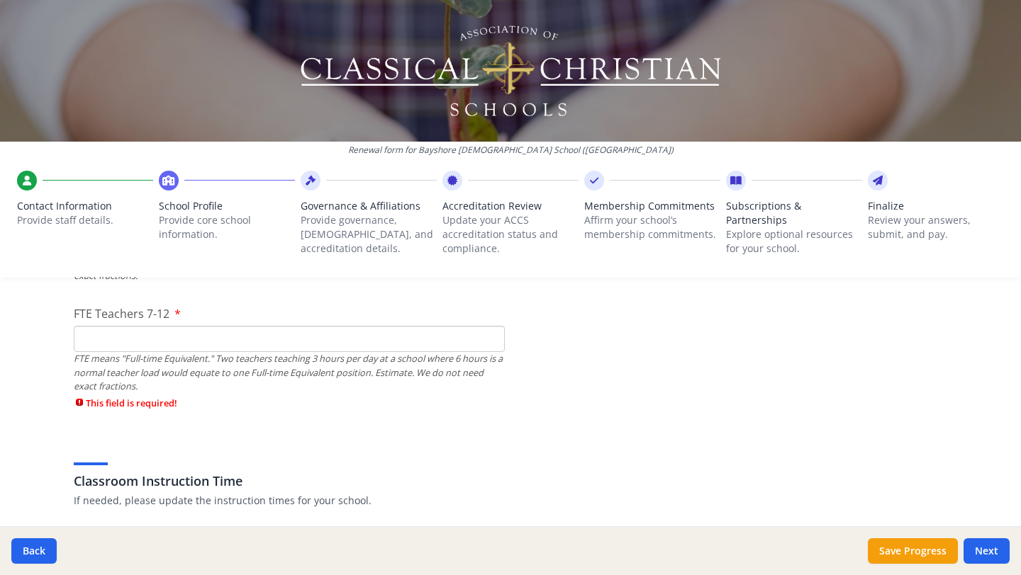
scroll to position [996, 0]
click at [210, 335] on input "FTE Teachers 7-12" at bounding box center [289, 336] width 431 height 26
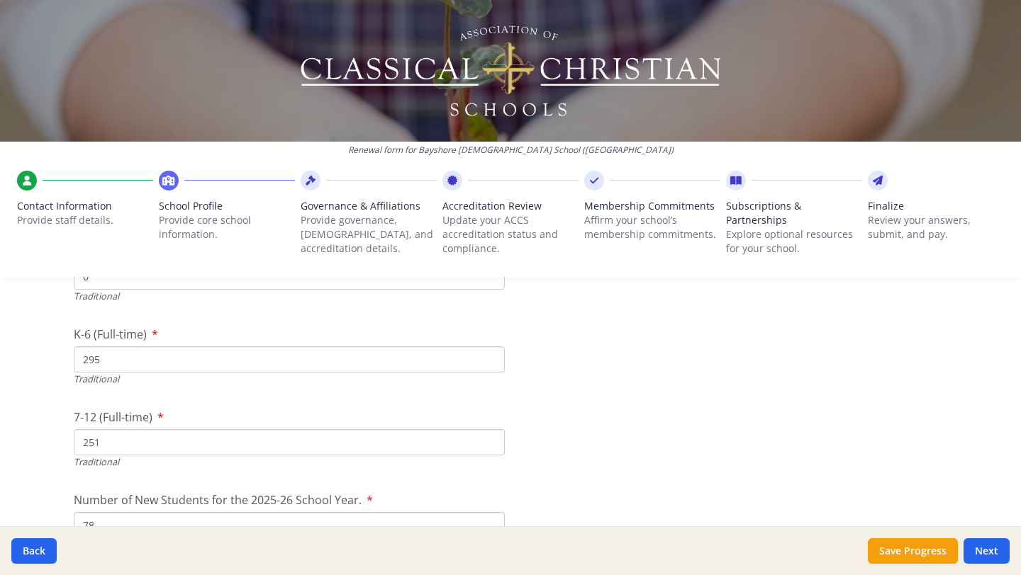
scroll to position [3044, 0]
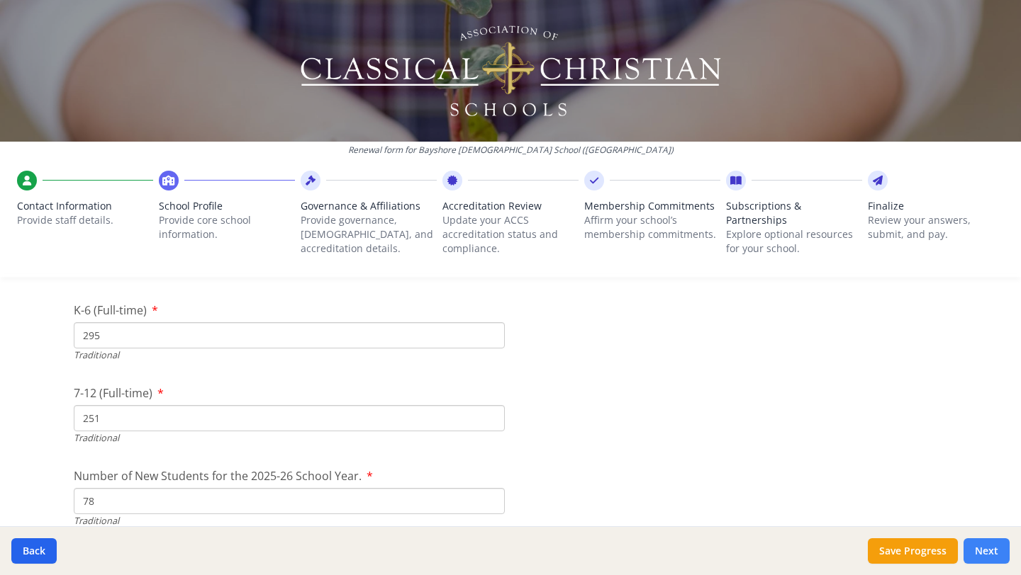
type input "17"
click at [999, 548] on button "Next" at bounding box center [986, 552] width 46 height 26
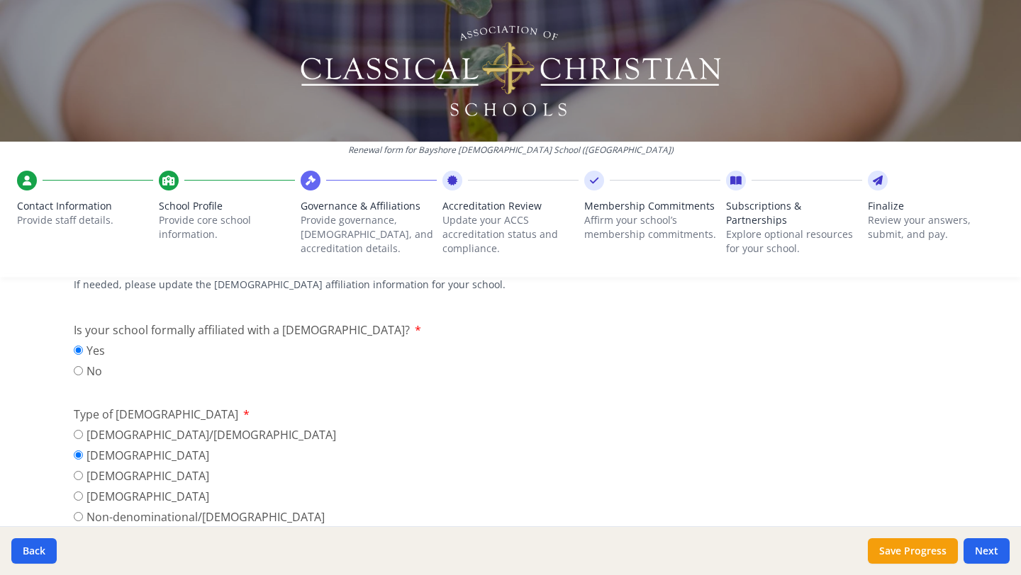
scroll to position [0, 0]
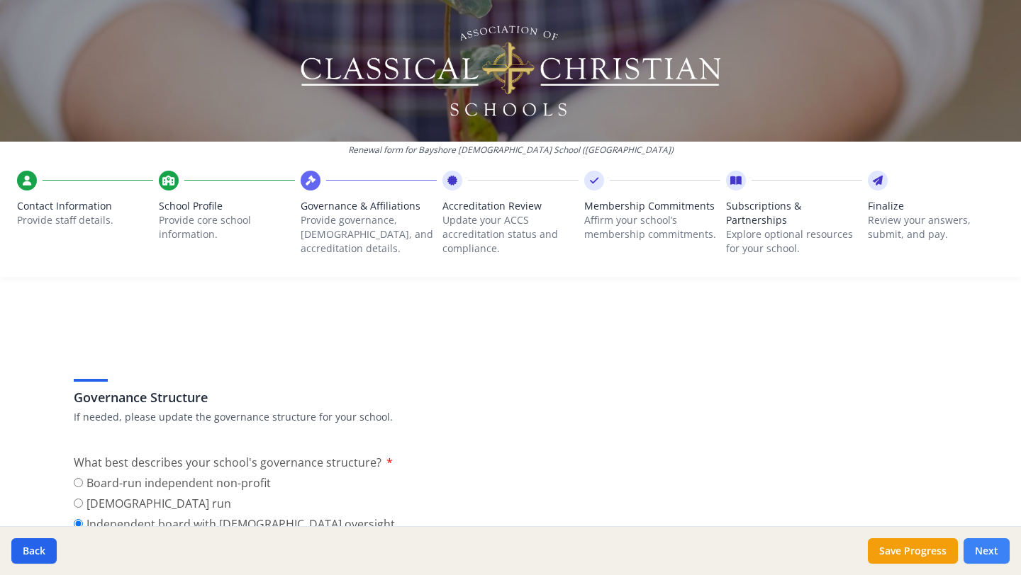
click at [979, 547] on button "Next" at bounding box center [986, 552] width 46 height 26
